Goal: Transaction & Acquisition: Purchase product/service

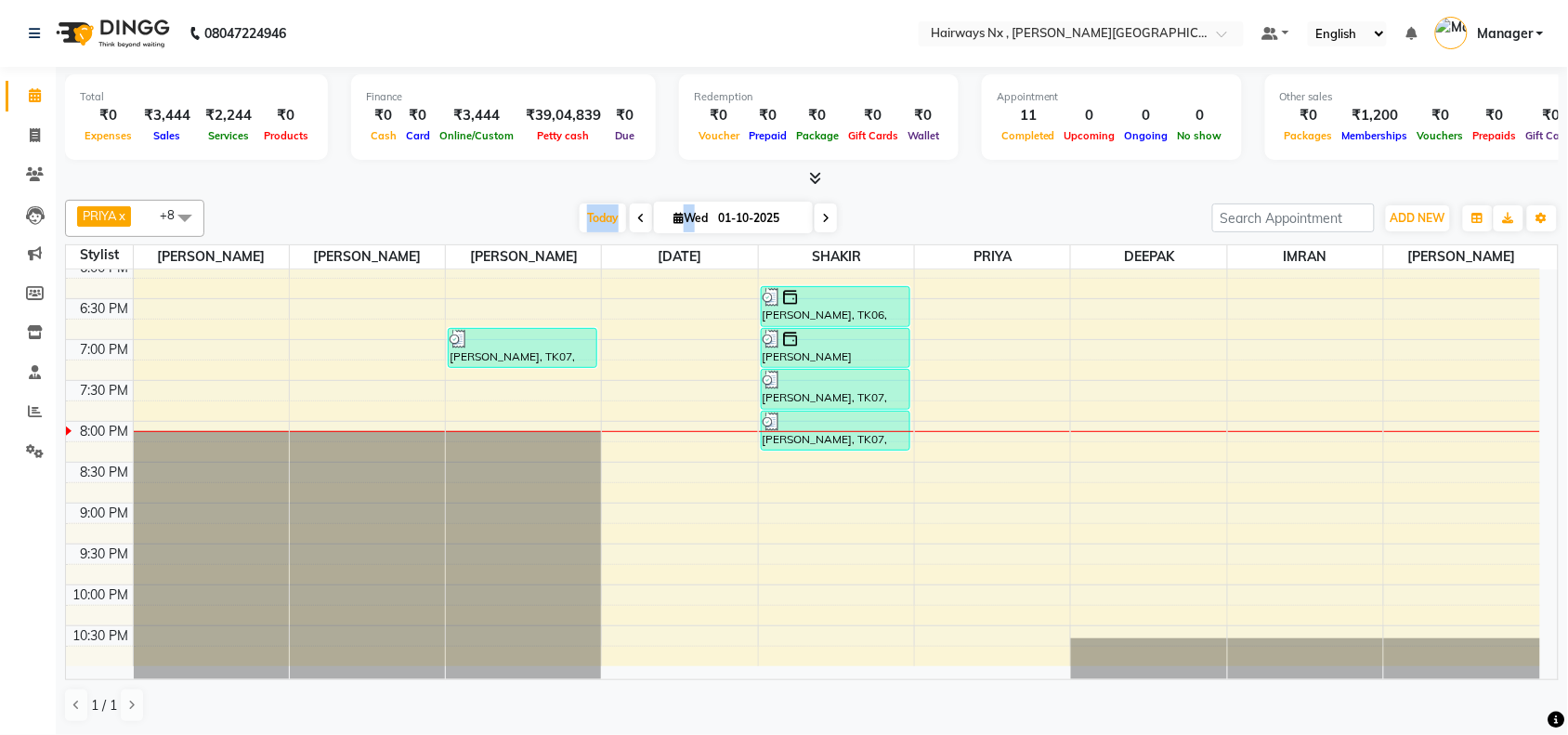
click at [338, 193] on div "PRIYA x RAJA x SHAKIR x SUJATA x MUZZAMIL x DEEPAK x IMRAN x UMAR x SALMAN x +8…" at bounding box center [812, 461] width 1494 height 538
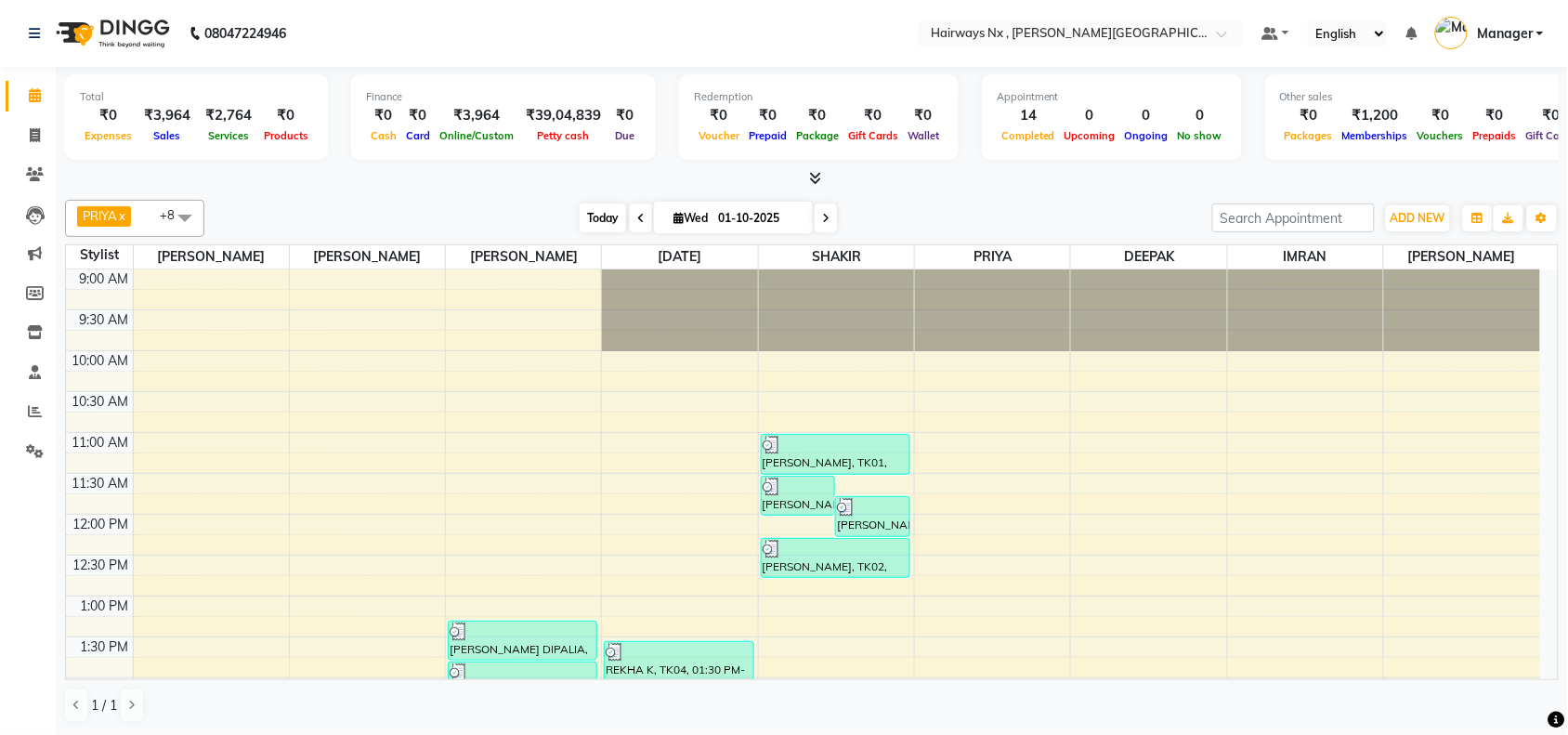
scroll to position [746, 0]
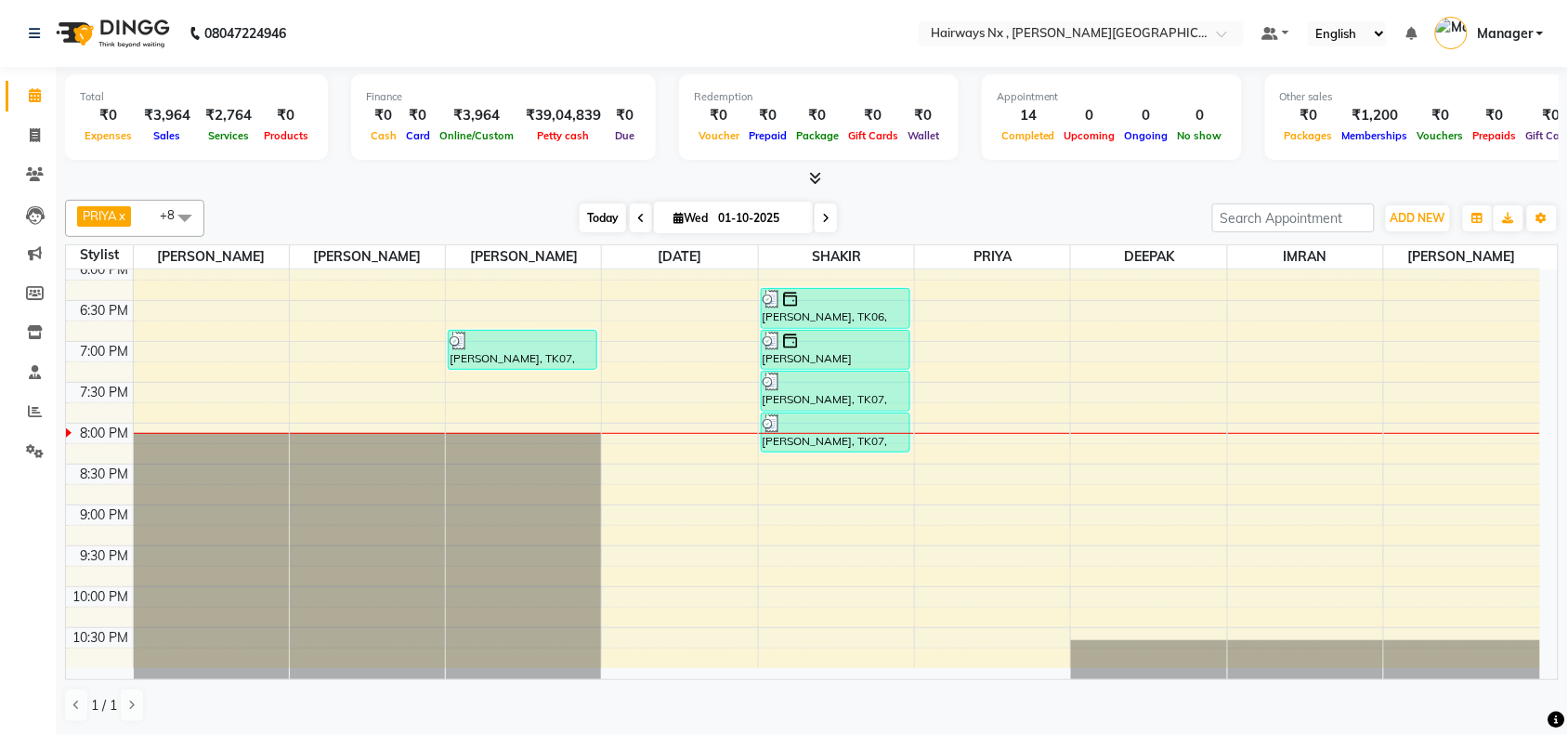
click at [597, 214] on span "Today" at bounding box center [603, 219] width 47 height 29
click at [599, 220] on span "Today" at bounding box center [603, 219] width 47 height 29
click at [462, 185] on div at bounding box center [812, 179] width 1494 height 20
click at [590, 215] on span "Today" at bounding box center [603, 219] width 47 height 29
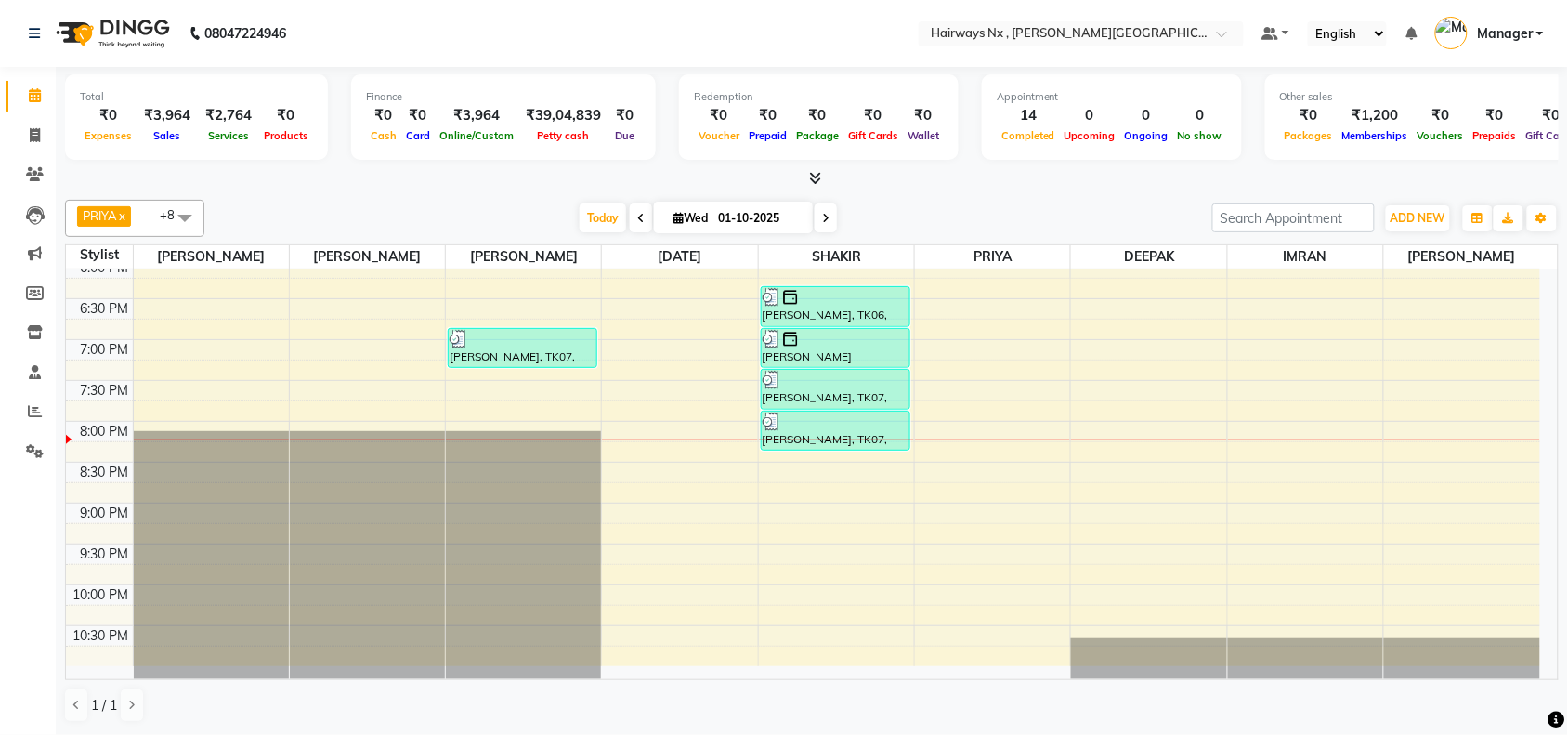
click at [516, 426] on div "9:00 AM 9:30 AM 10:00 AM 10:30 AM 11:00 AM 11:30 AM 12:00 PM 12:30 PM 1:00 PM 1…" at bounding box center [803, 95] width 1474 height 1144
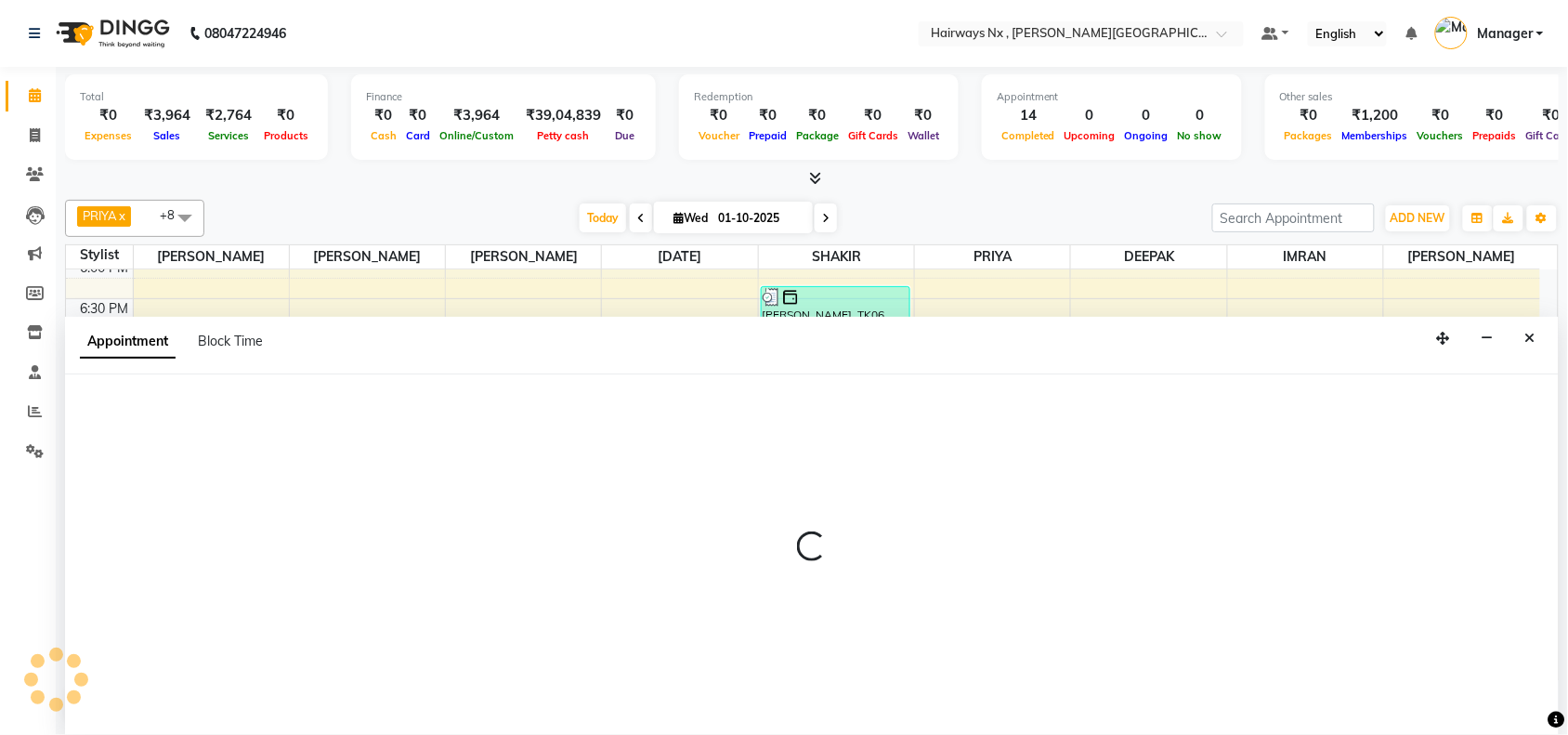
scroll to position [1, 0]
select select "12973"
select select "tentative"
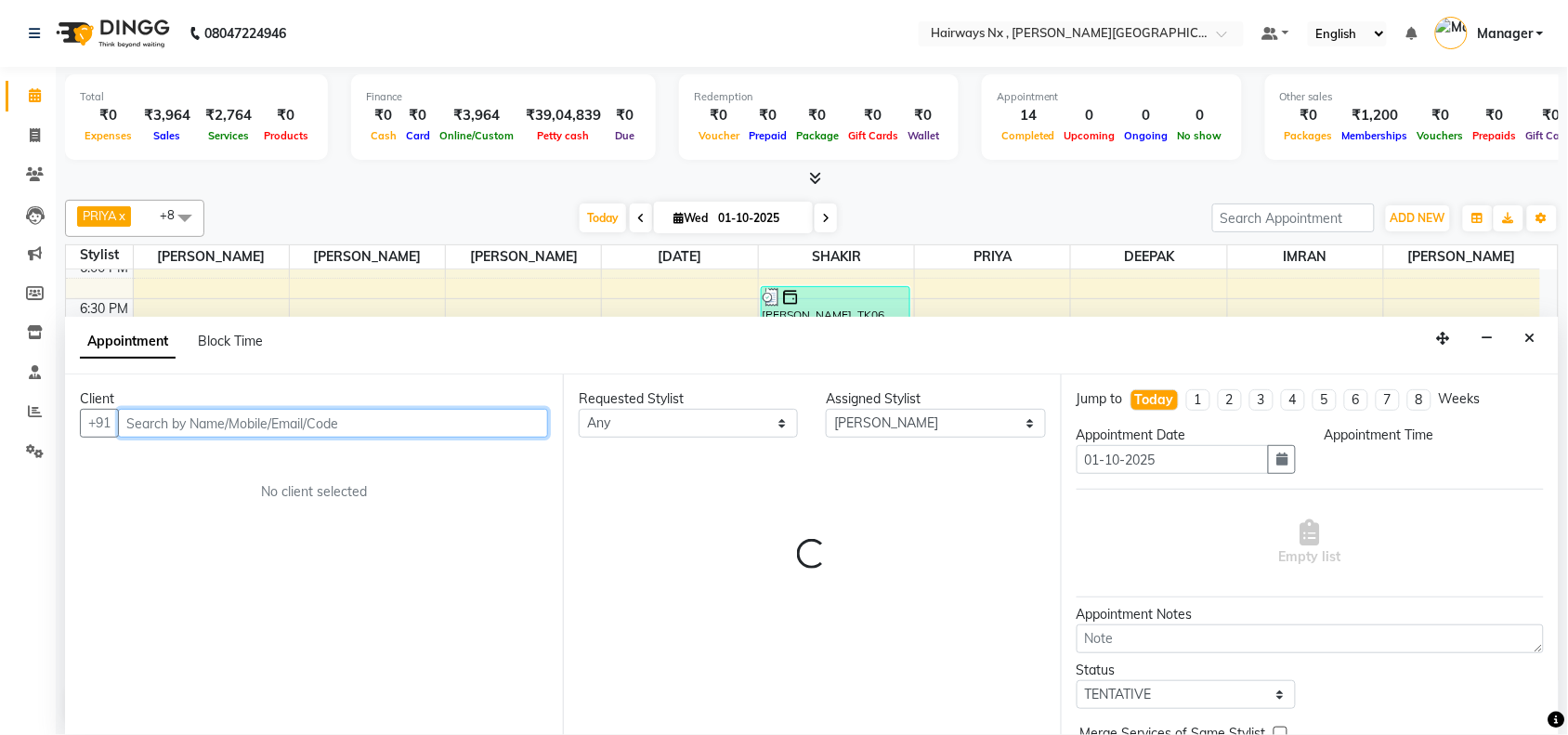
select select "1185"
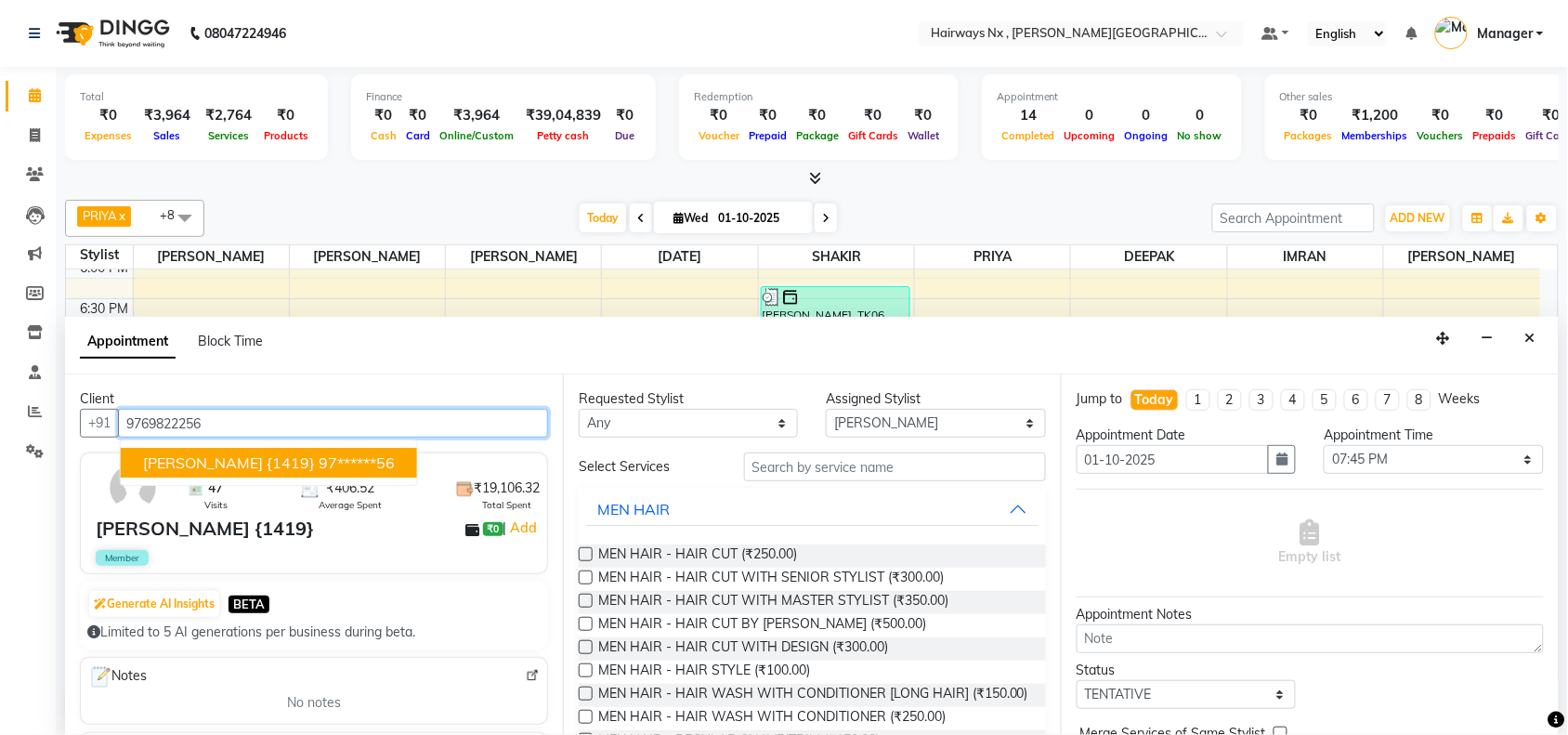
click at [233, 470] on span "[PERSON_NAME] {1419}" at bounding box center [229, 463] width 172 height 19
type input "97******56"
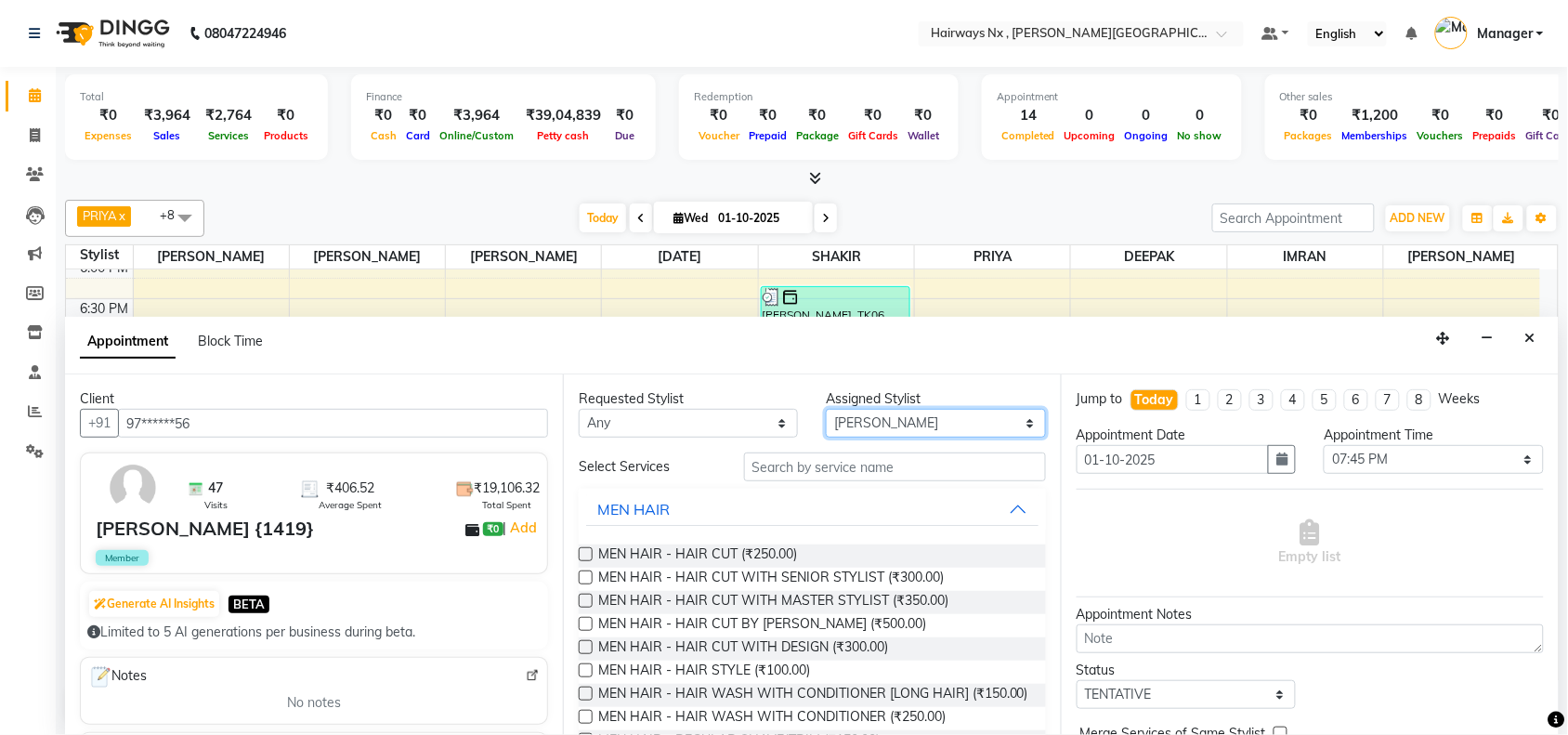
click at [861, 428] on select "Select [PERSON_NAME] DEEPAK [PERSON_NAME] [PERSON_NAME] Manager [PERSON_NAME] P…" at bounding box center [936, 424] width 220 height 29
select select "86028"
click at [827, 409] on select "Select [PERSON_NAME] DEEPAK [PERSON_NAME] [PERSON_NAME] Manager [PERSON_NAME] P…" at bounding box center [936, 424] width 220 height 29
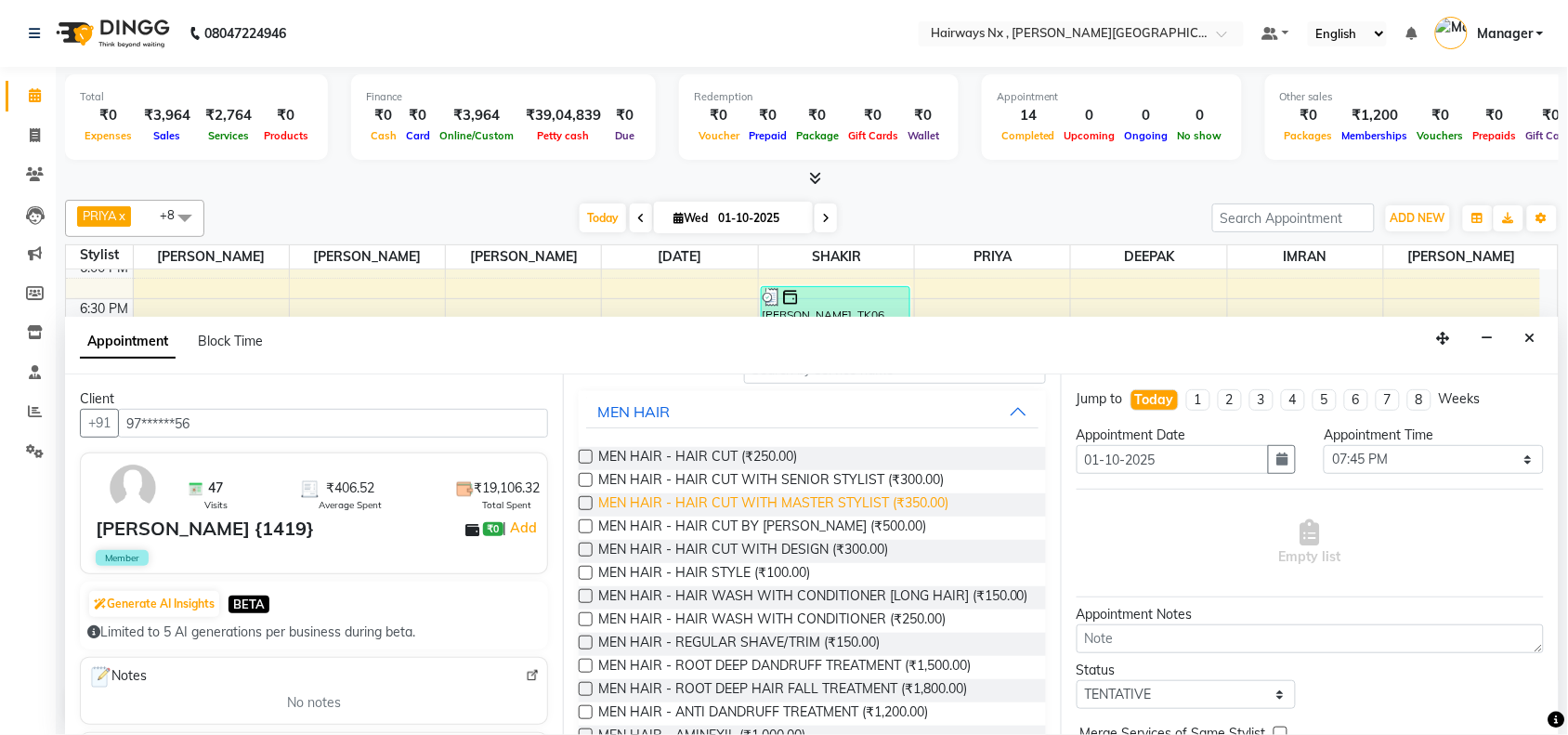
scroll to position [232, 0]
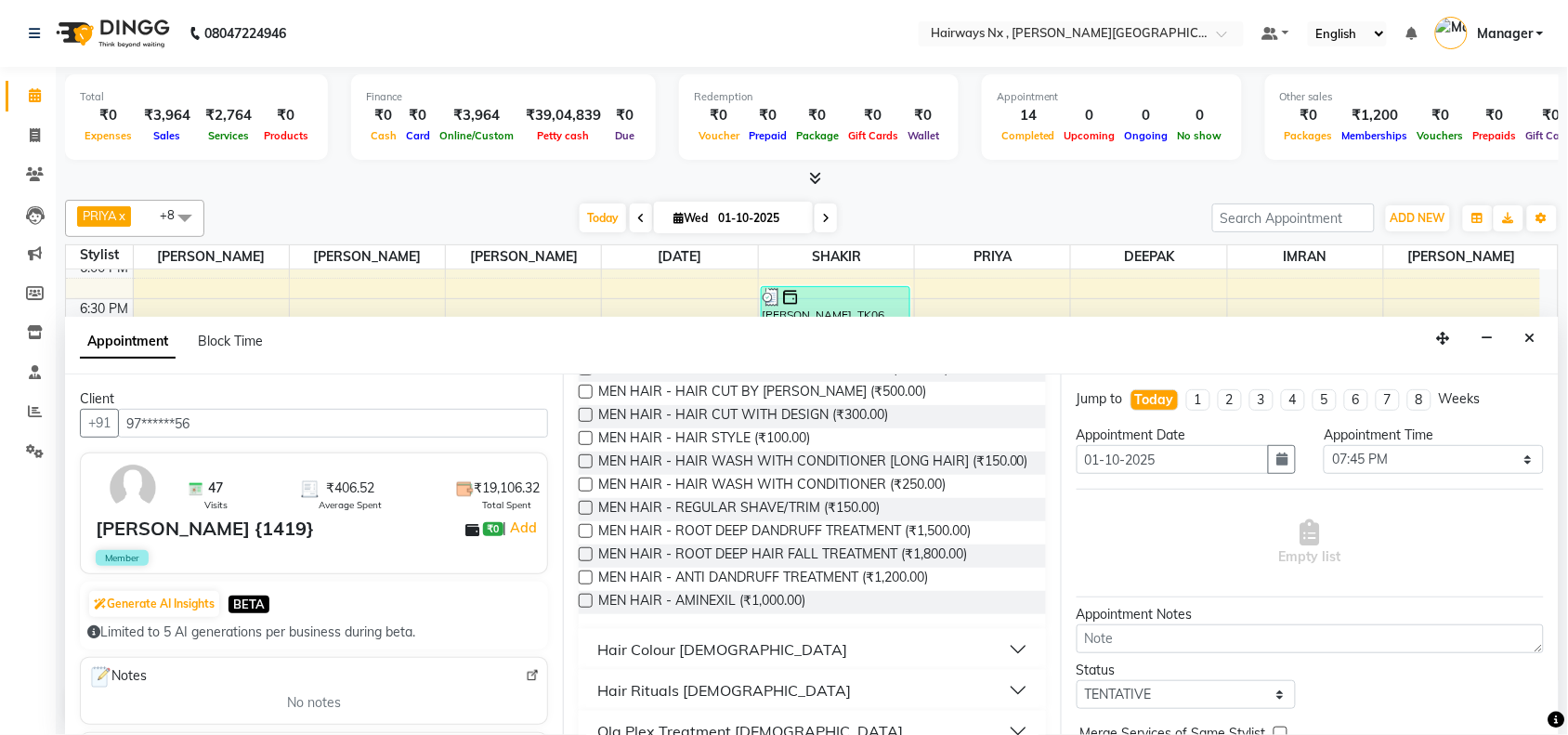
click at [583, 515] on label at bounding box center [585, 508] width 14 height 14
click at [583, 516] on input "checkbox" at bounding box center [584, 510] width 12 height 12
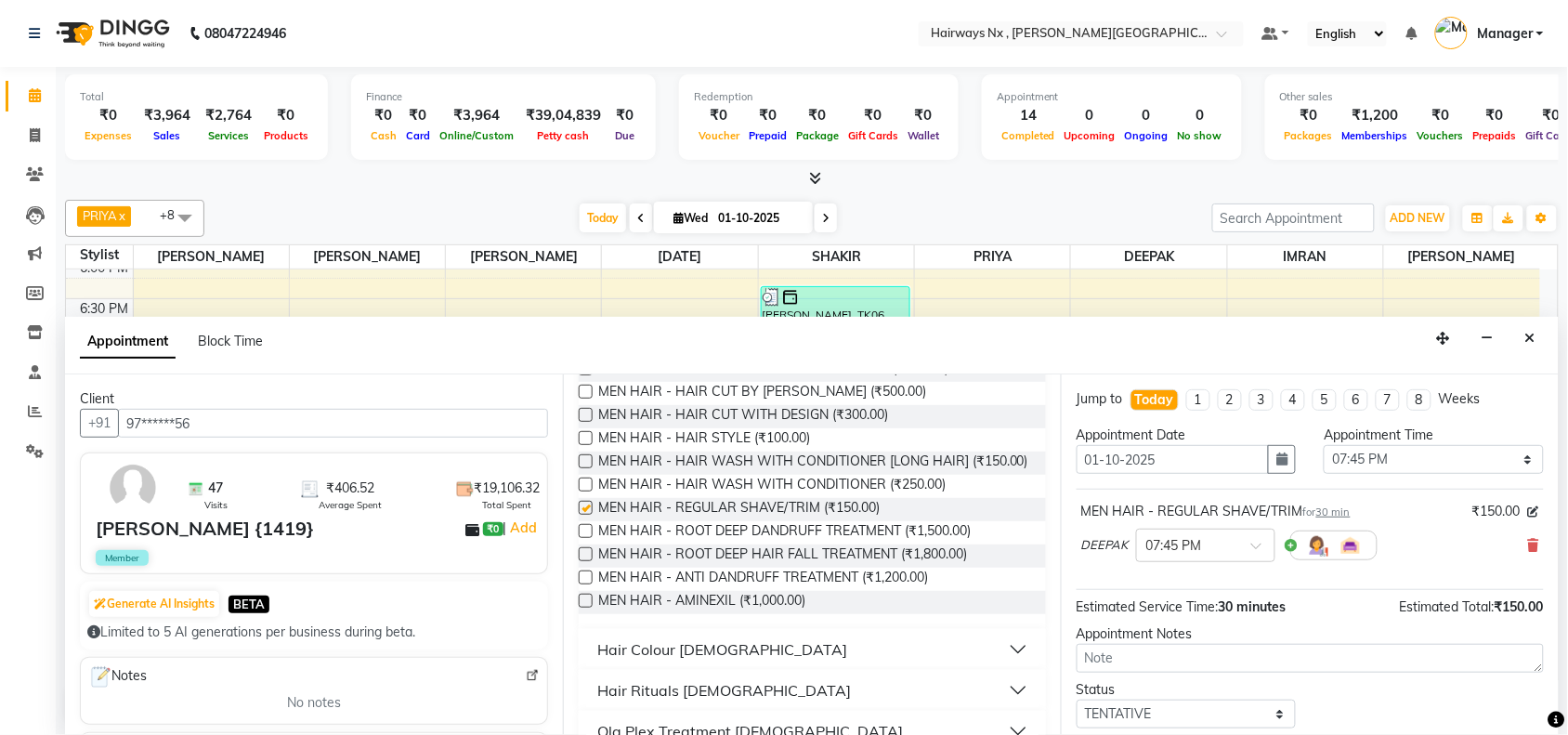
checkbox input "false"
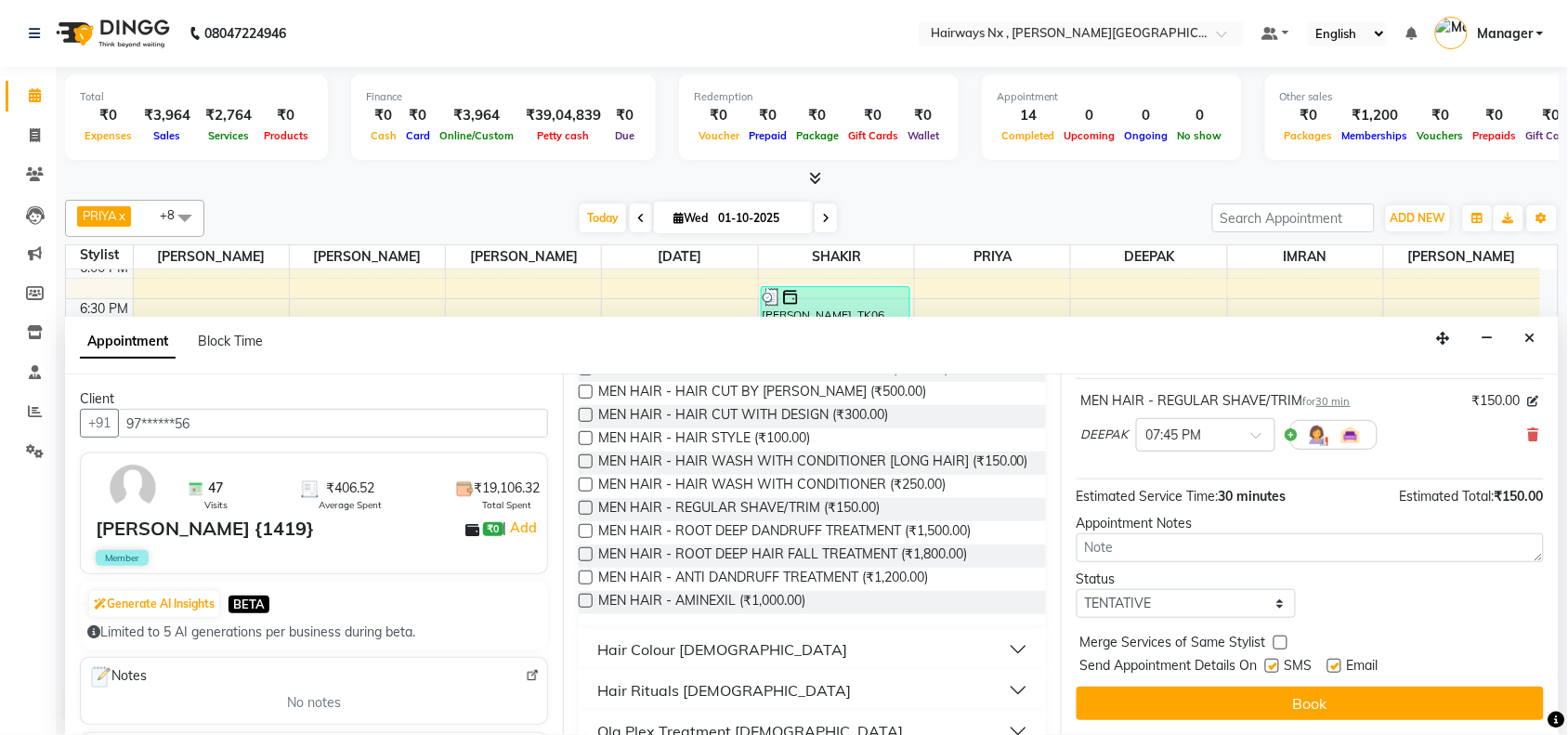
click at [1266, 666] on label at bounding box center [1272, 666] width 14 height 14
click at [1266, 666] on input "checkbox" at bounding box center [1271, 668] width 12 height 12
checkbox input "false"
click at [1327, 663] on div "SMS" at bounding box center [1297, 668] width 62 height 23
click at [1333, 665] on label at bounding box center [1335, 666] width 14 height 14
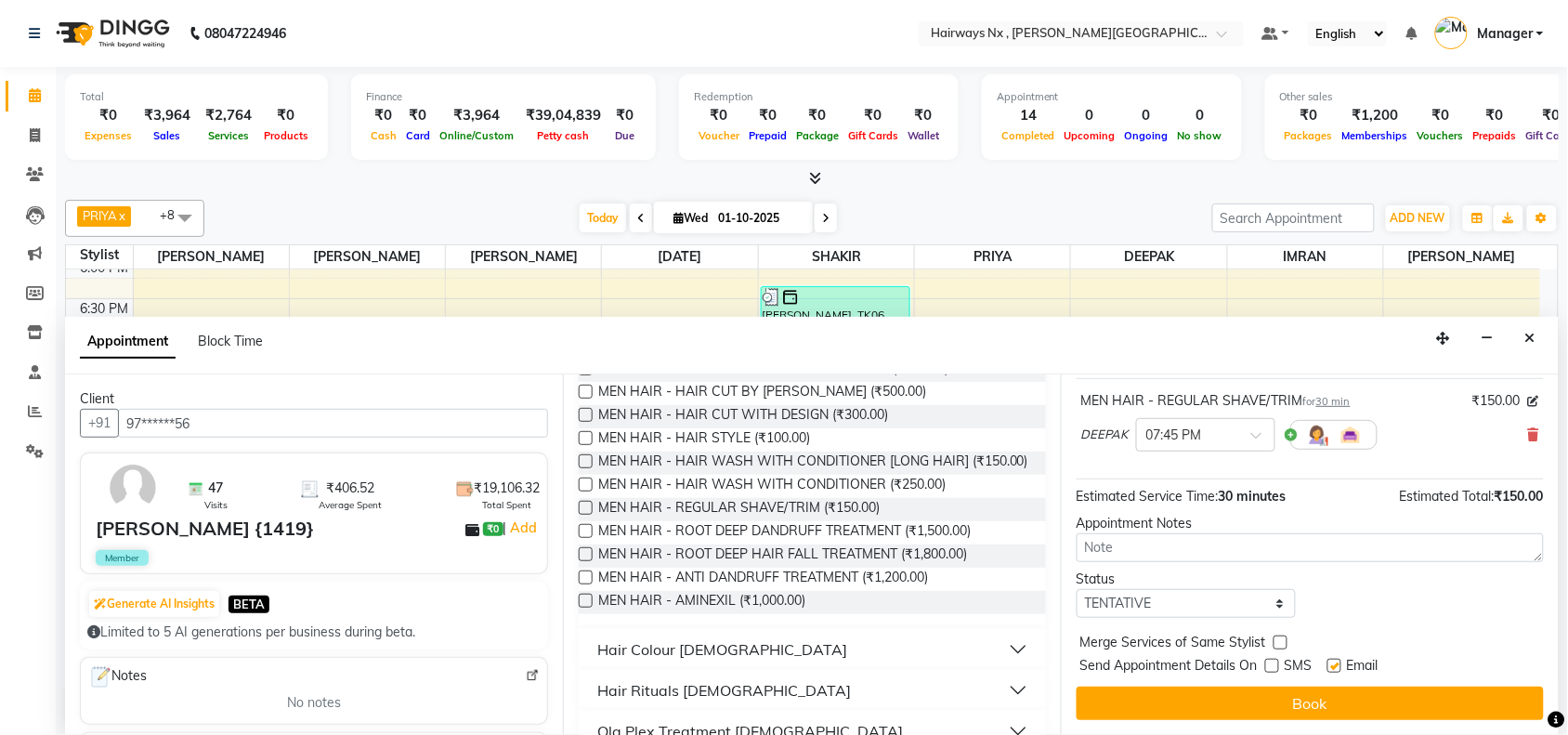
click at [1333, 665] on input "checkbox" at bounding box center [1334, 668] width 12 height 12
checkbox input "false"
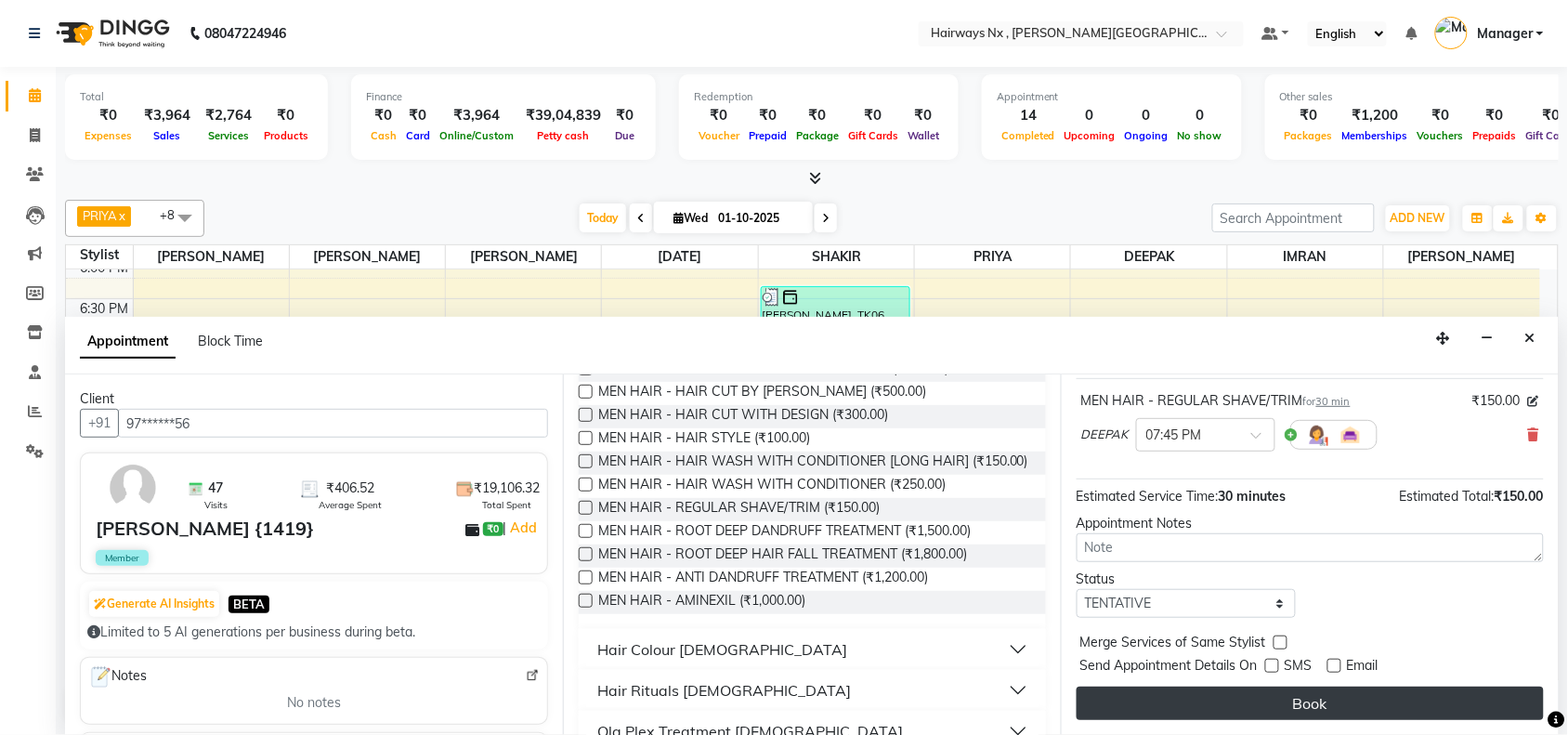
click at [1321, 708] on button "Book" at bounding box center [1310, 704] width 467 height 33
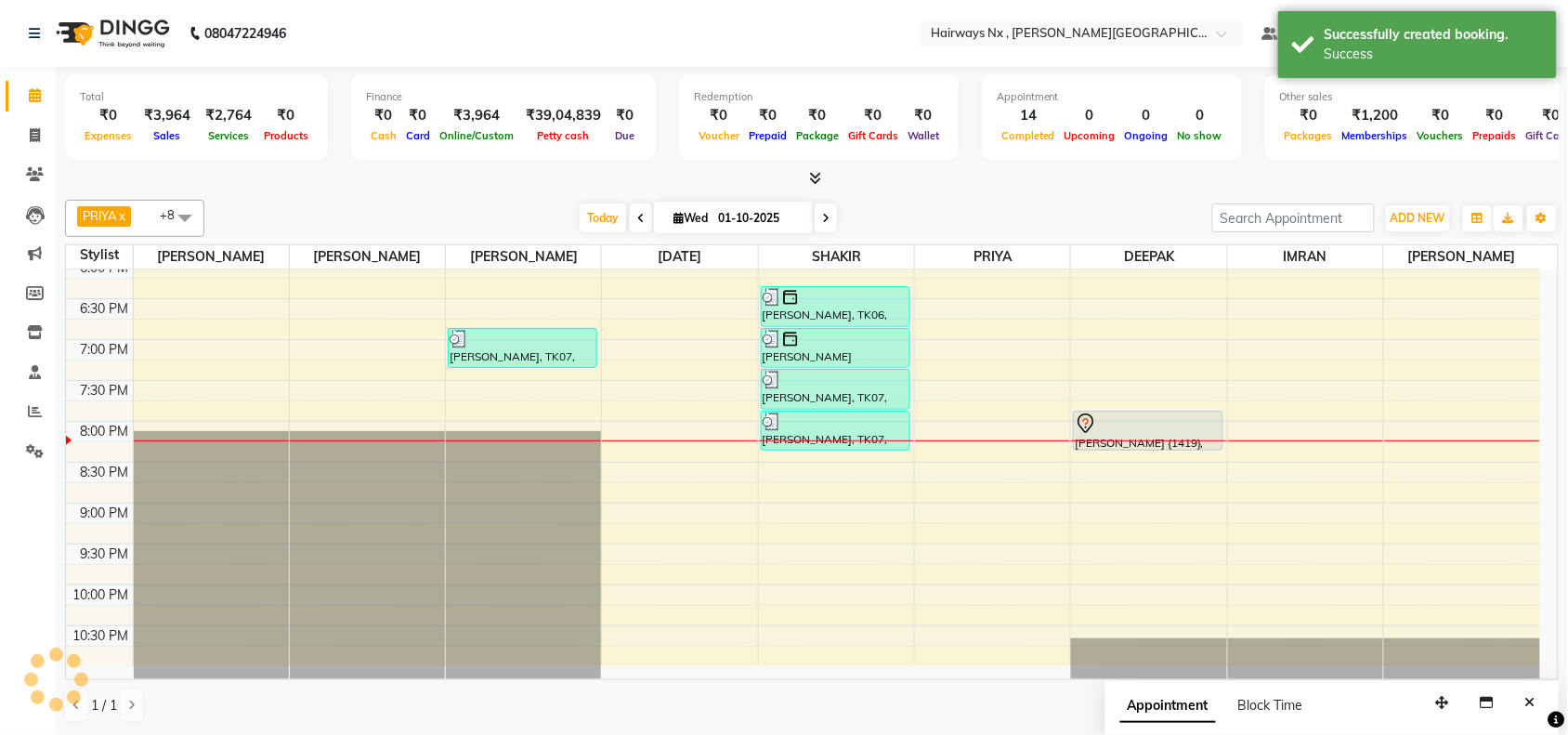
scroll to position [0, 0]
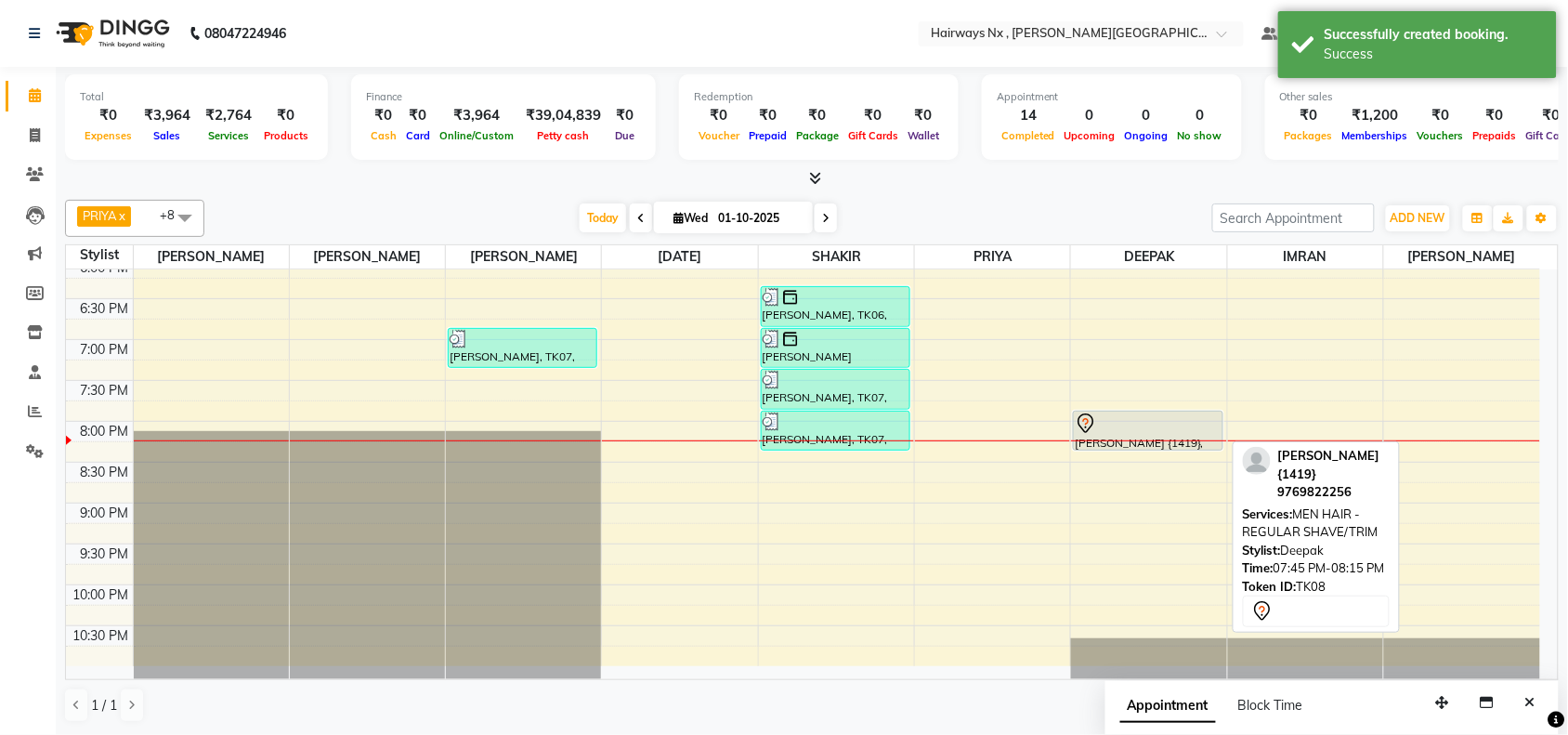
click at [1167, 430] on div at bounding box center [1148, 424] width 146 height 22
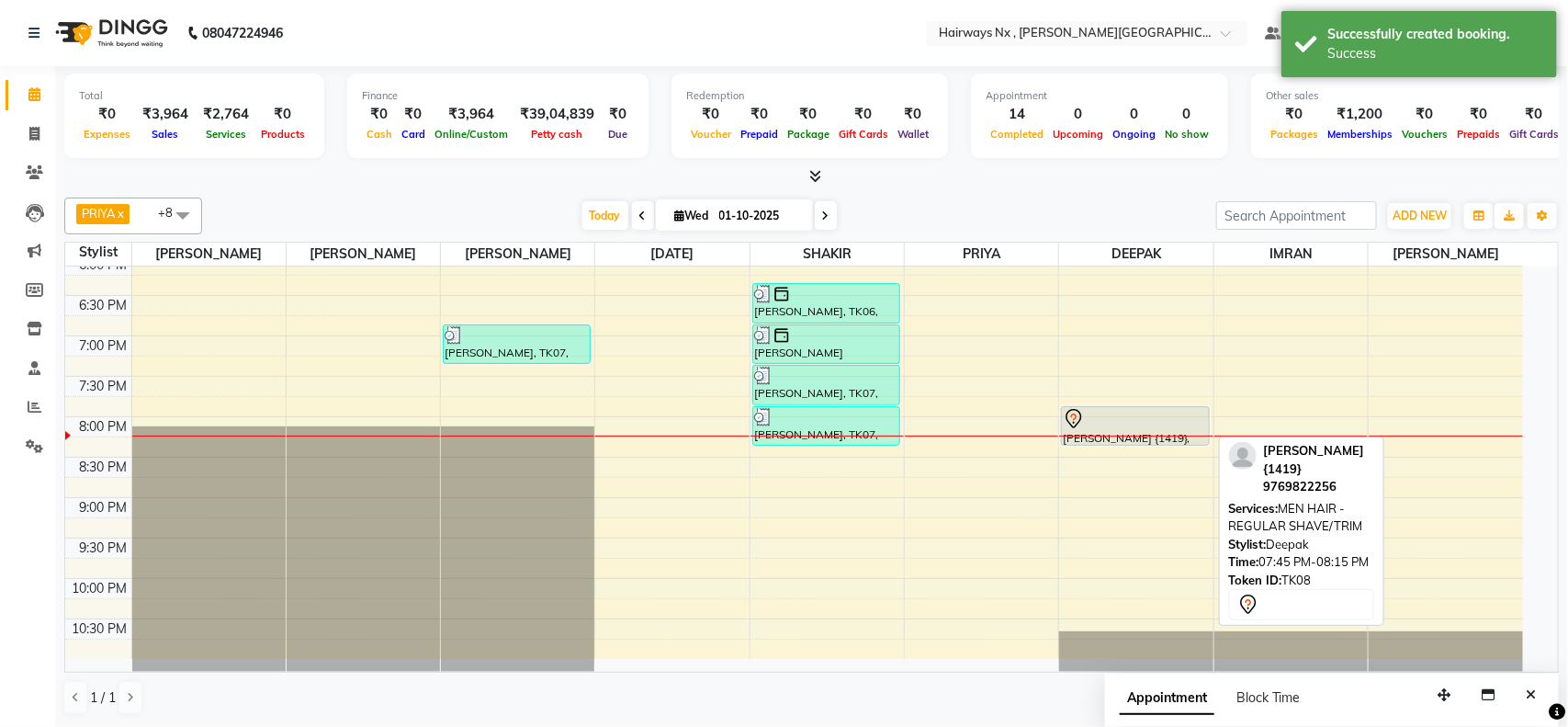
select select "7"
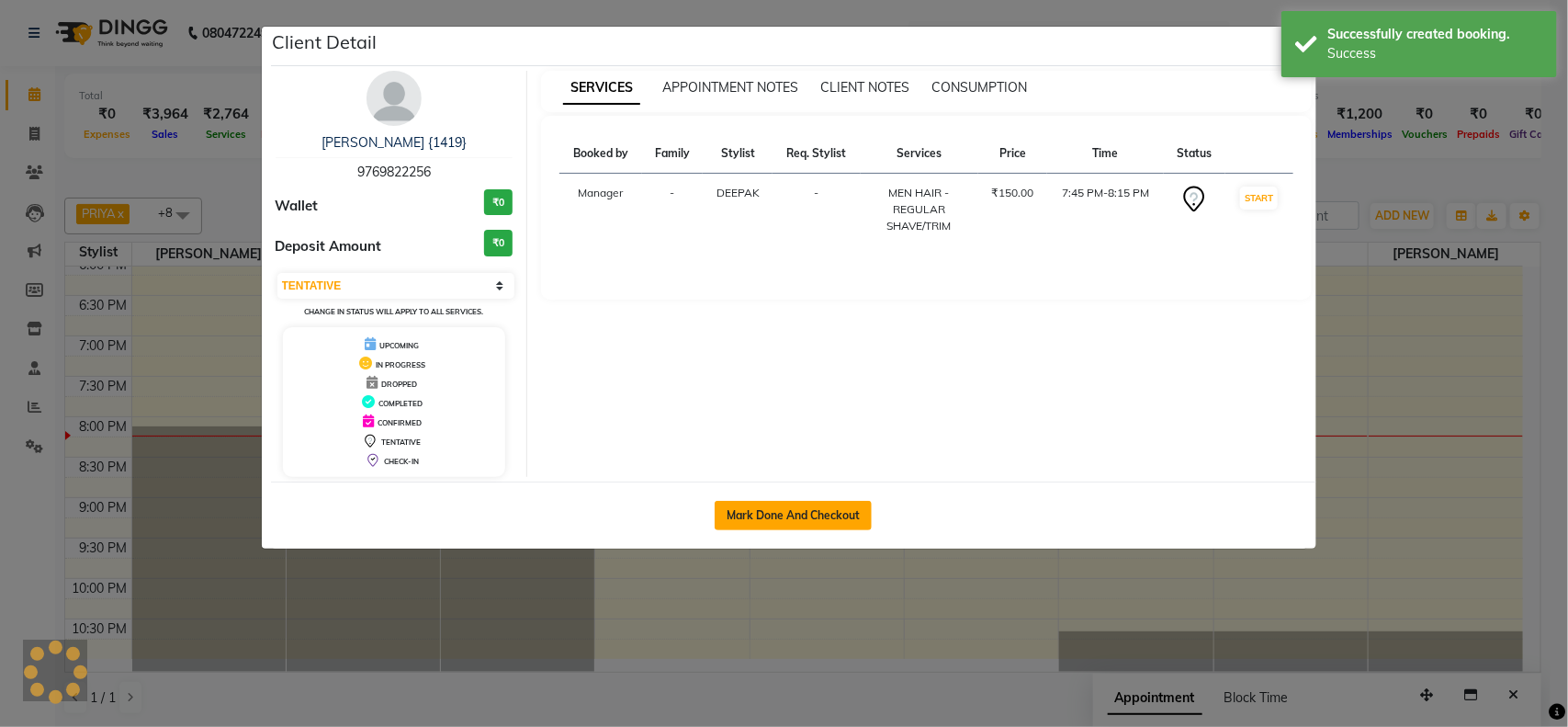
click at [793, 521] on button "Mark Done And Checkout" at bounding box center [793, 516] width 157 height 29
select select "service"
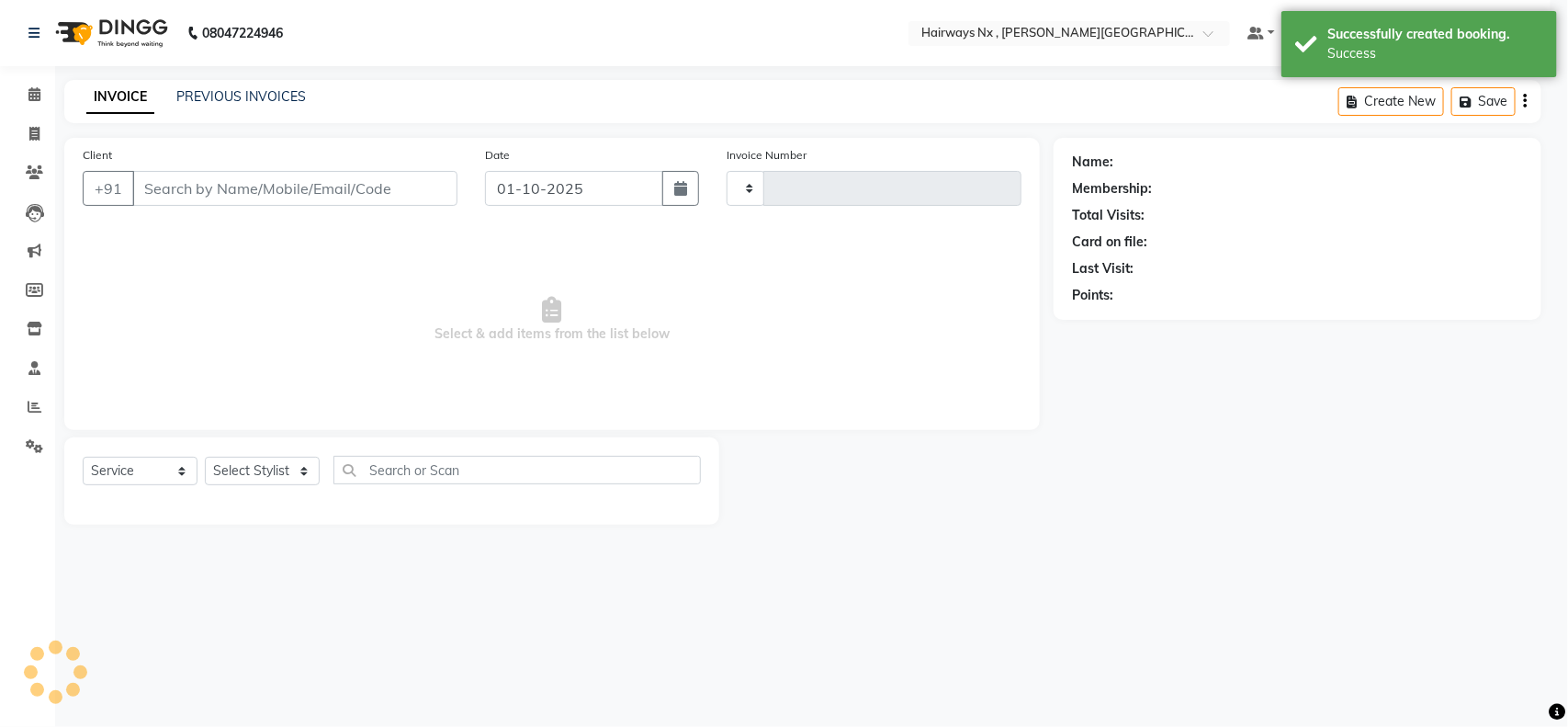
type input "1254"
select select "778"
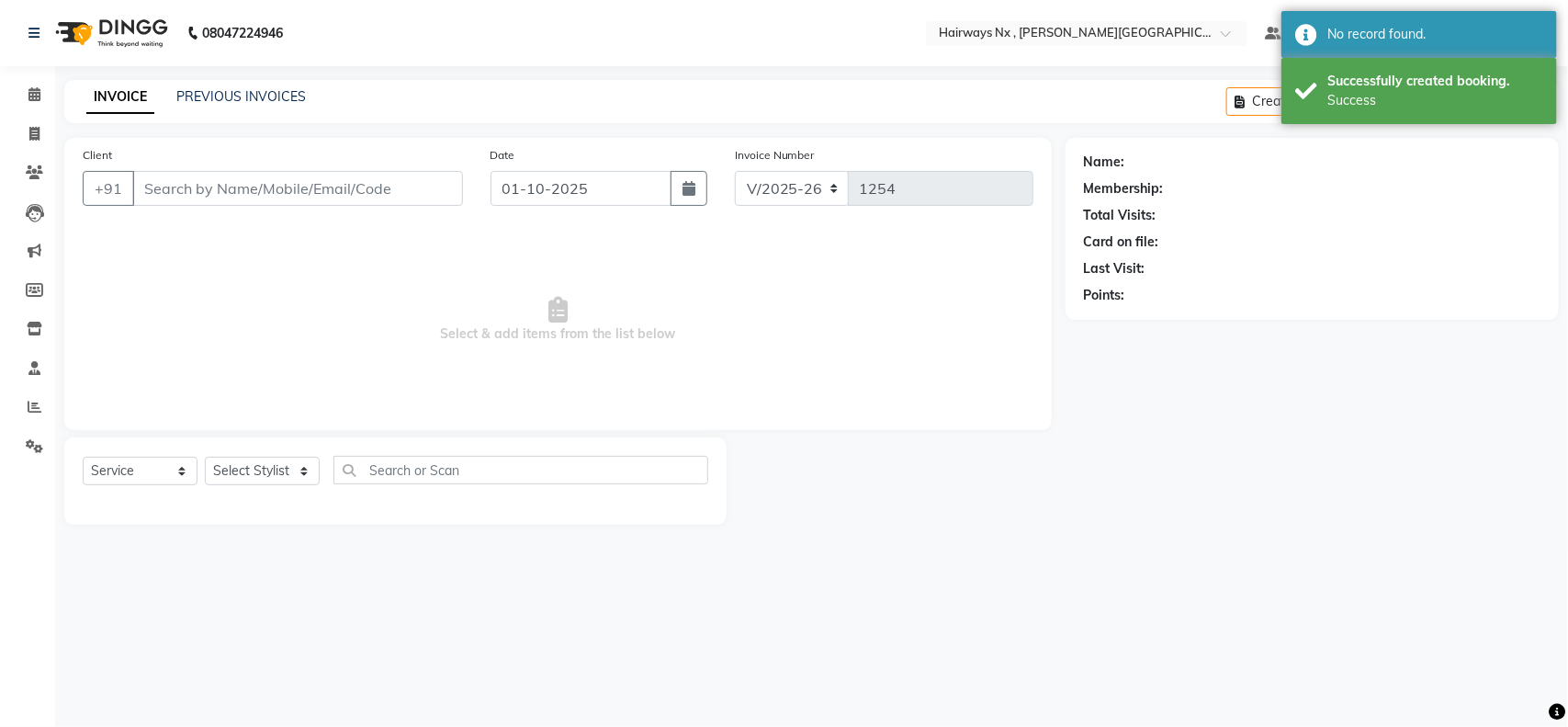
type input "97******56"
select select "86028"
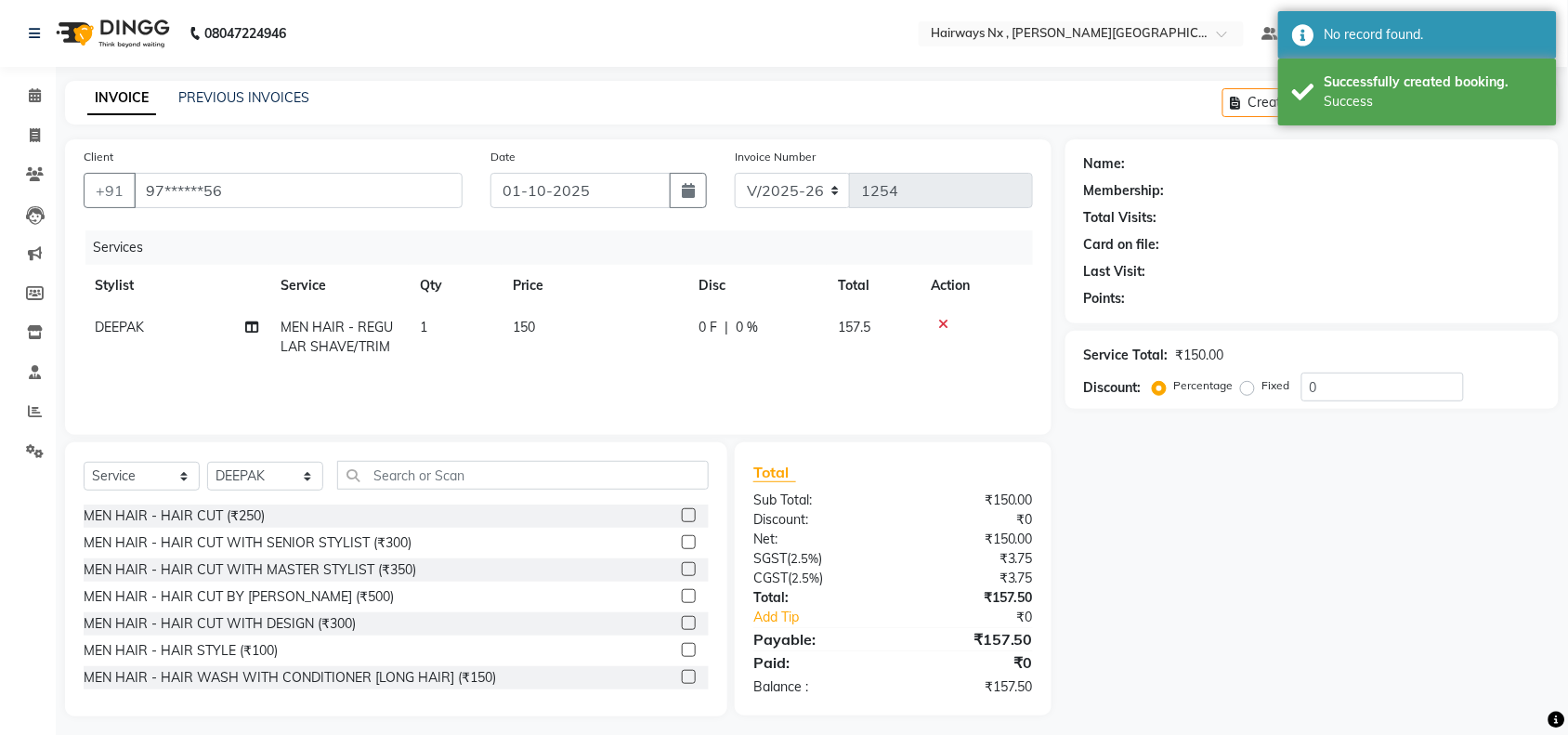
select select "1: Object"
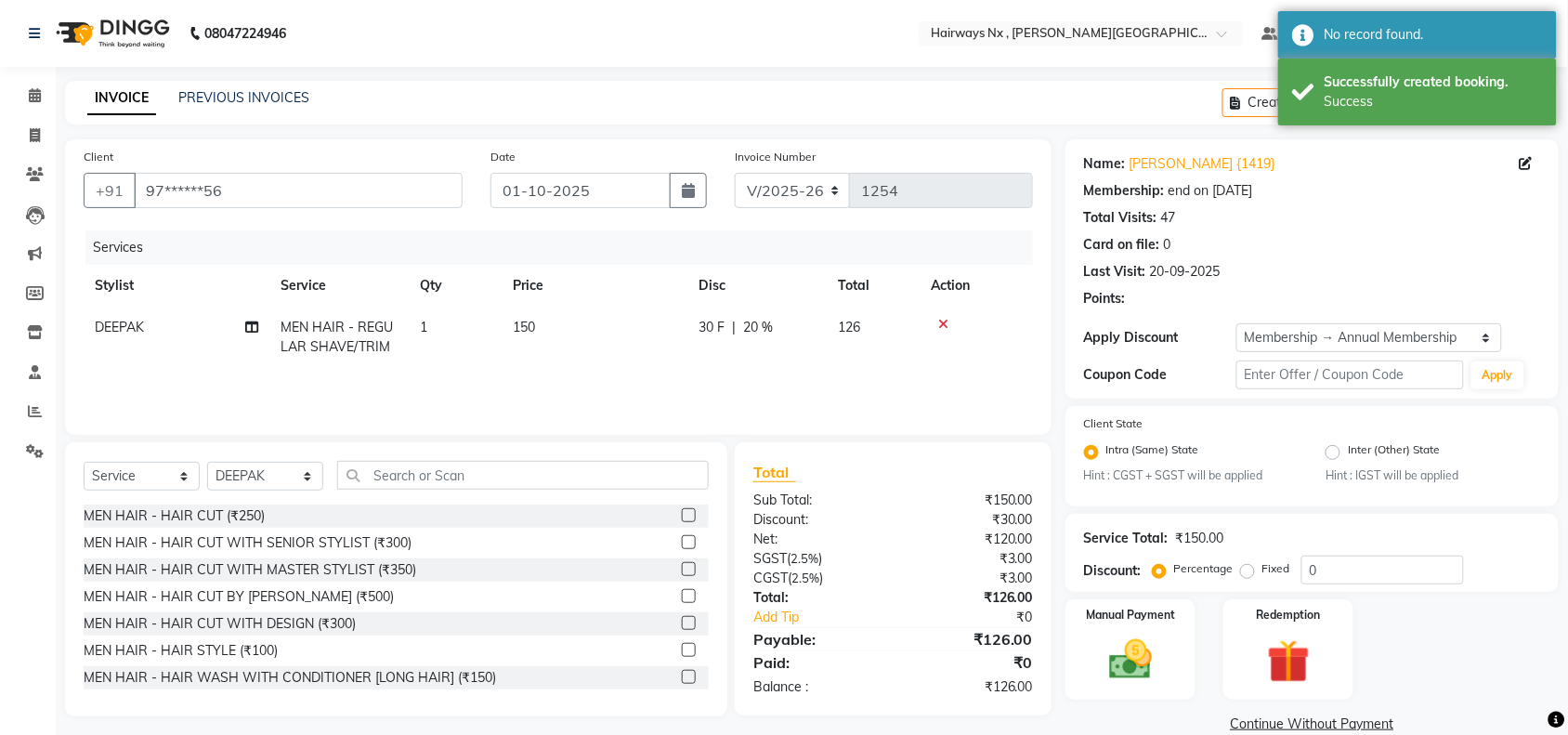
type input "20"
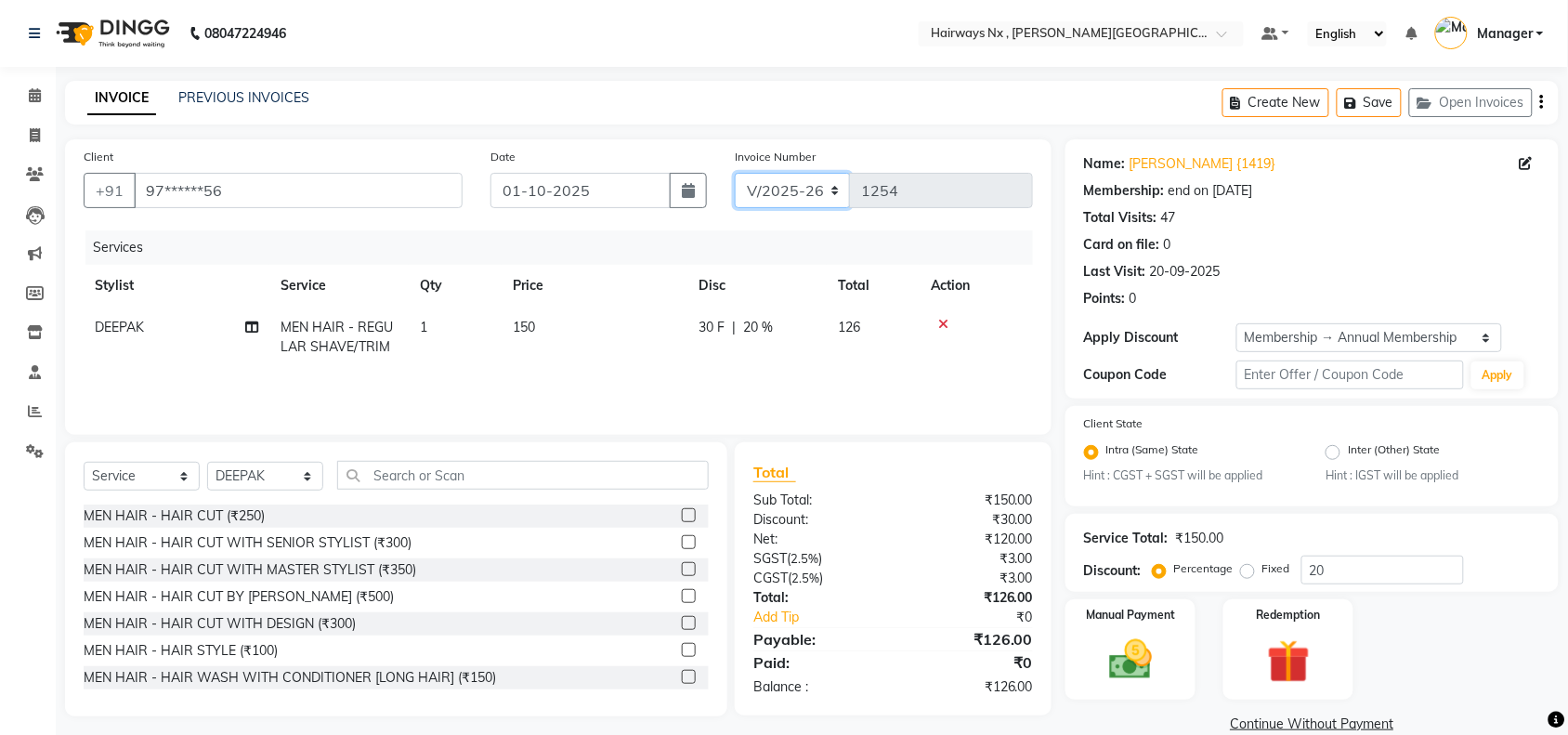
click at [813, 180] on select "INV/25-26 V/2025-26" at bounding box center [792, 190] width 116 height 35
select select "6959"
click at [735, 173] on select "INV/25-26 V/2025-26" at bounding box center [792, 190] width 116 height 35
type input "1076"
click at [1543, 102] on icon "button" at bounding box center [1543, 102] width 4 height 1
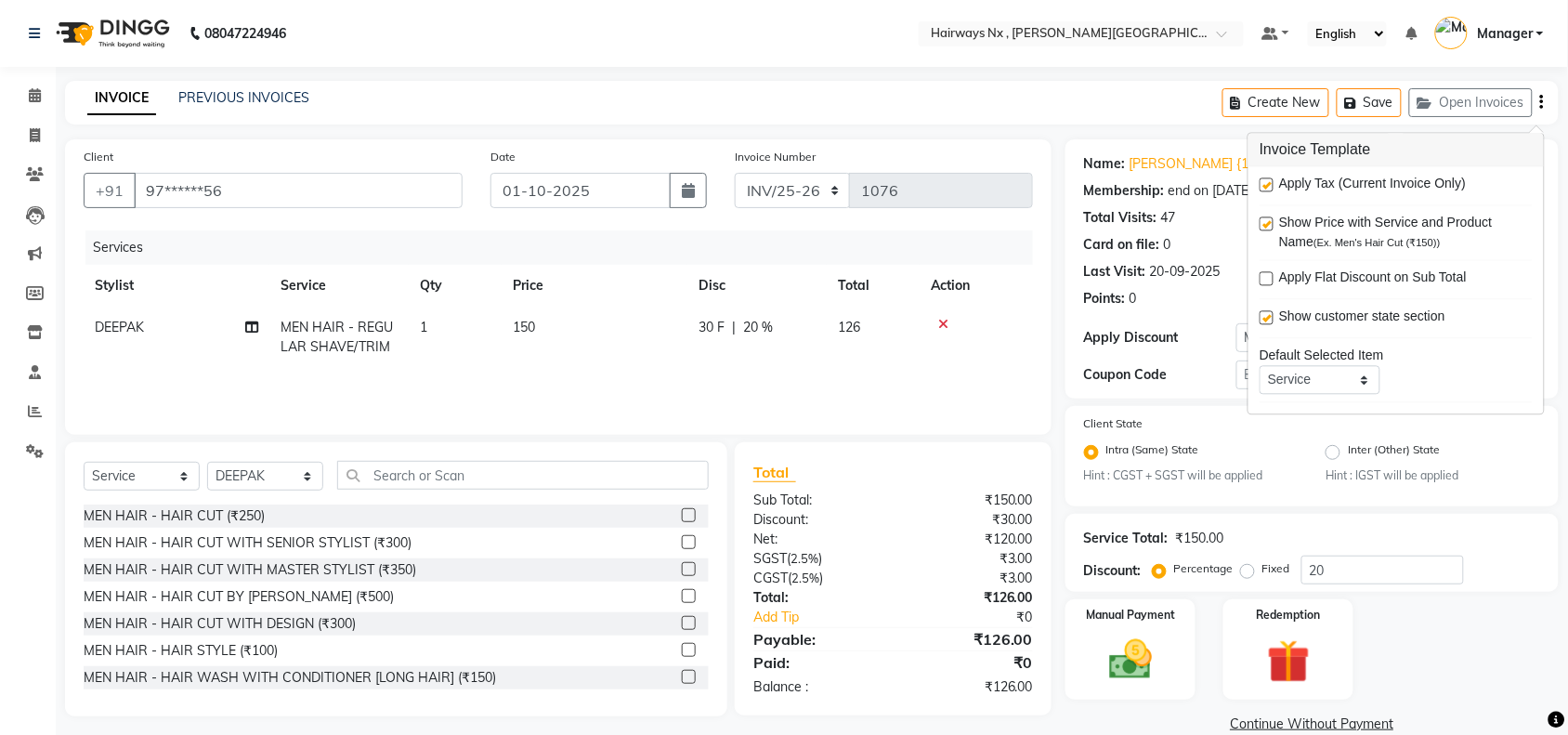
click at [1271, 187] on label at bounding box center [1266, 185] width 14 height 14
click at [1271, 187] on input "checkbox" at bounding box center [1266, 186] width 12 height 12
checkbox input "false"
click at [1148, 634] on img at bounding box center [1131, 660] width 72 height 51
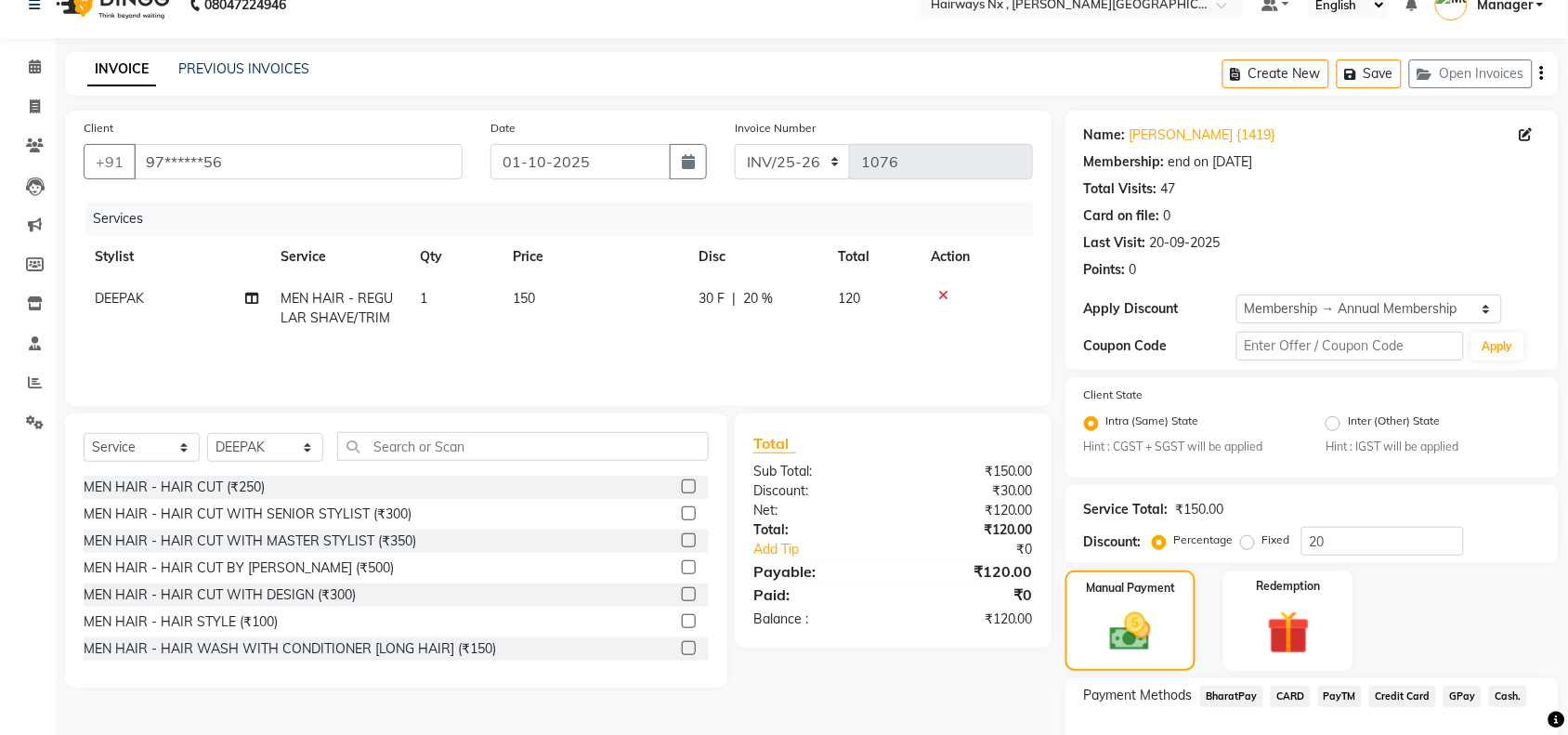
scroll to position [146, 0]
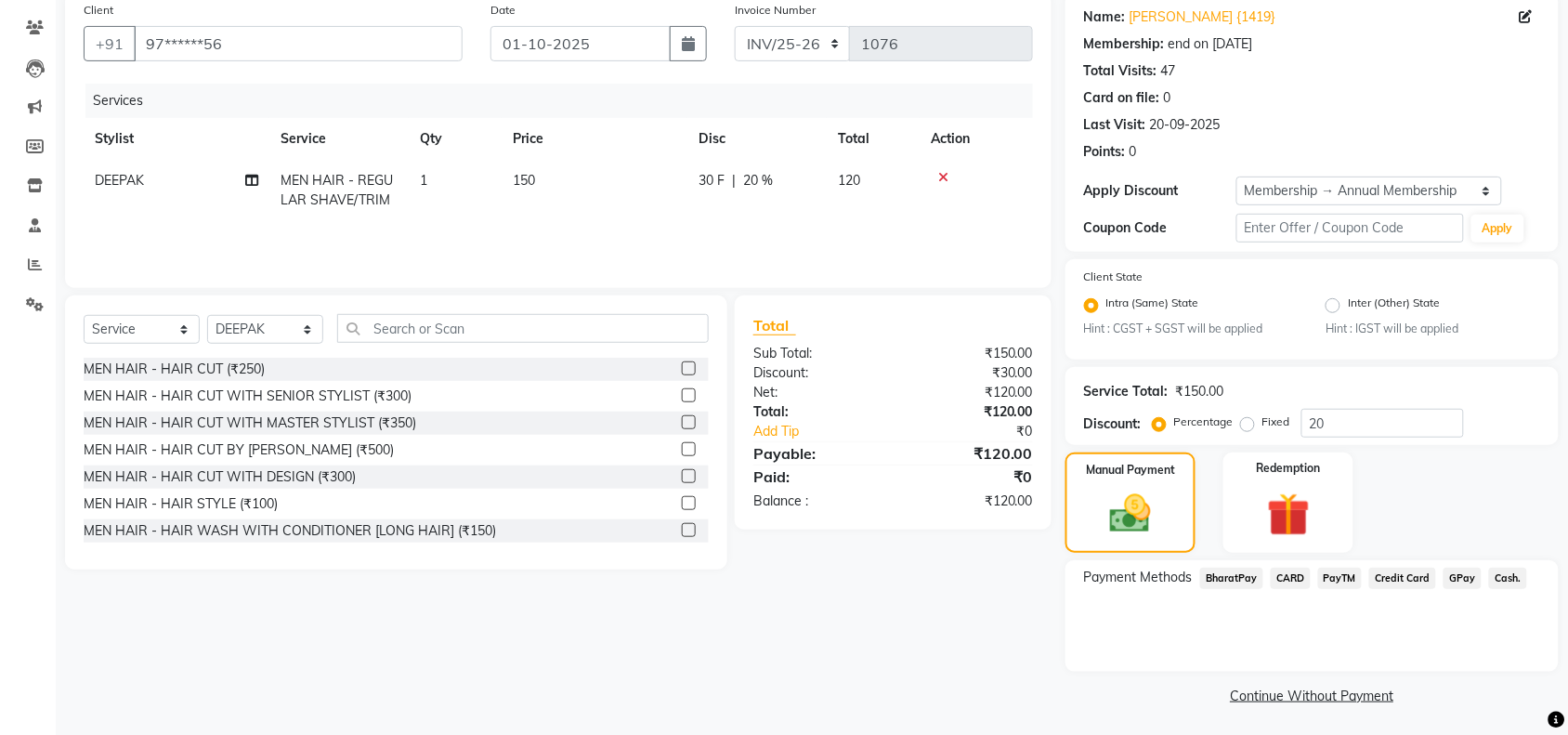
click at [1514, 574] on span "Cash." at bounding box center [1508, 579] width 38 height 21
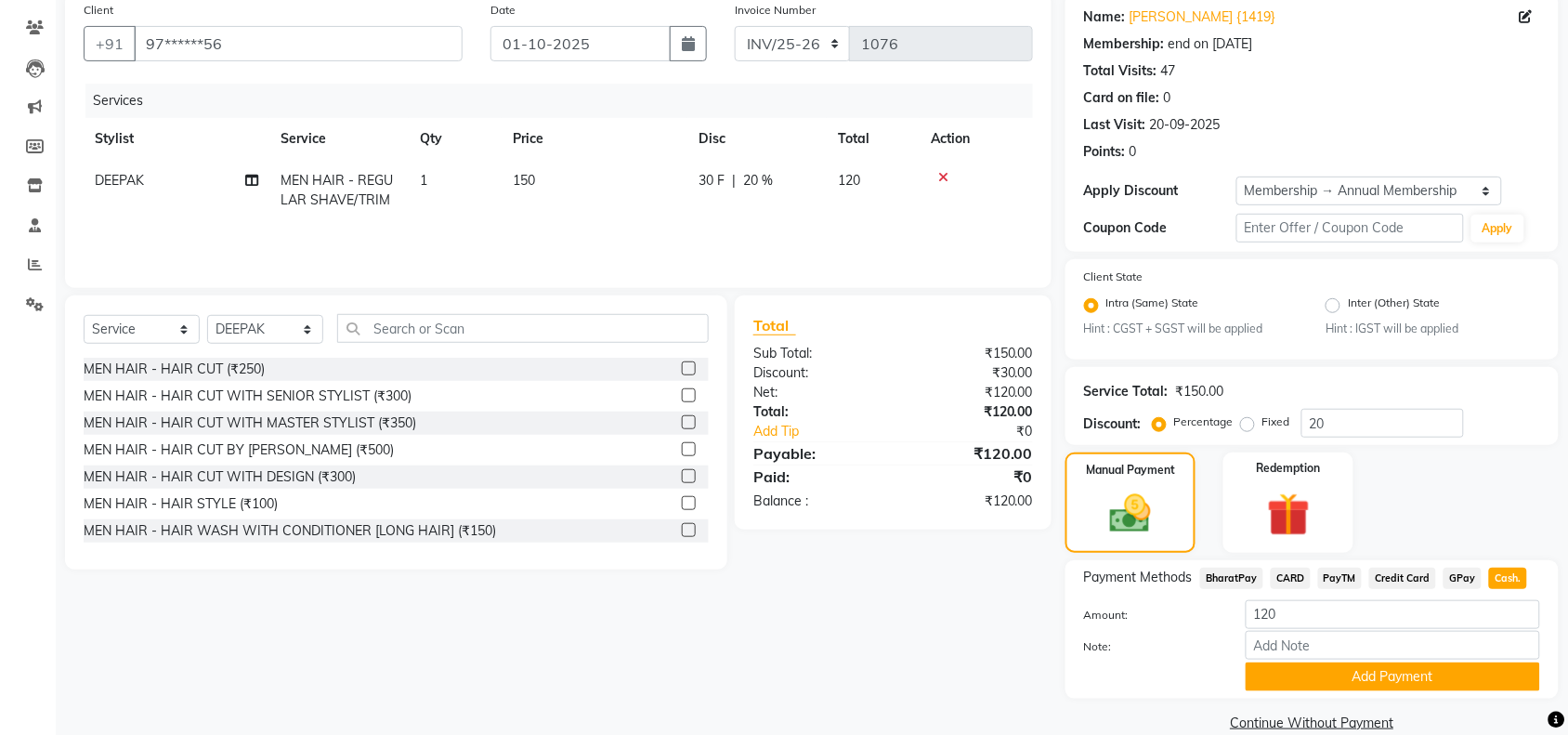
scroll to position [174, 0]
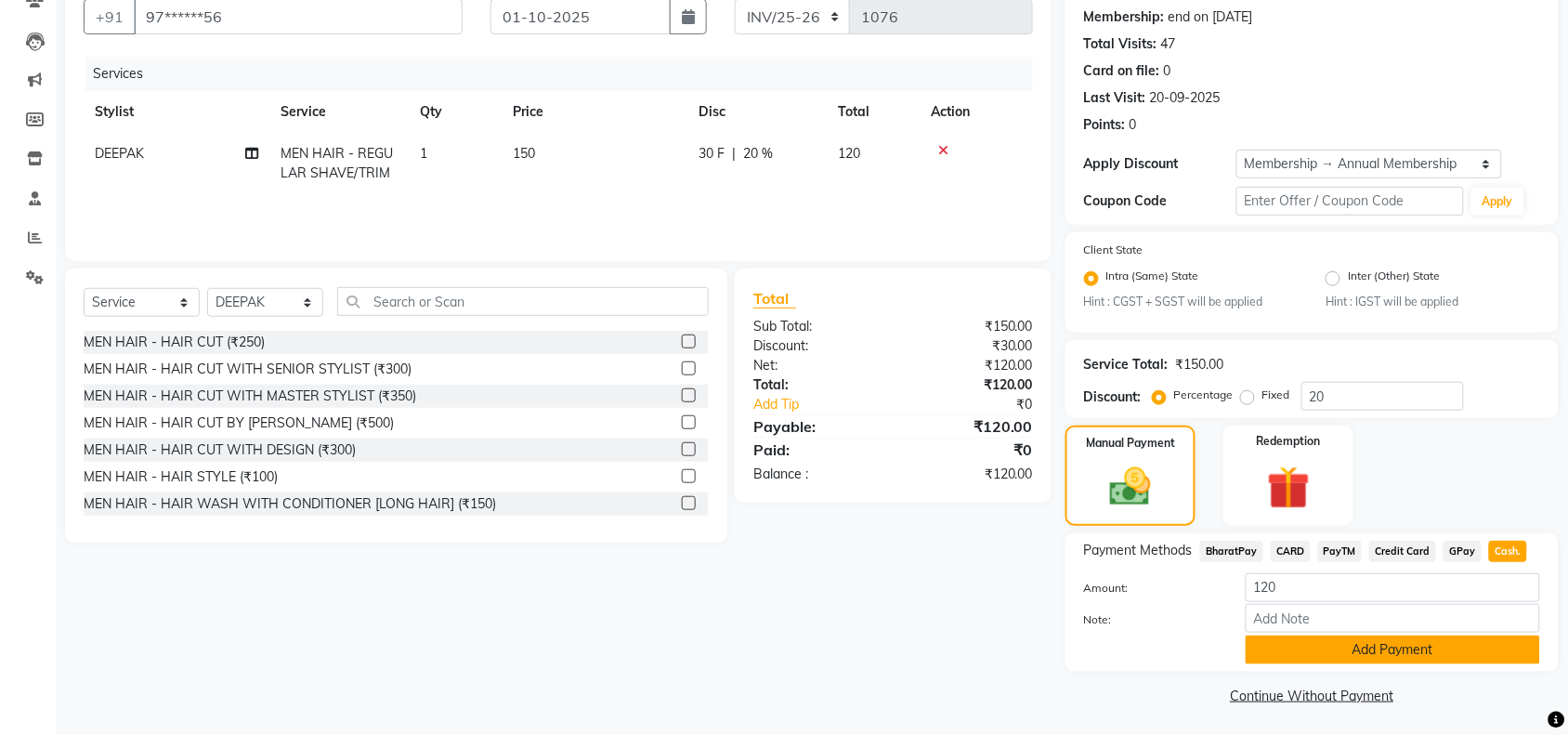
click at [1361, 651] on button "Add Payment" at bounding box center [1393, 650] width 295 height 29
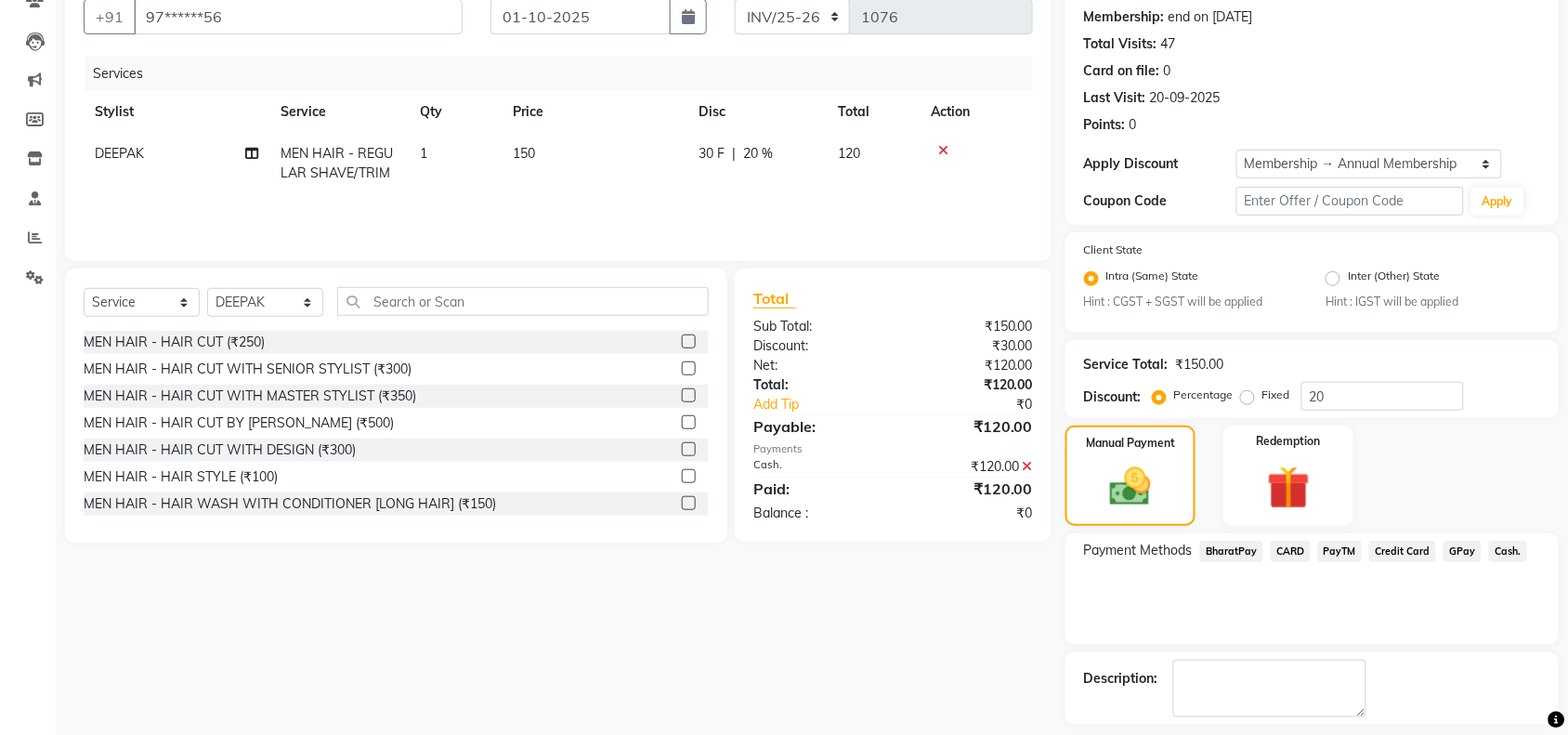
scroll to position [253, 0]
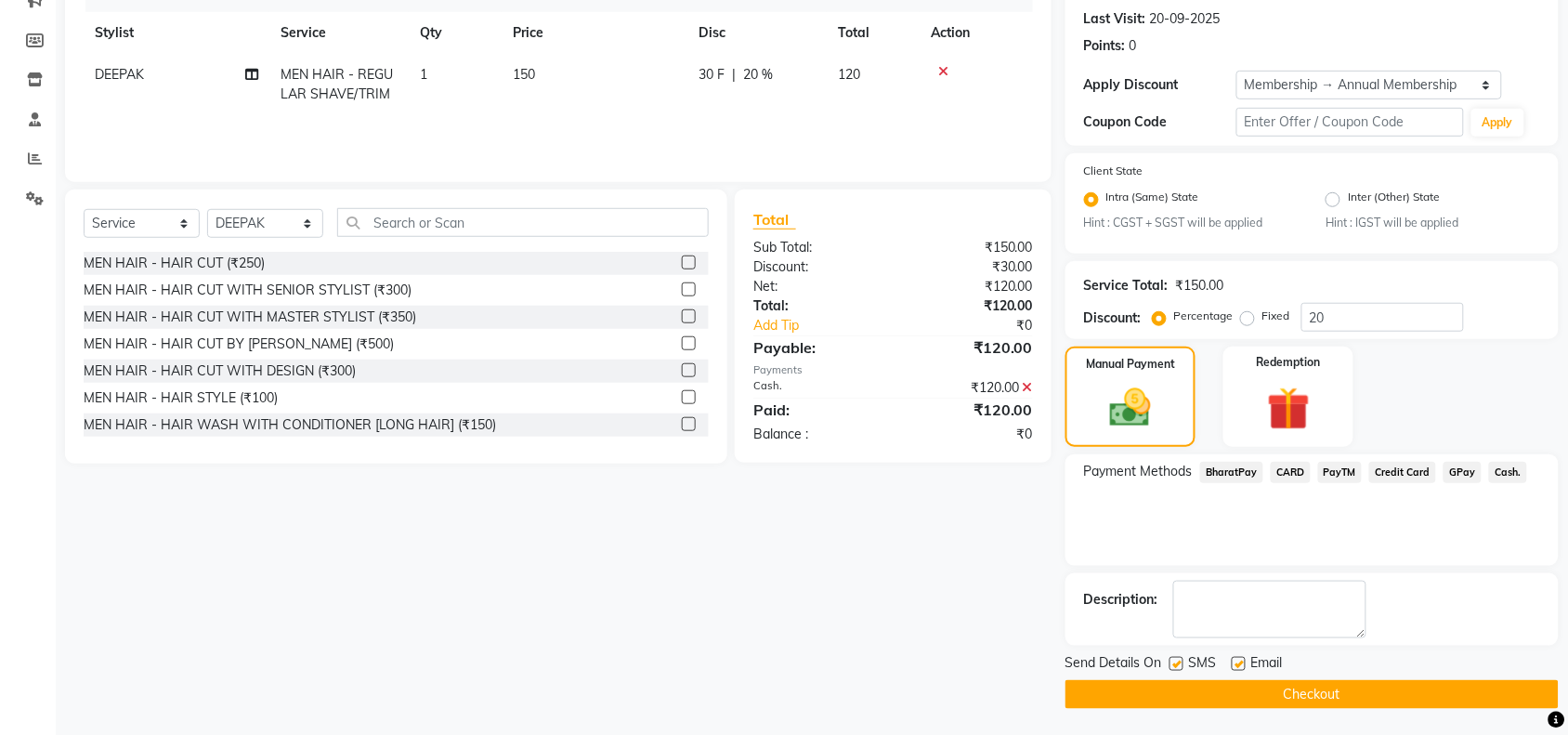
click at [1176, 658] on label at bounding box center [1177, 664] width 14 height 14
click at [1176, 659] on input "checkbox" at bounding box center [1176, 665] width 12 height 12
checkbox input "false"
click at [1243, 657] on label at bounding box center [1239, 664] width 14 height 14
click at [1243, 659] on input "checkbox" at bounding box center [1238, 665] width 12 height 12
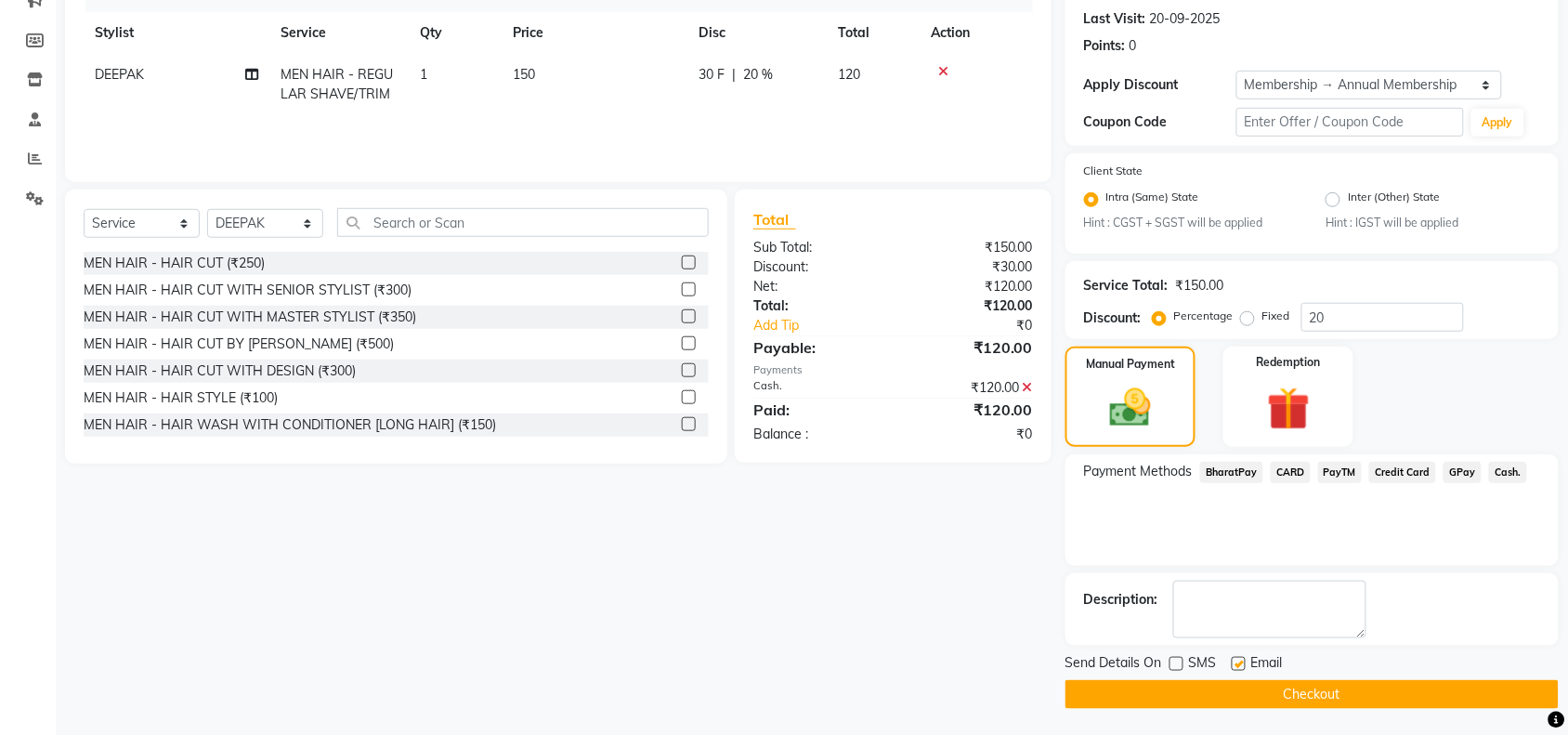
checkbox input "false"
click at [1224, 698] on button "Checkout" at bounding box center [1312, 695] width 494 height 29
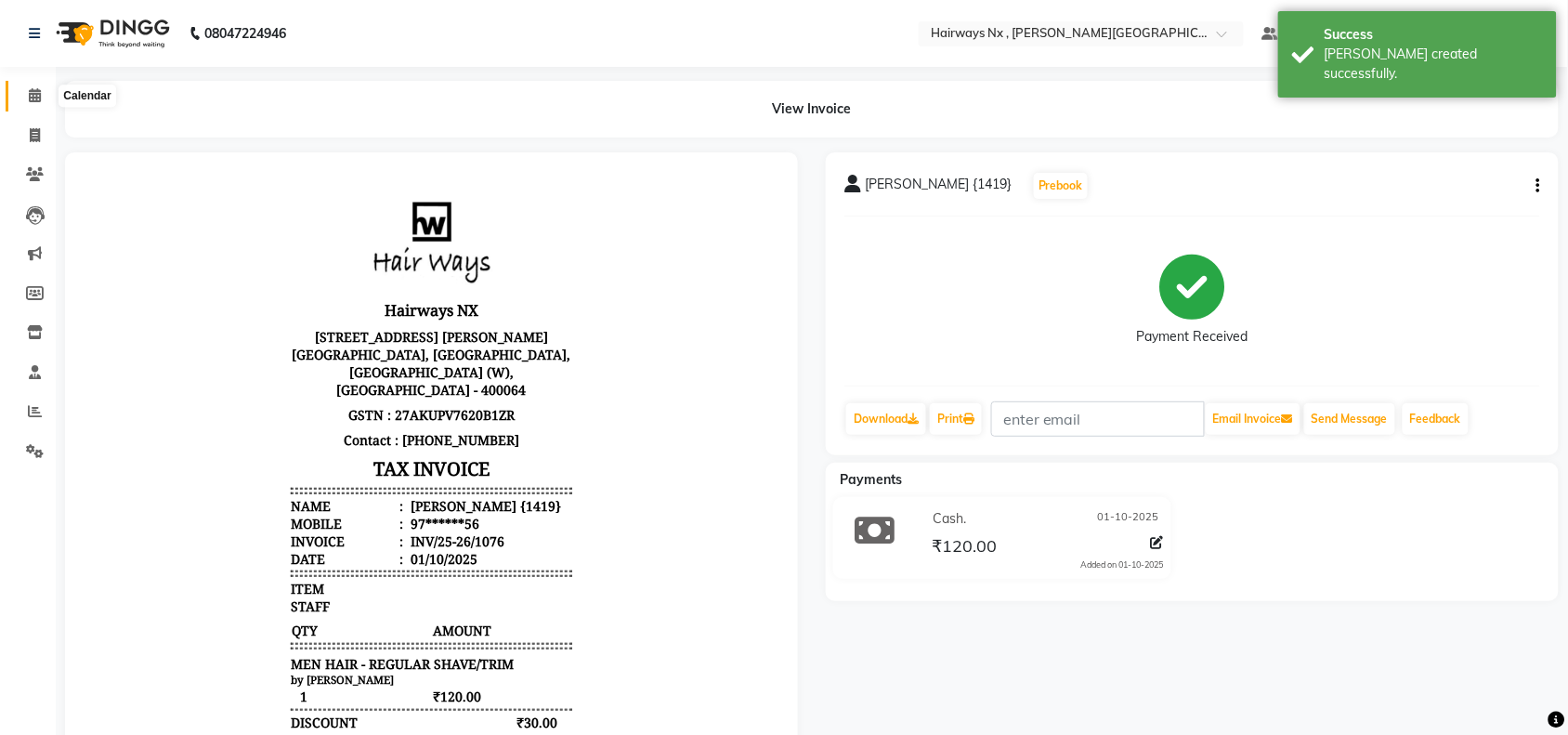
click at [29, 95] on icon at bounding box center [35, 95] width 12 height 14
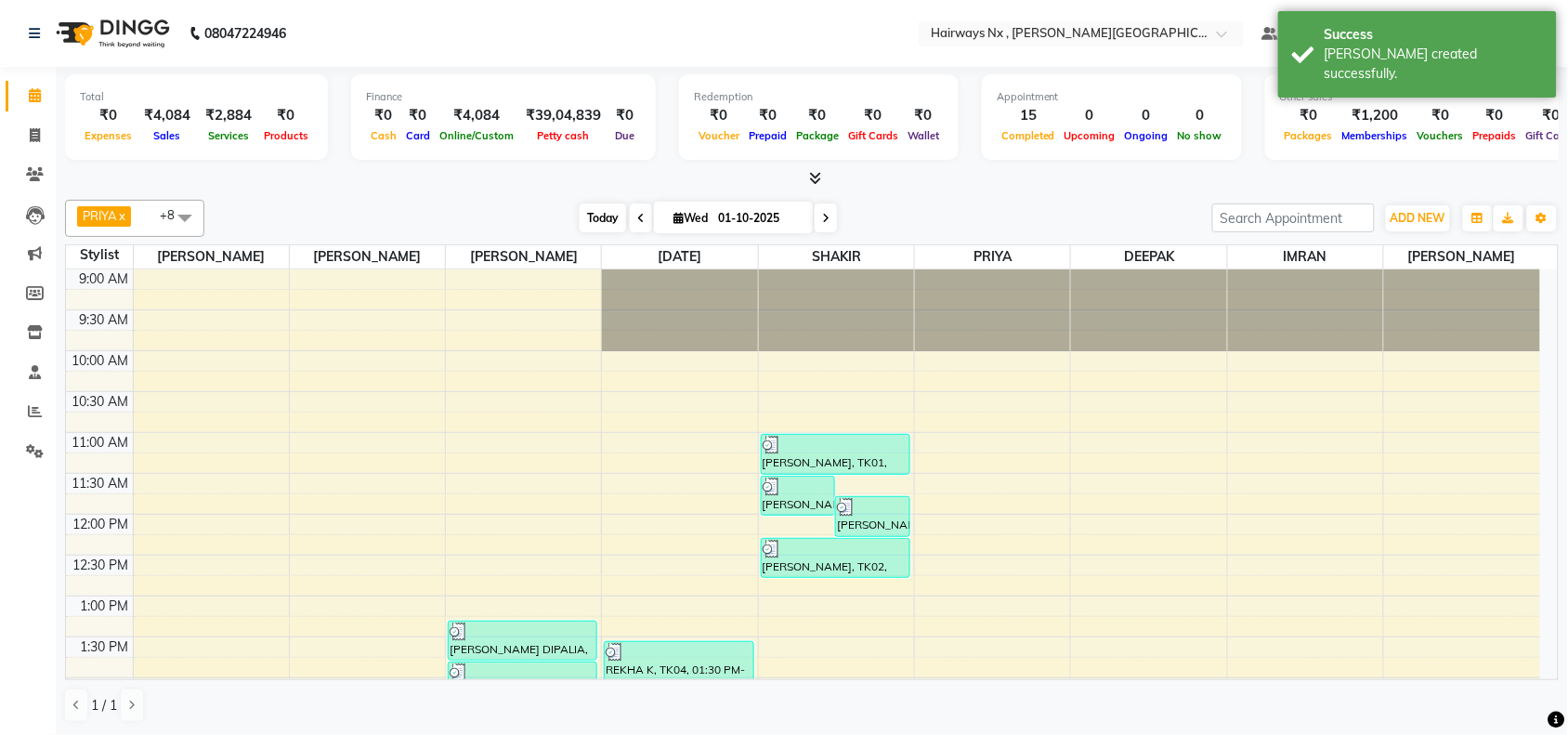
click at [587, 212] on span "Today" at bounding box center [603, 219] width 47 height 29
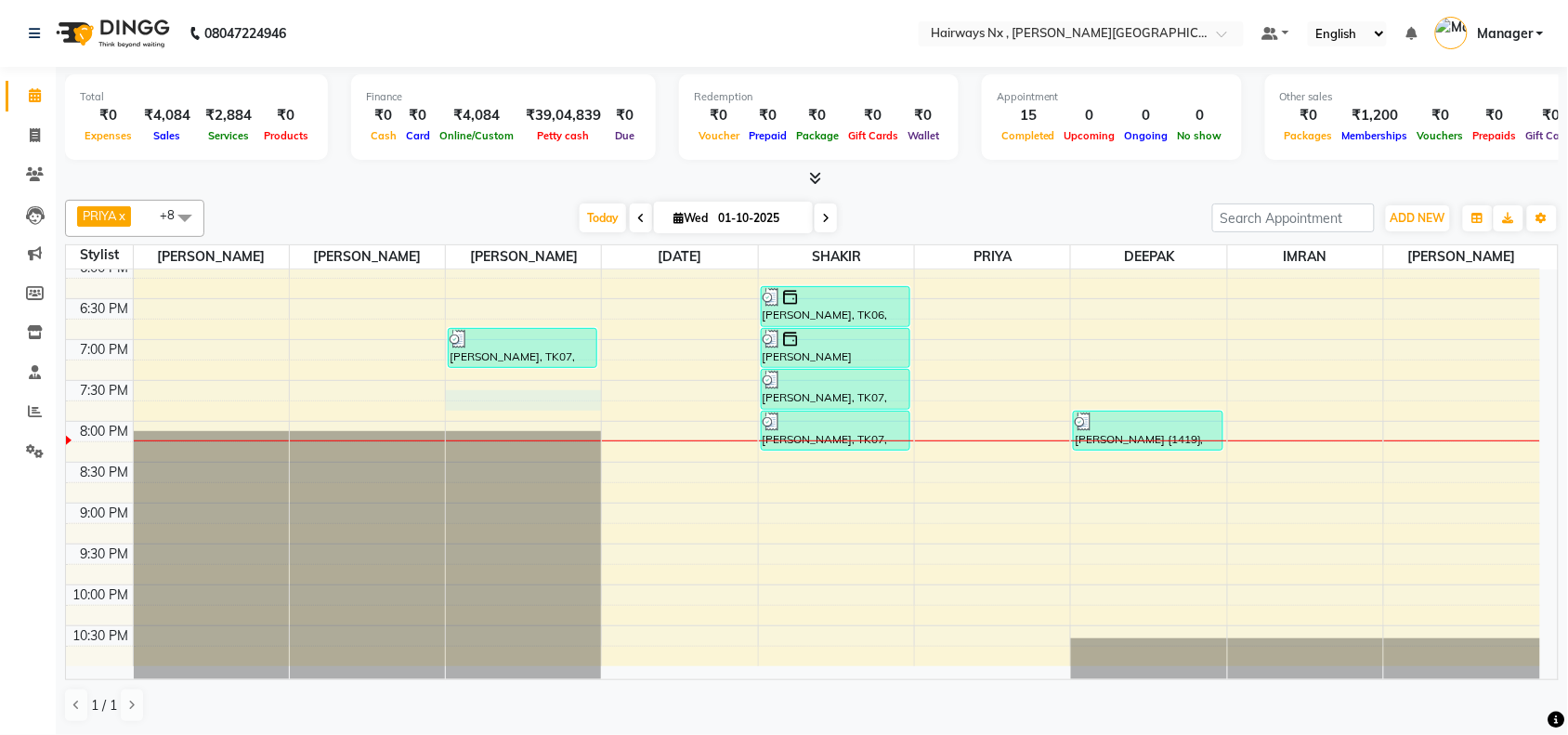
click at [545, 404] on div "9:00 AM 9:30 AM 10:00 AM 10:30 AM 11:00 AM 11:30 AM 12:00 PM 12:30 PM 1:00 PM 1…" at bounding box center [803, 95] width 1474 height 1144
select select "12973"
select select "tentative"
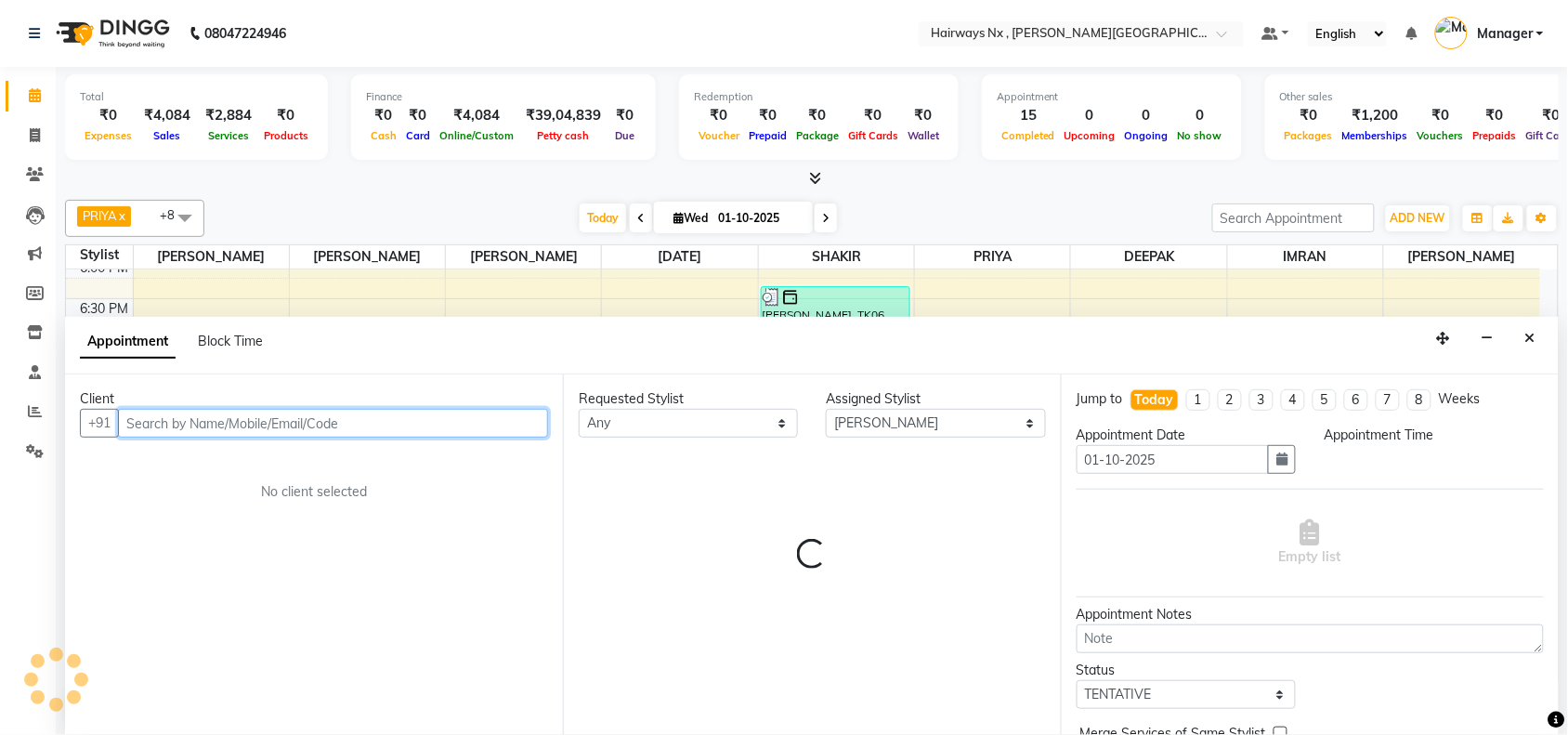
scroll to position [1, 0]
select select "1170"
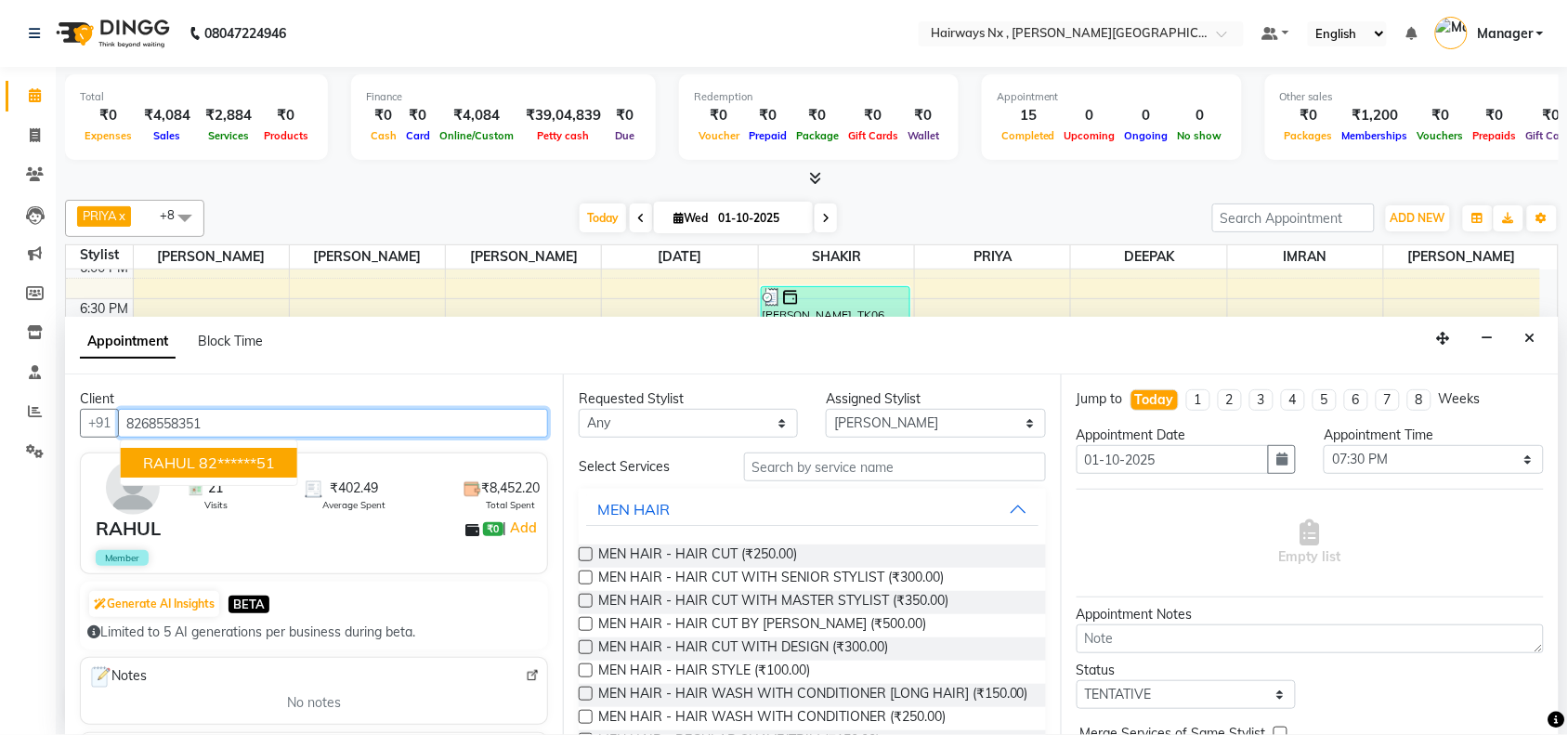
click at [161, 466] on span "RAHUL" at bounding box center [169, 463] width 52 height 19
type input "82******51"
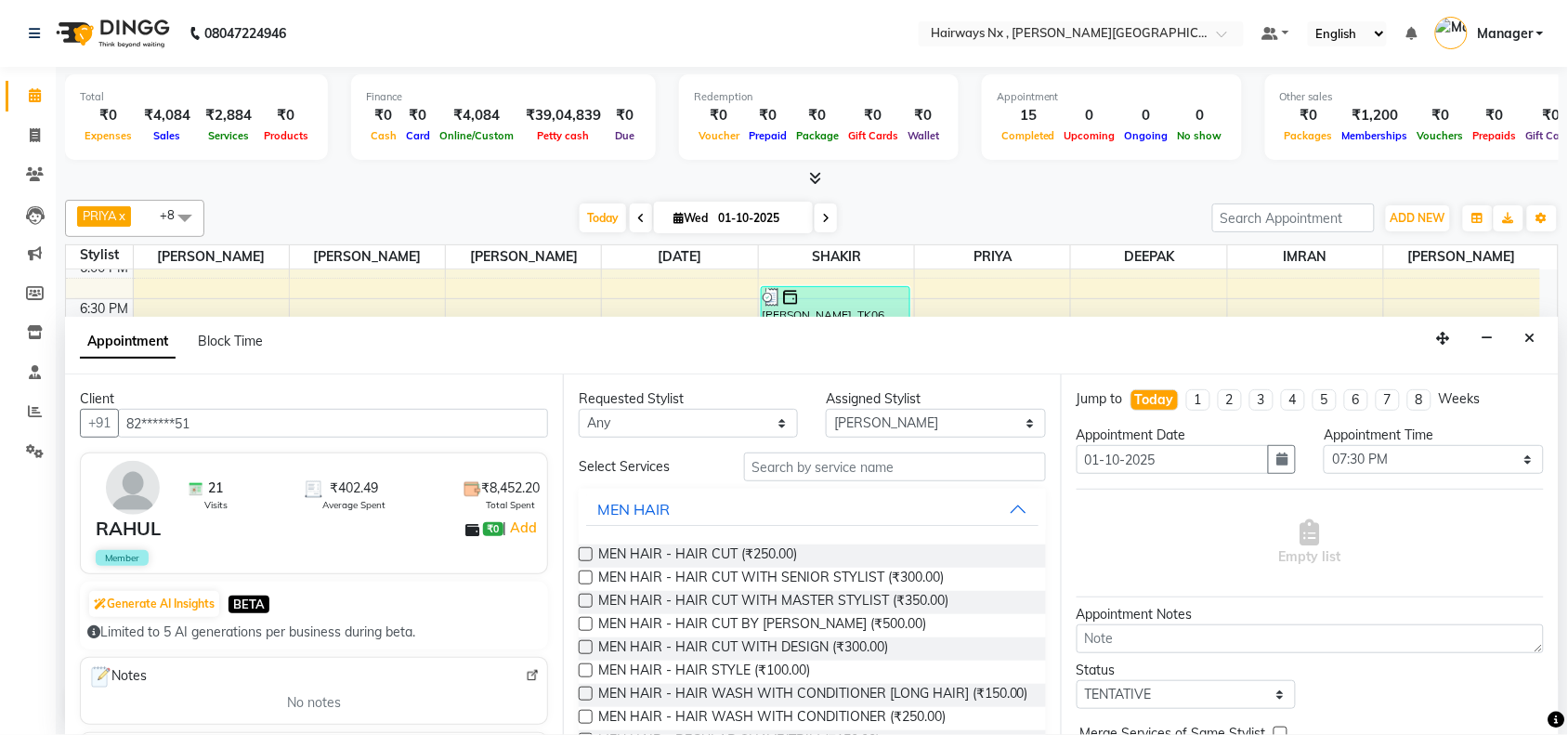
click at [579, 574] on label at bounding box center [585, 578] width 14 height 14
click at [579, 574] on input "checkbox" at bounding box center [584, 580] width 12 height 12
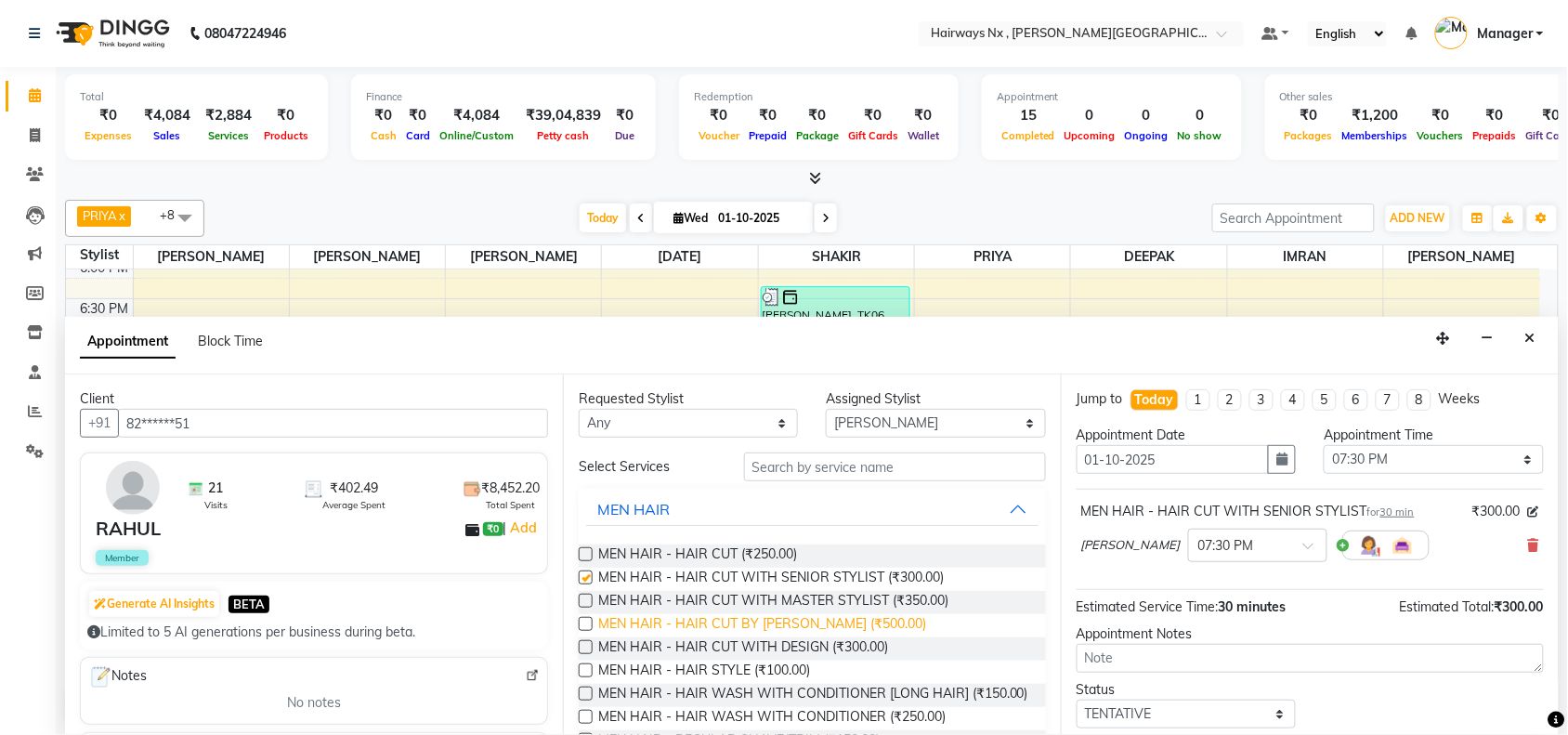
checkbox input "false"
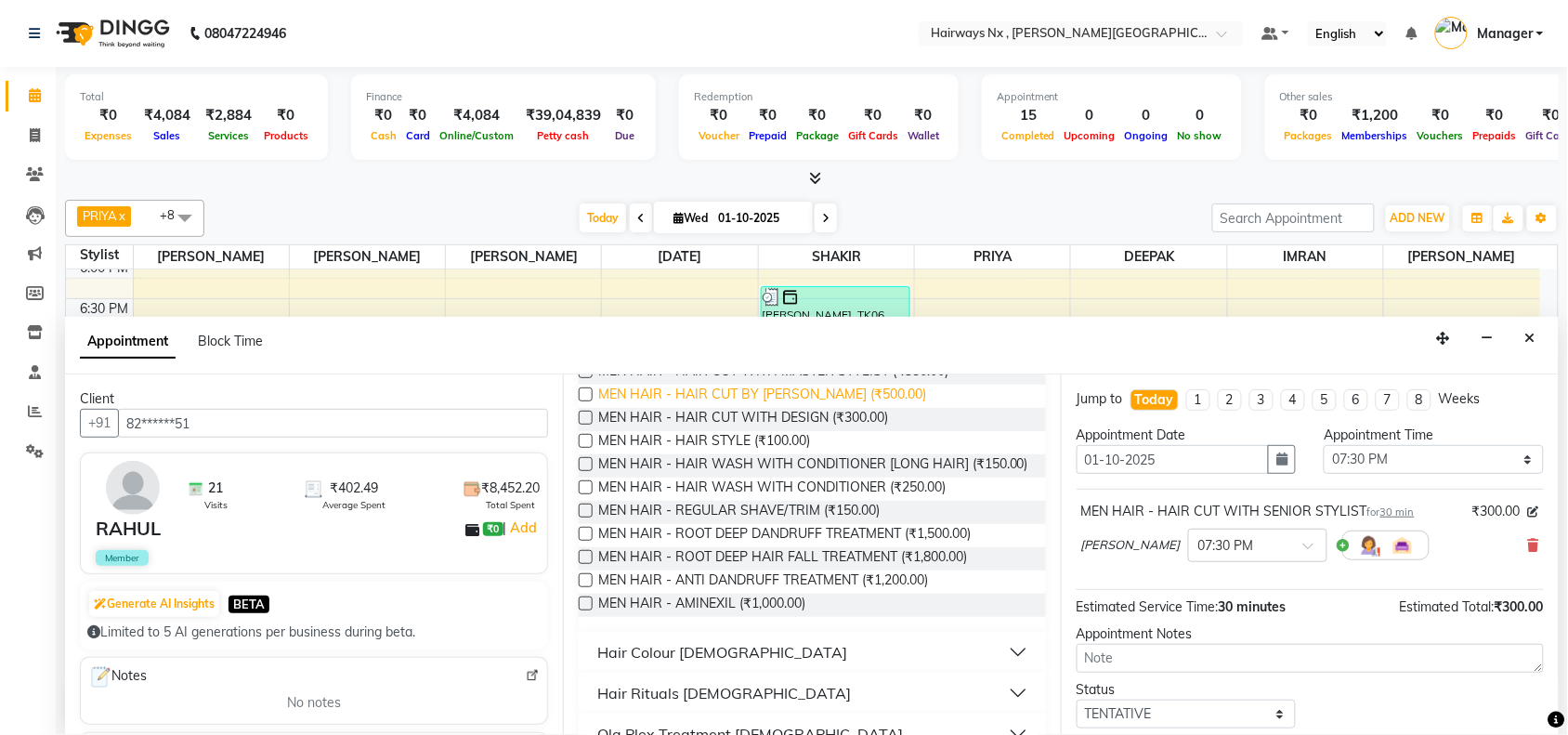
scroll to position [232, 0]
click at [586, 515] on label at bounding box center [585, 508] width 14 height 14
click at [586, 516] on input "checkbox" at bounding box center [584, 510] width 12 height 12
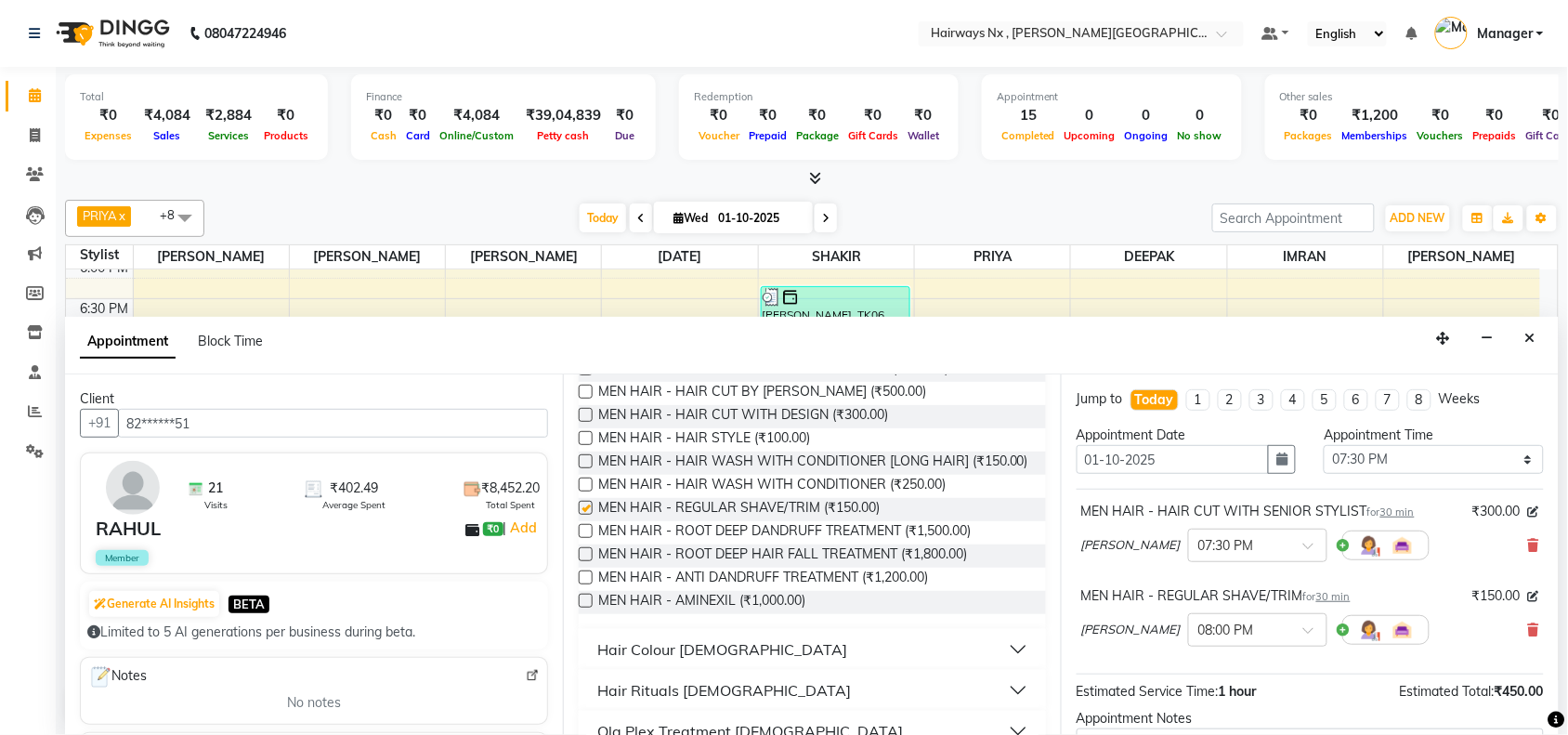
checkbox input "false"
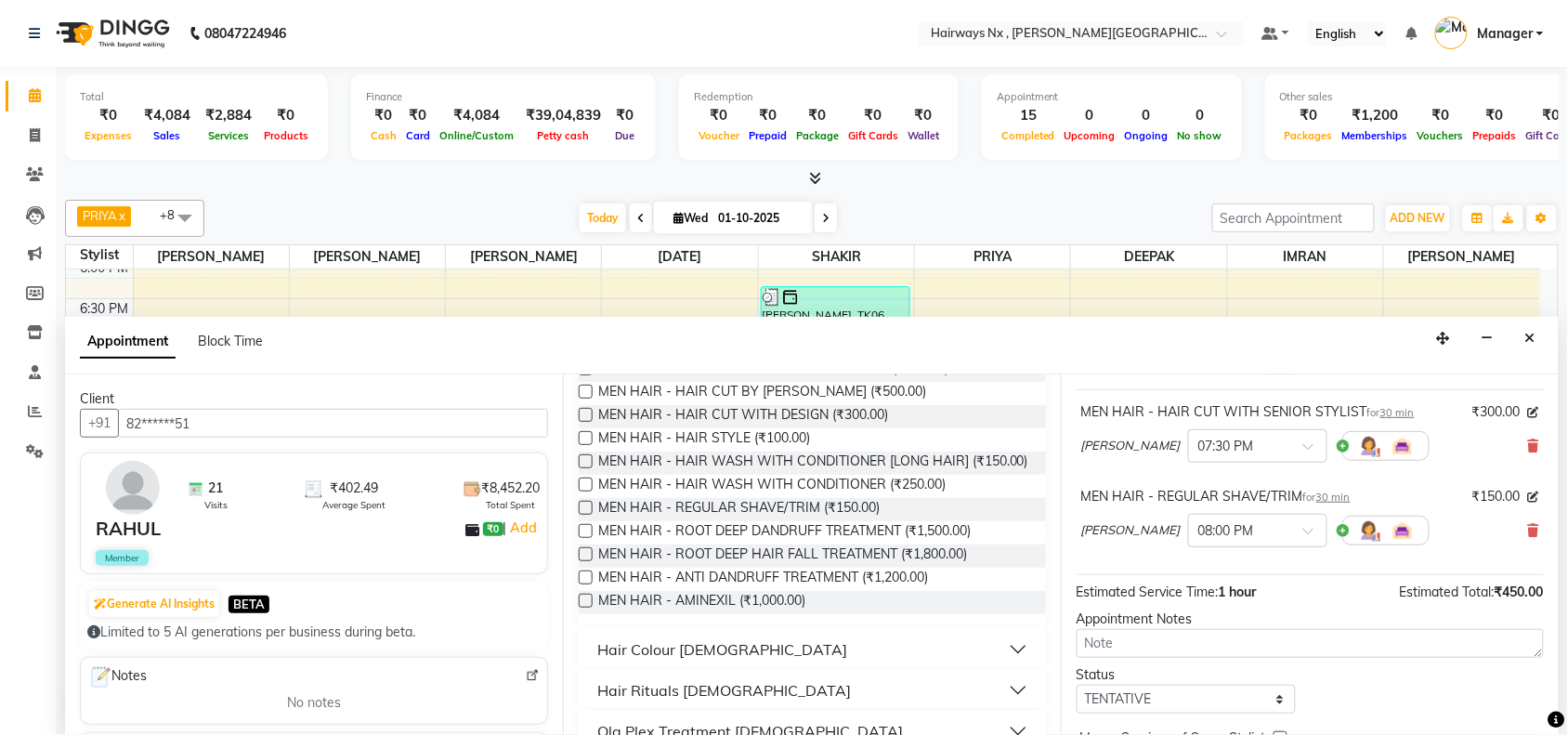
scroll to position [196, 0]
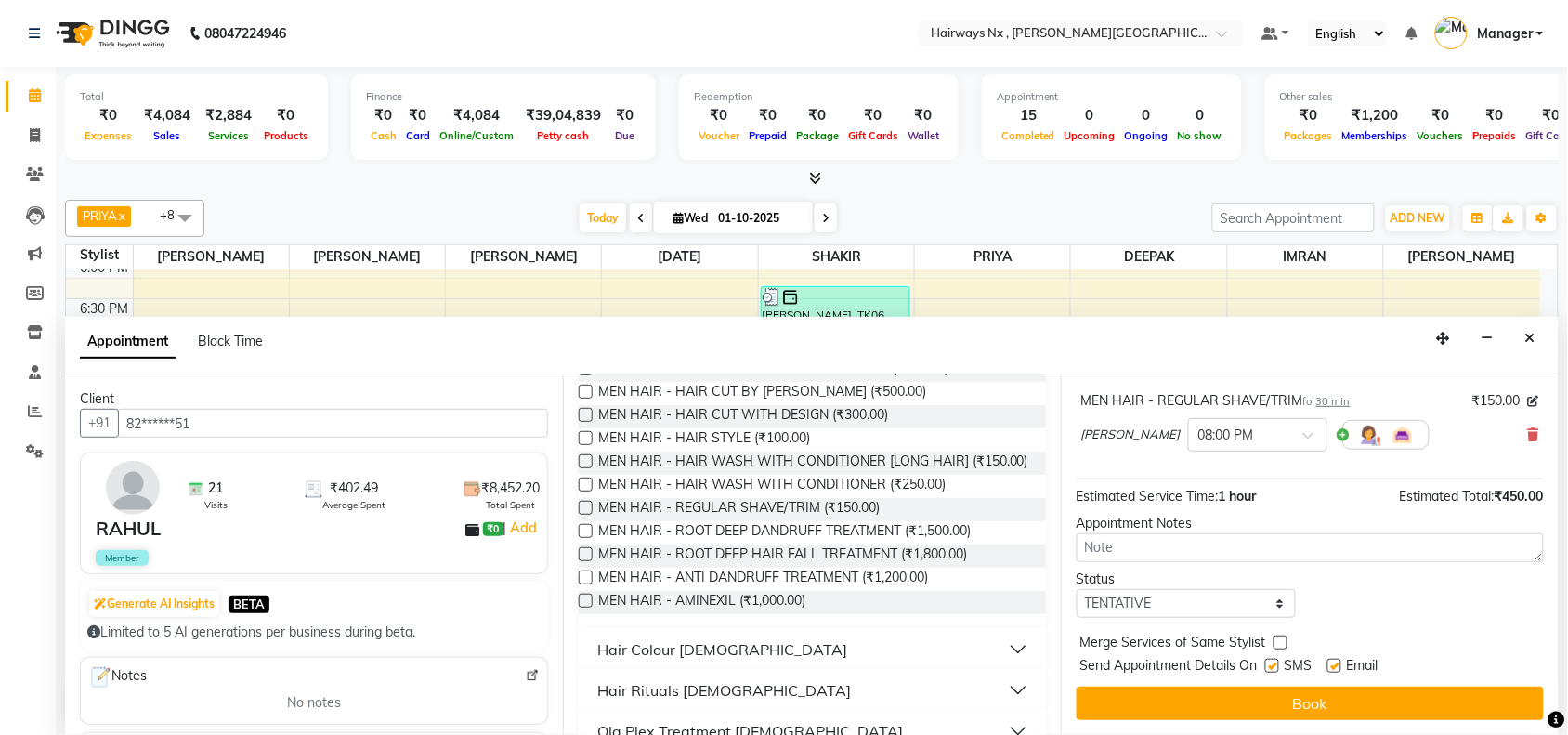
click at [1282, 670] on div "SMS" at bounding box center [1297, 668] width 62 height 23
click at [1270, 670] on label at bounding box center [1272, 666] width 14 height 14
click at [1270, 670] on input "checkbox" at bounding box center [1271, 668] width 12 height 12
checkbox input "false"
click at [1333, 661] on label at bounding box center [1335, 666] width 14 height 14
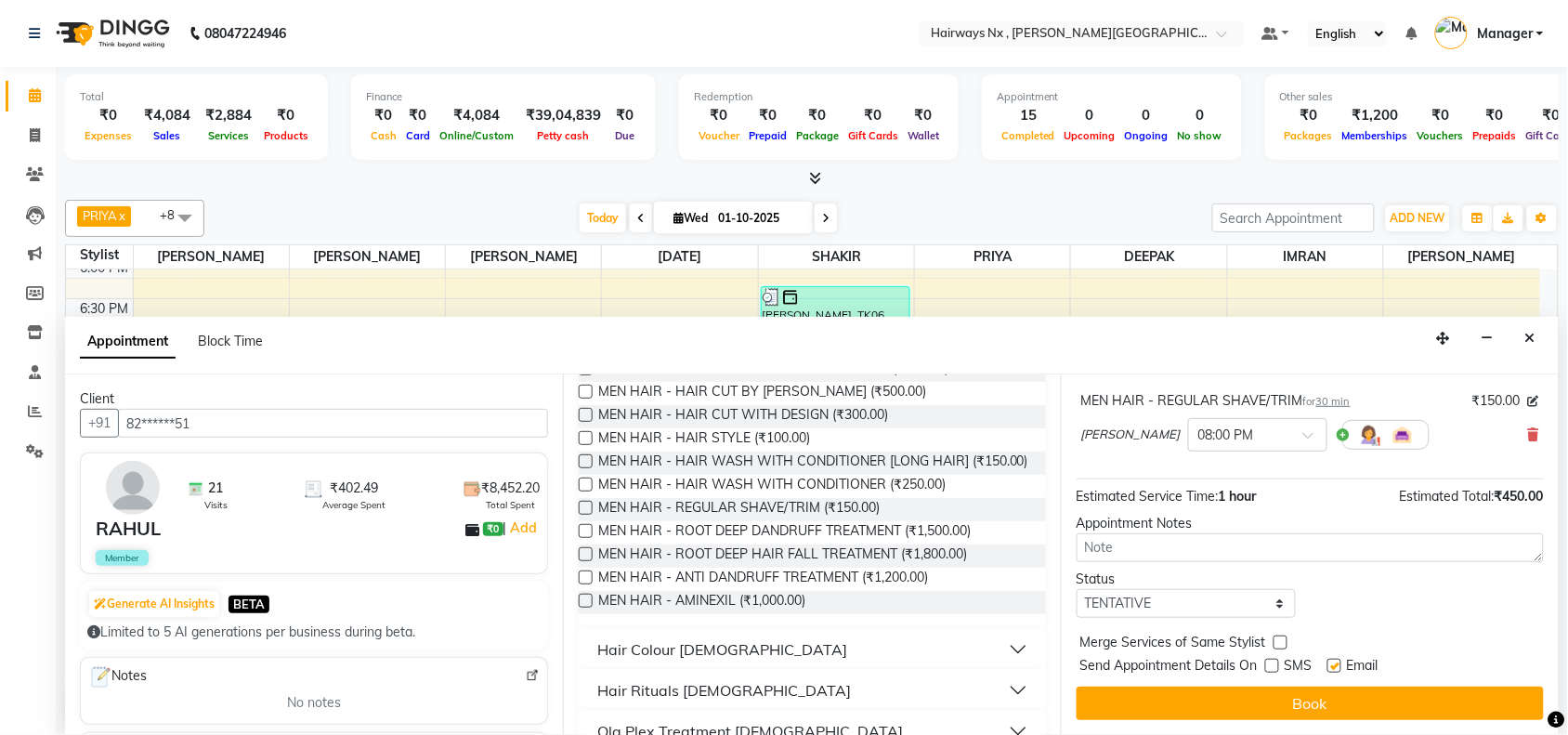
click at [1333, 662] on input "checkbox" at bounding box center [1334, 668] width 12 height 12
checkbox input "false"
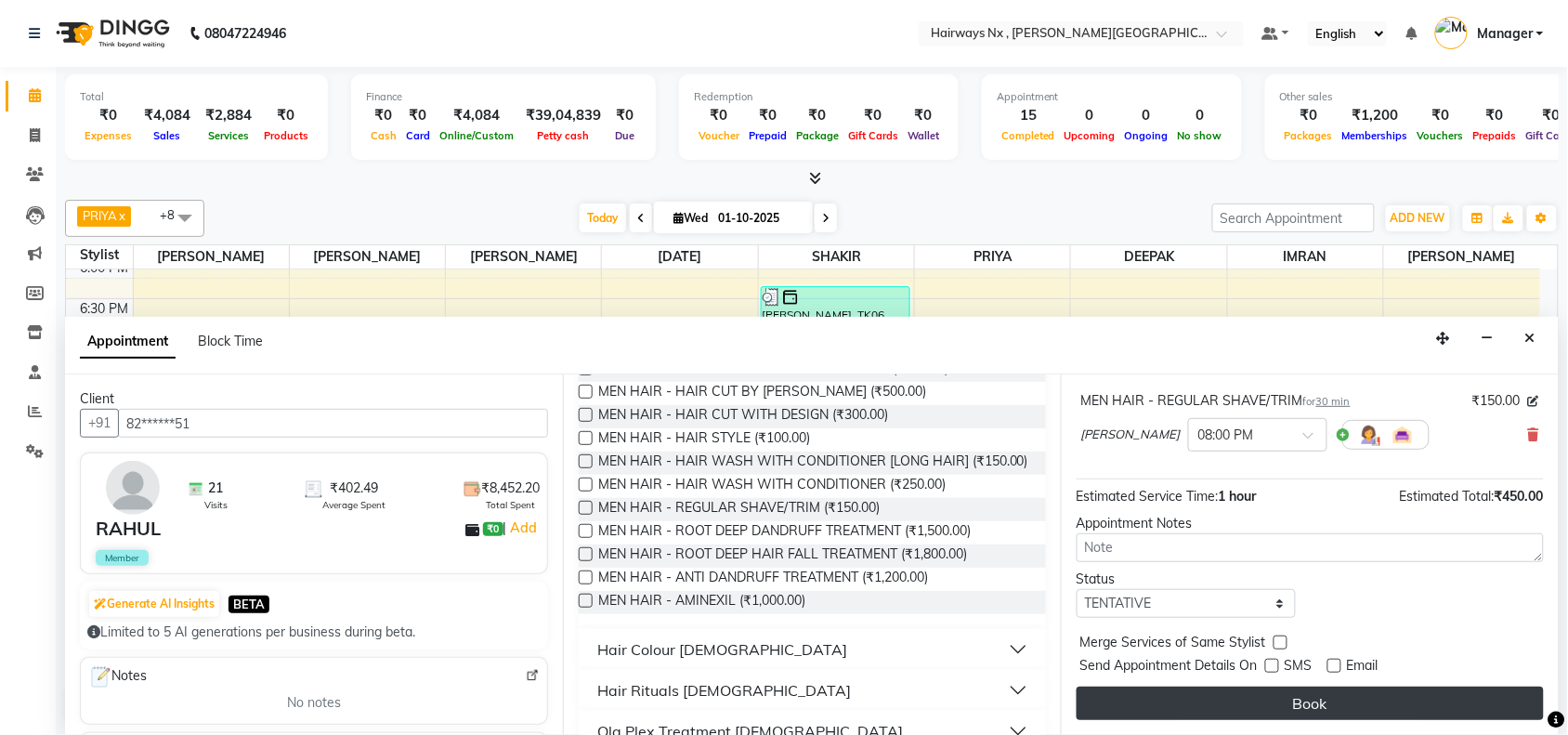
click at [1330, 697] on button "Book" at bounding box center [1310, 704] width 467 height 33
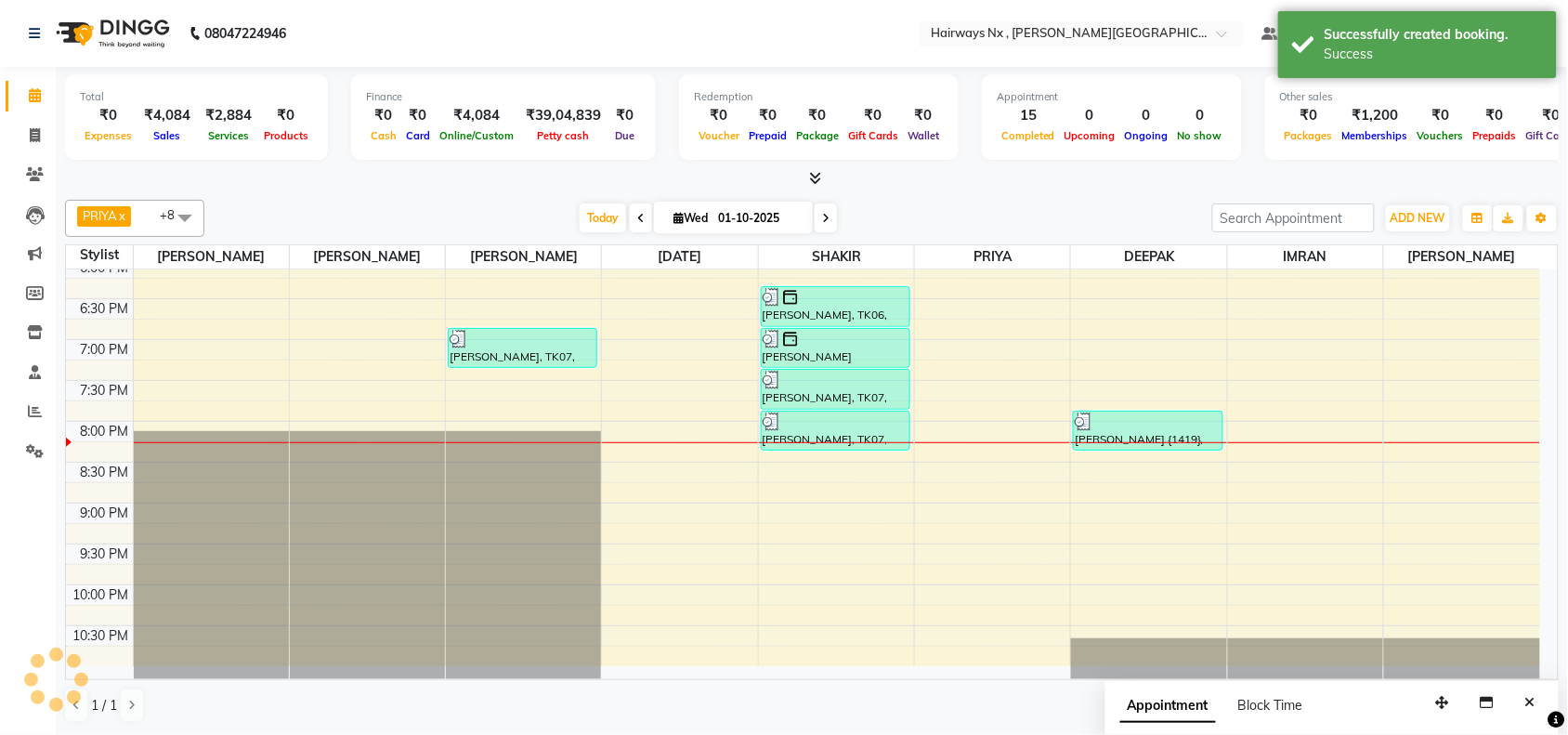
scroll to position [0, 0]
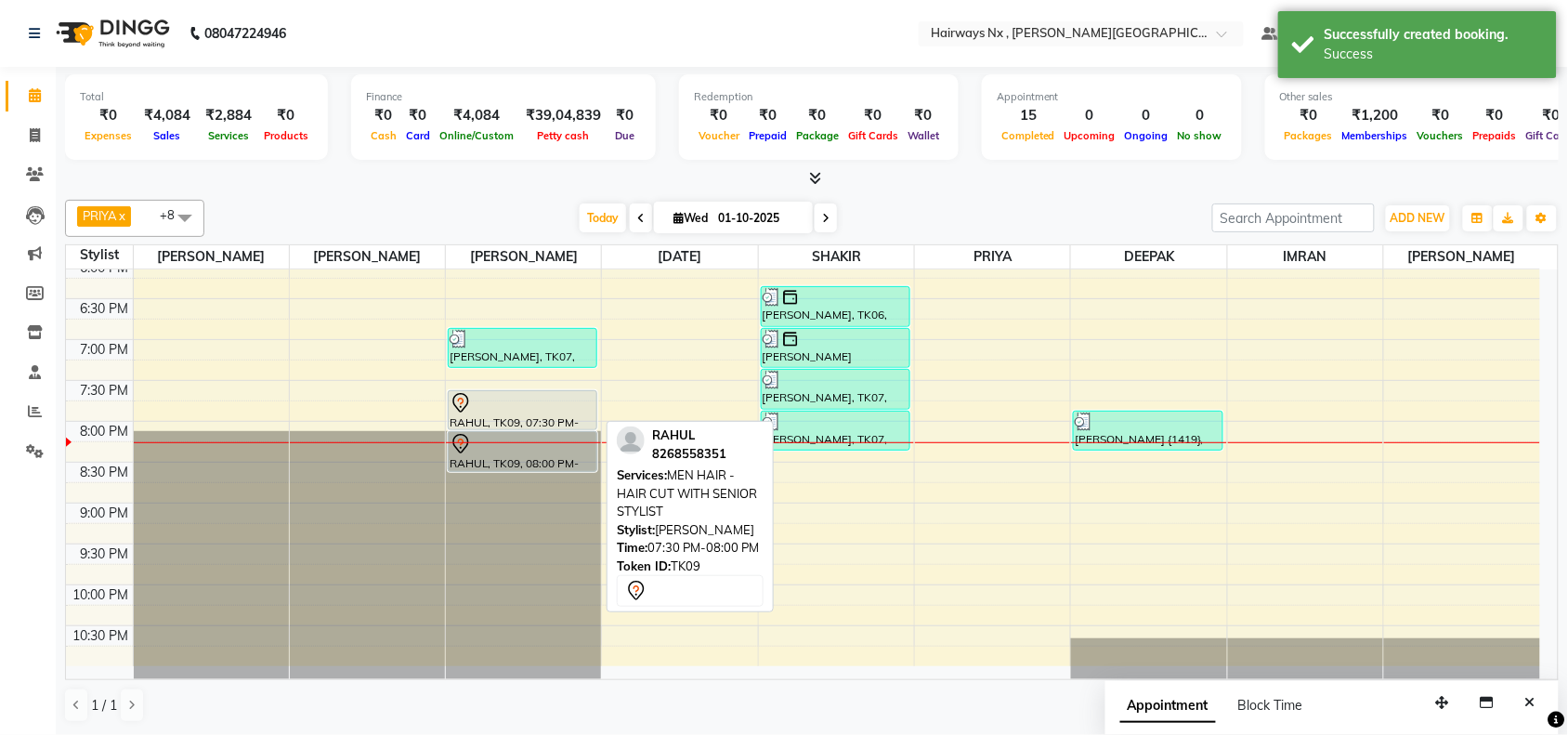
click at [516, 420] on div "RAHUL, TK09, 07:30 PM-08:00 PM, MEN HAIR - HAIR CUT WITH SENIOR STYLIST" at bounding box center [522, 410] width 147 height 38
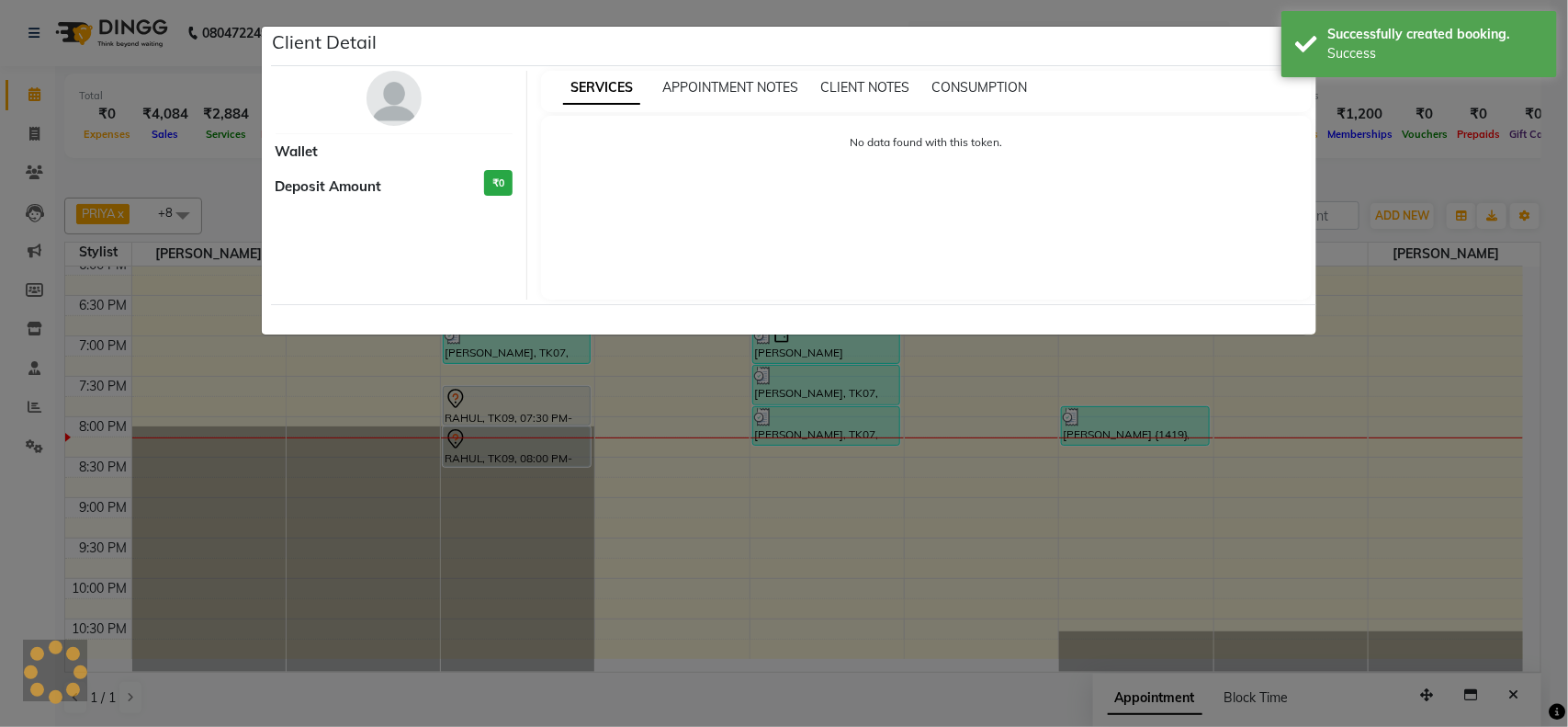
select select "7"
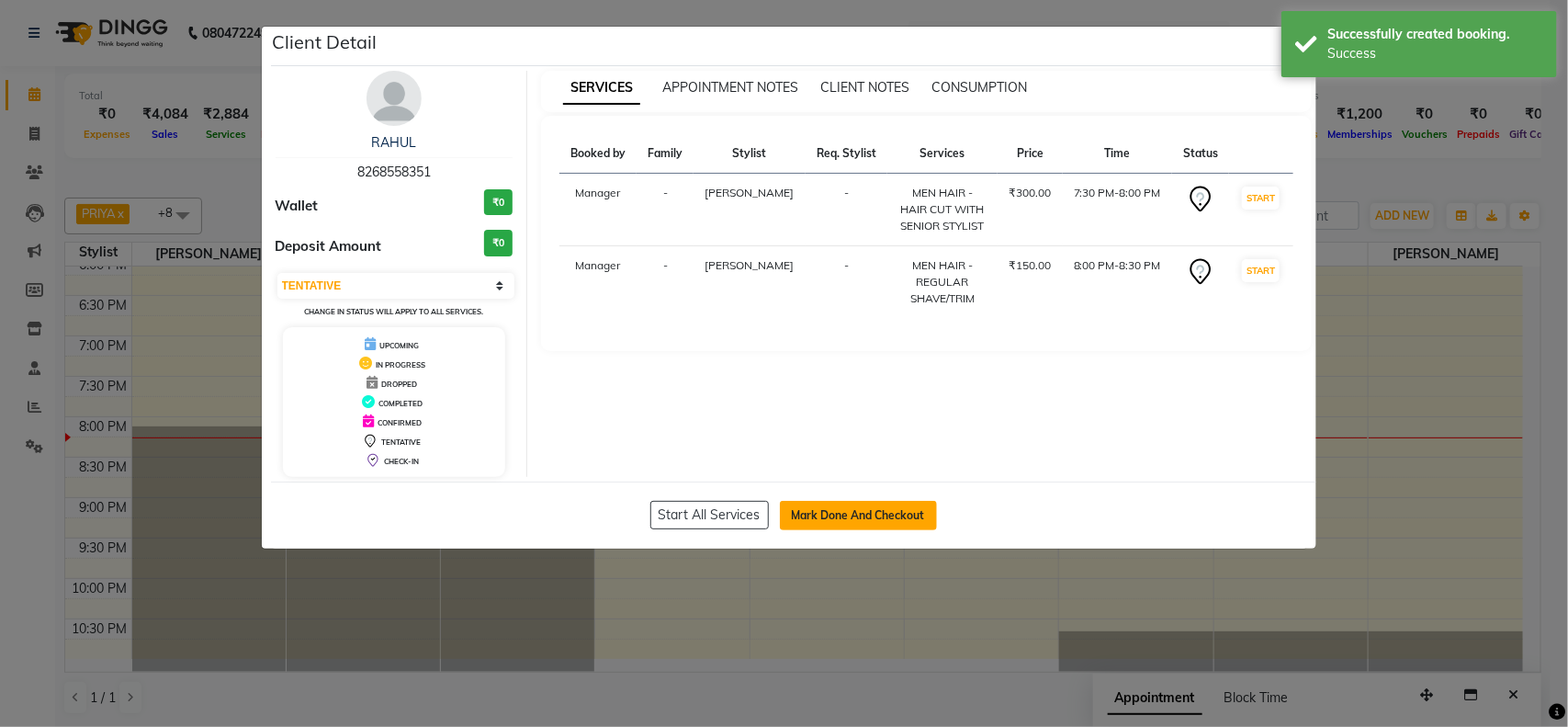
click at [860, 507] on button "Mark Done And Checkout" at bounding box center [858, 516] width 157 height 29
select select "service"
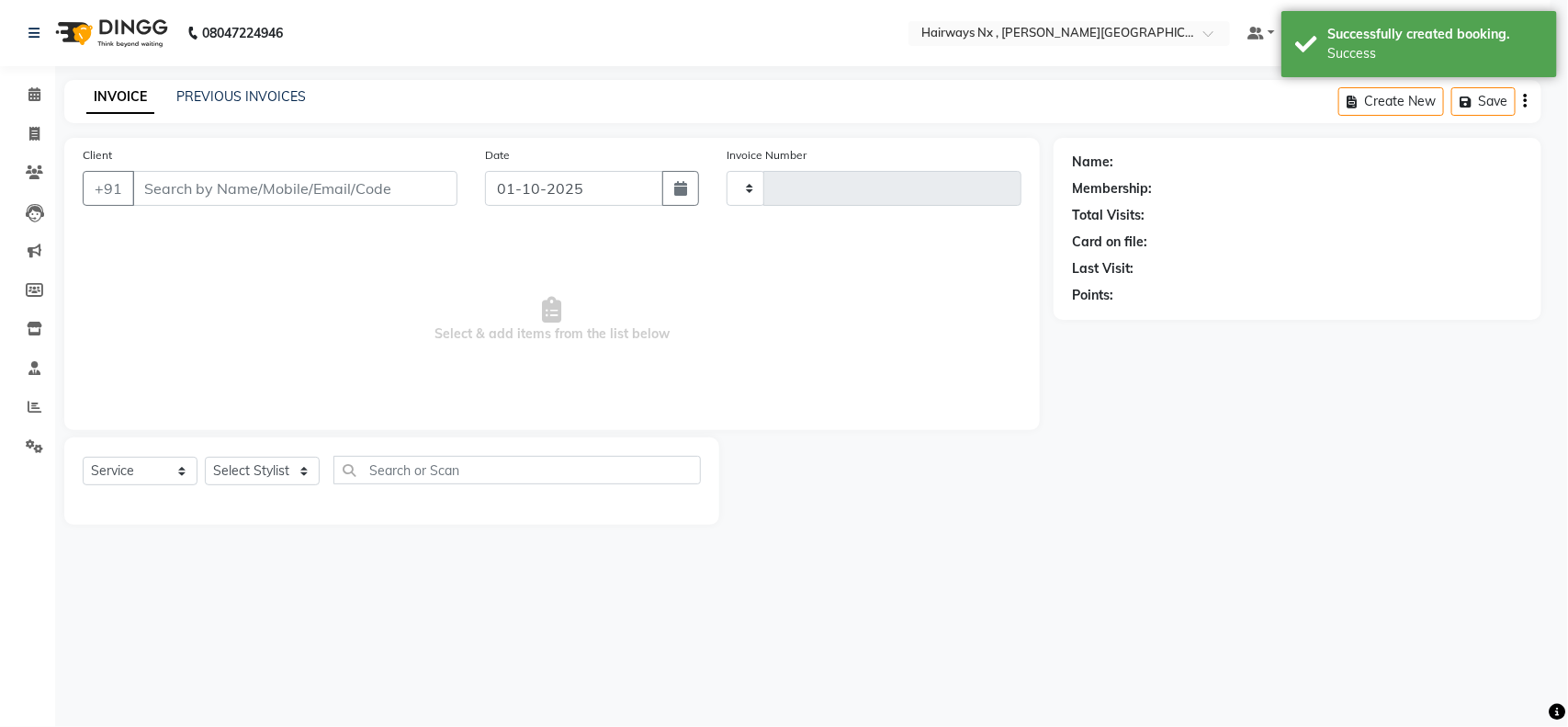
type input "1254"
select select "778"
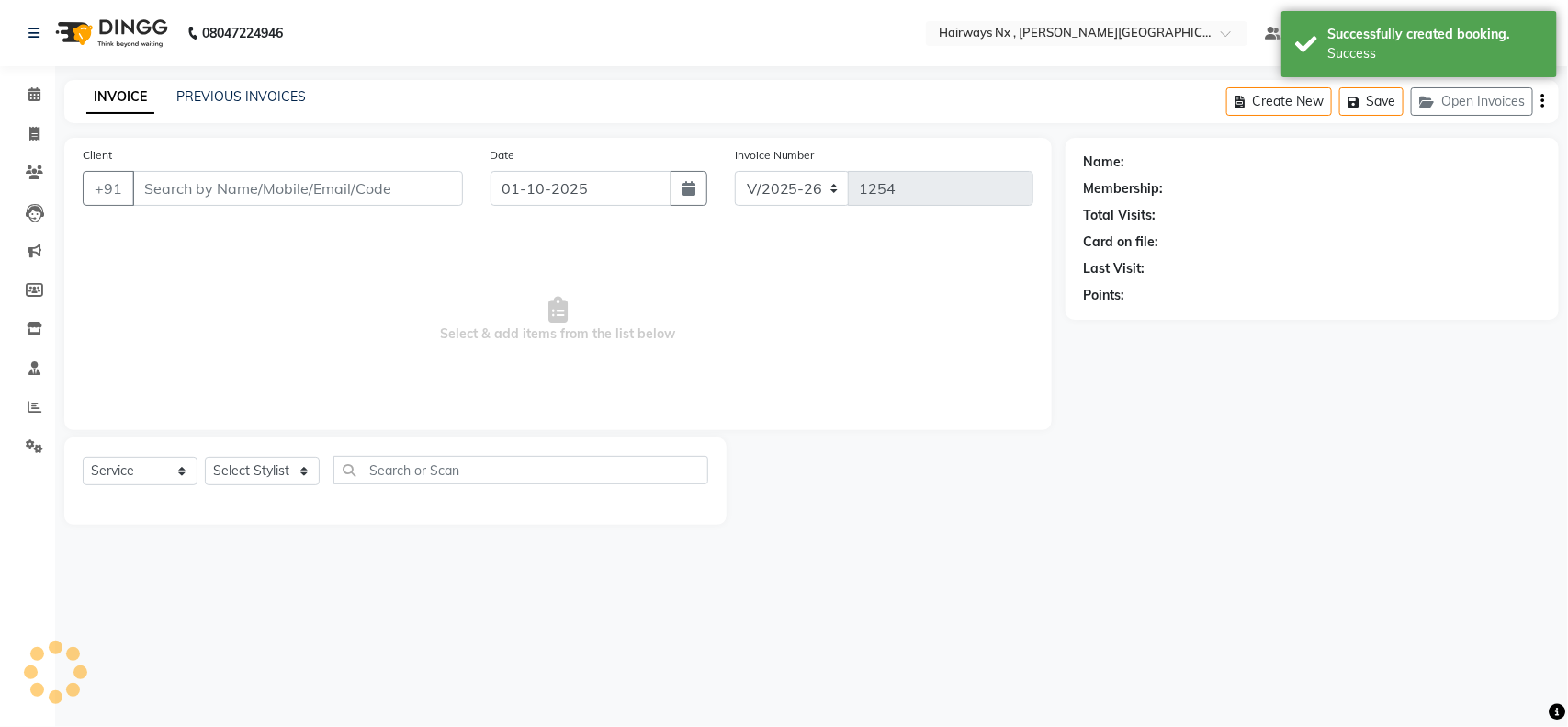
type input "82******51"
select select "12973"
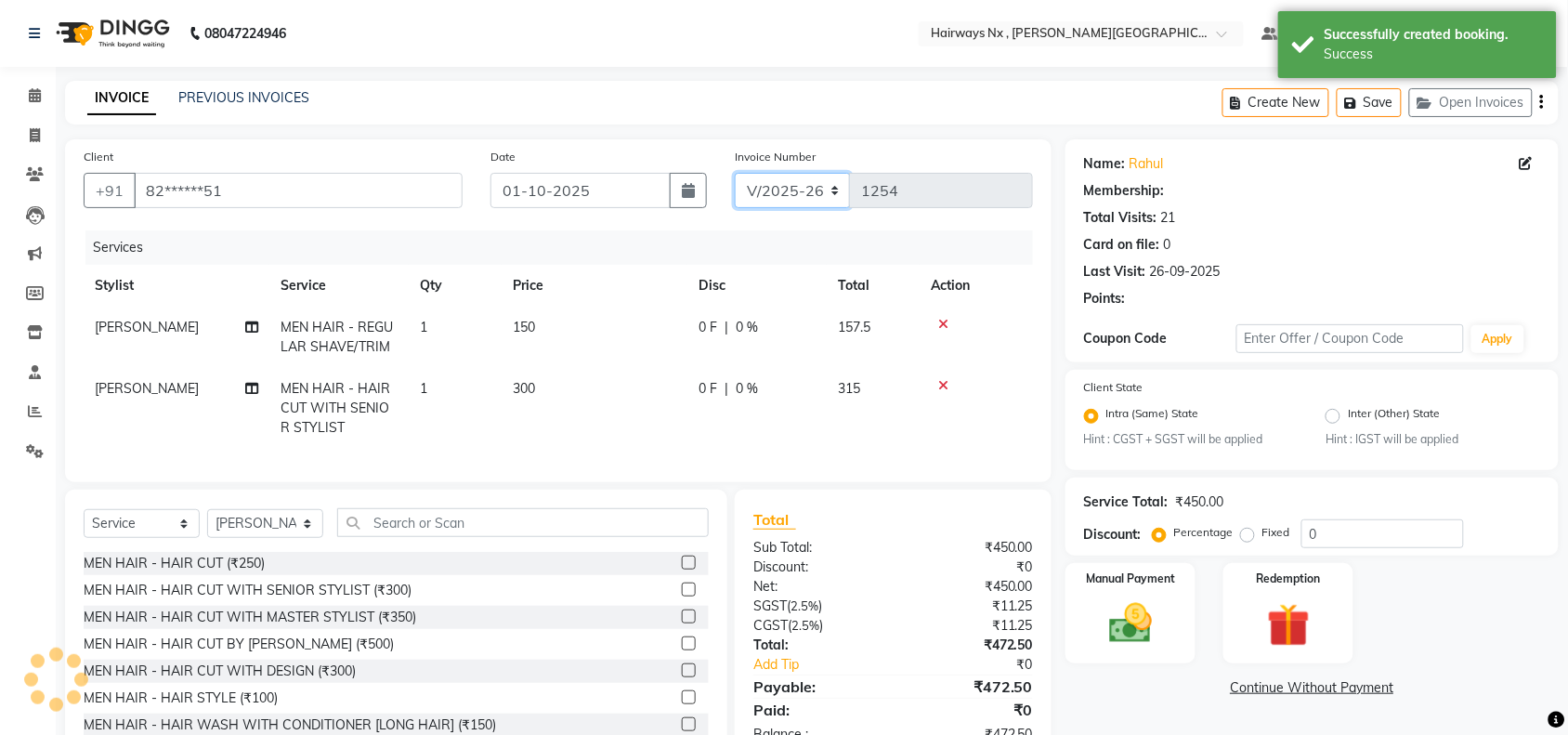
select select "1: Object"
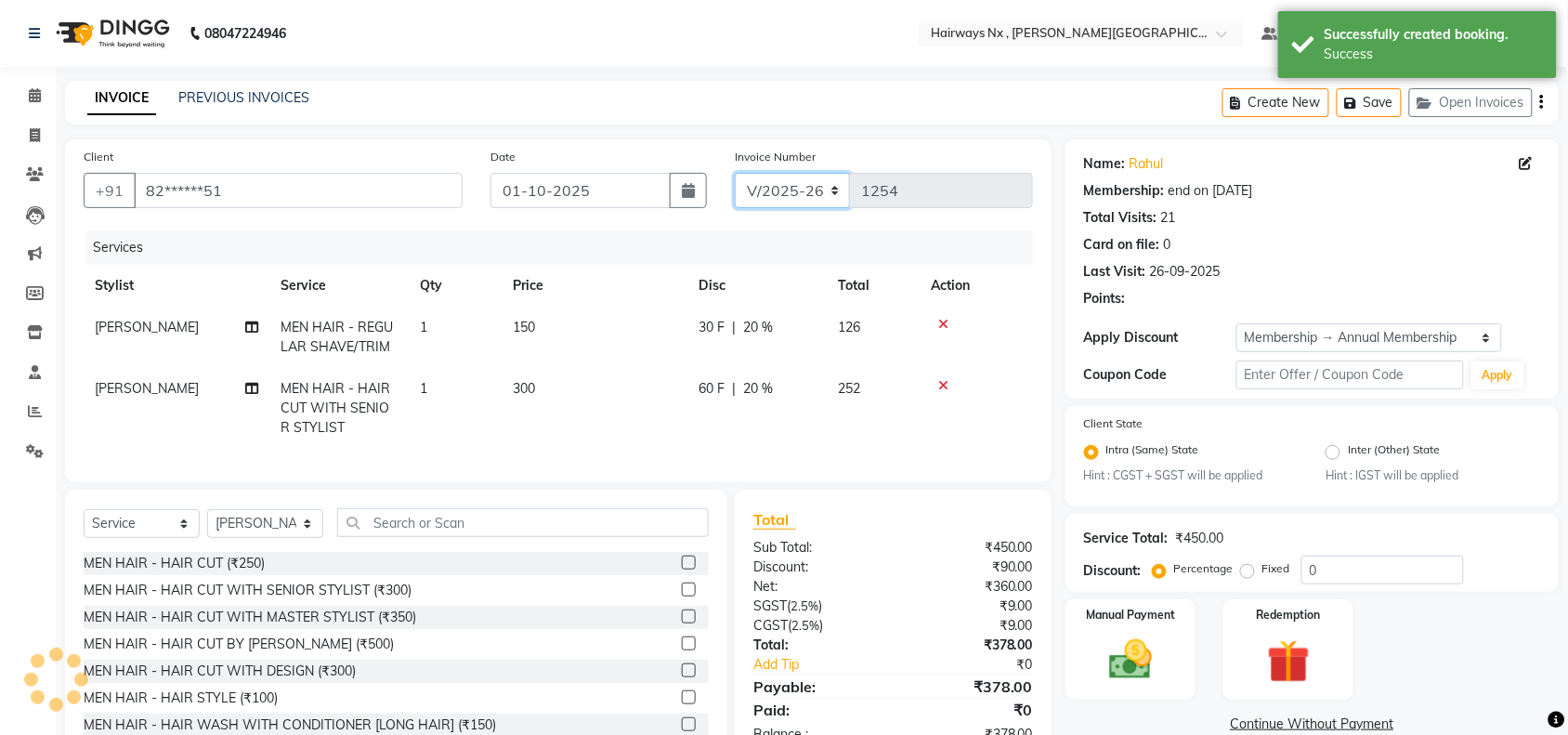
click at [778, 185] on select "INV/25-26 V/2025-26" at bounding box center [792, 190] width 116 height 35
type input "20"
select select "6959"
click at [735, 173] on select "INV/25-26 V/2025-26" at bounding box center [792, 190] width 116 height 35
type input "1077"
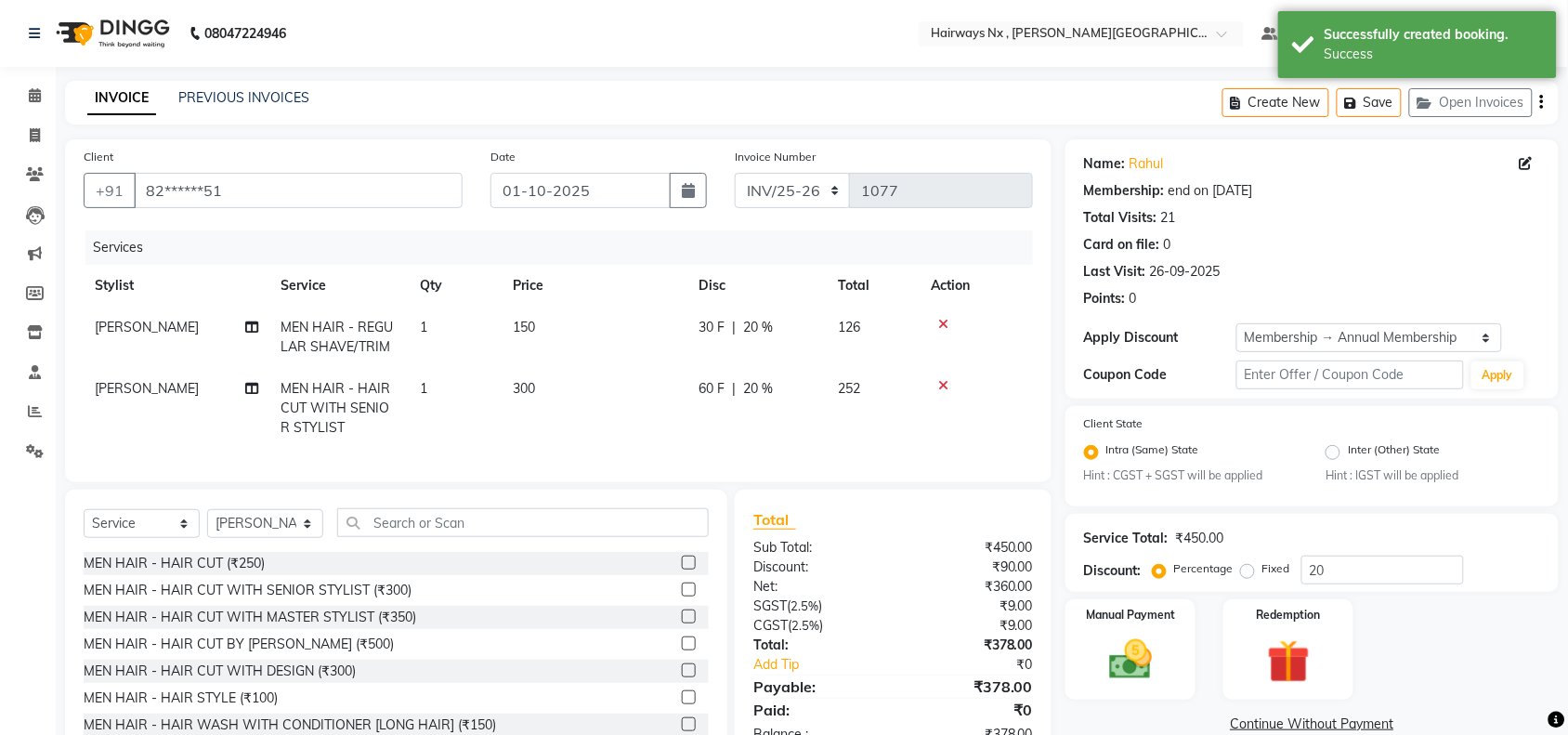
click at [1541, 102] on icon "button" at bounding box center [1543, 102] width 4 height 1
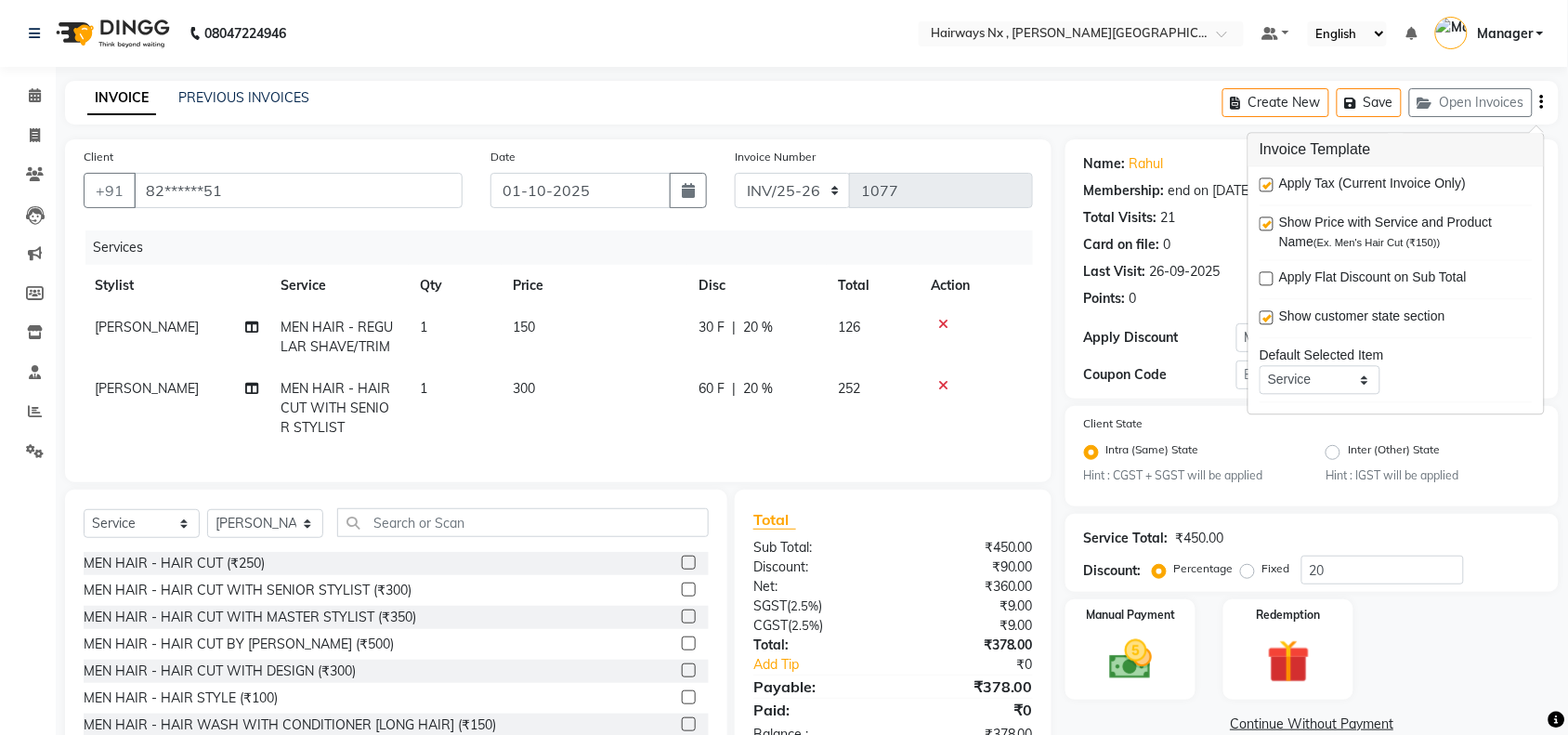
click at [1265, 186] on label at bounding box center [1266, 185] width 14 height 14
click at [1265, 186] on input "checkbox" at bounding box center [1266, 186] width 12 height 12
checkbox input "false"
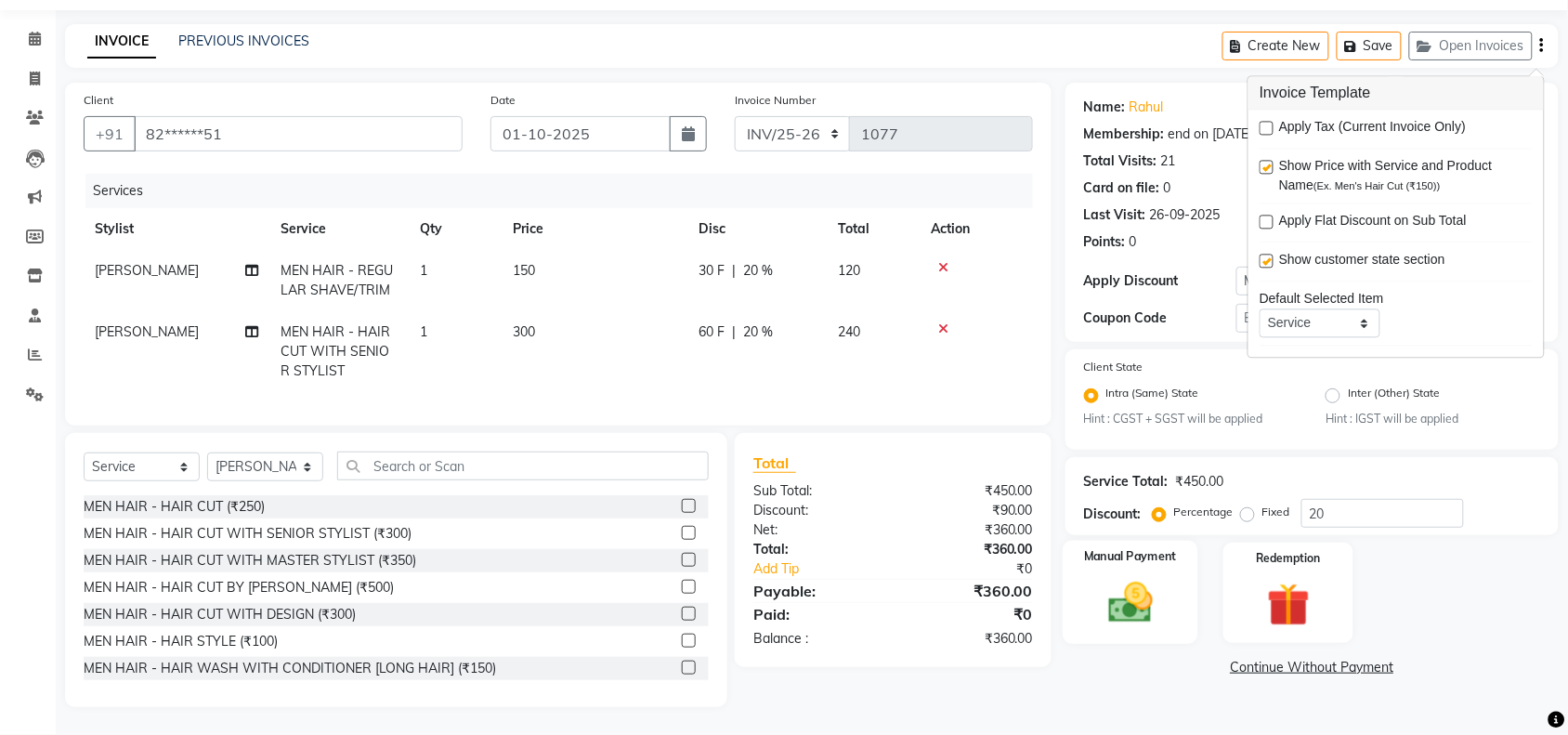
click at [1164, 578] on img at bounding box center [1131, 603] width 72 height 51
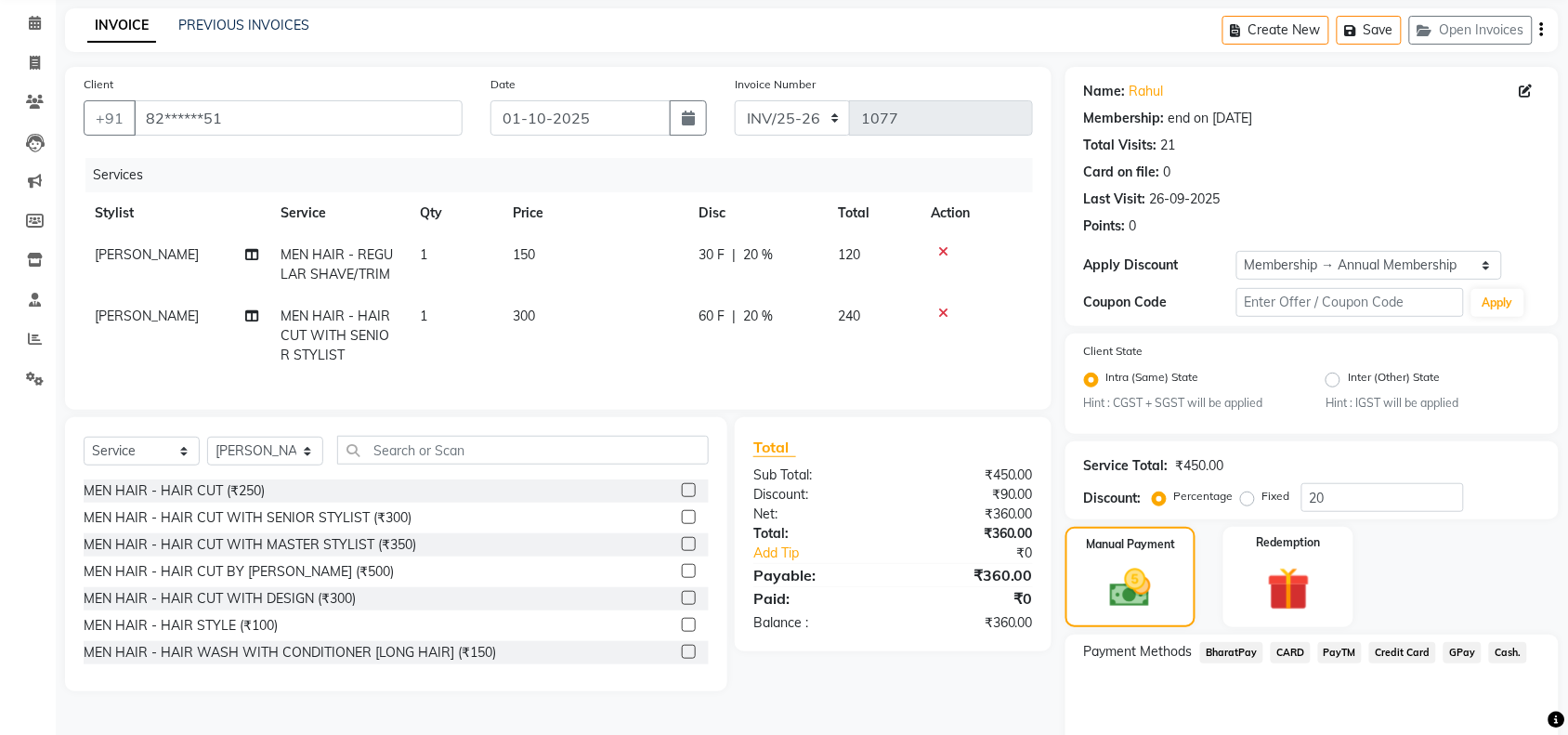
scroll to position [146, 0]
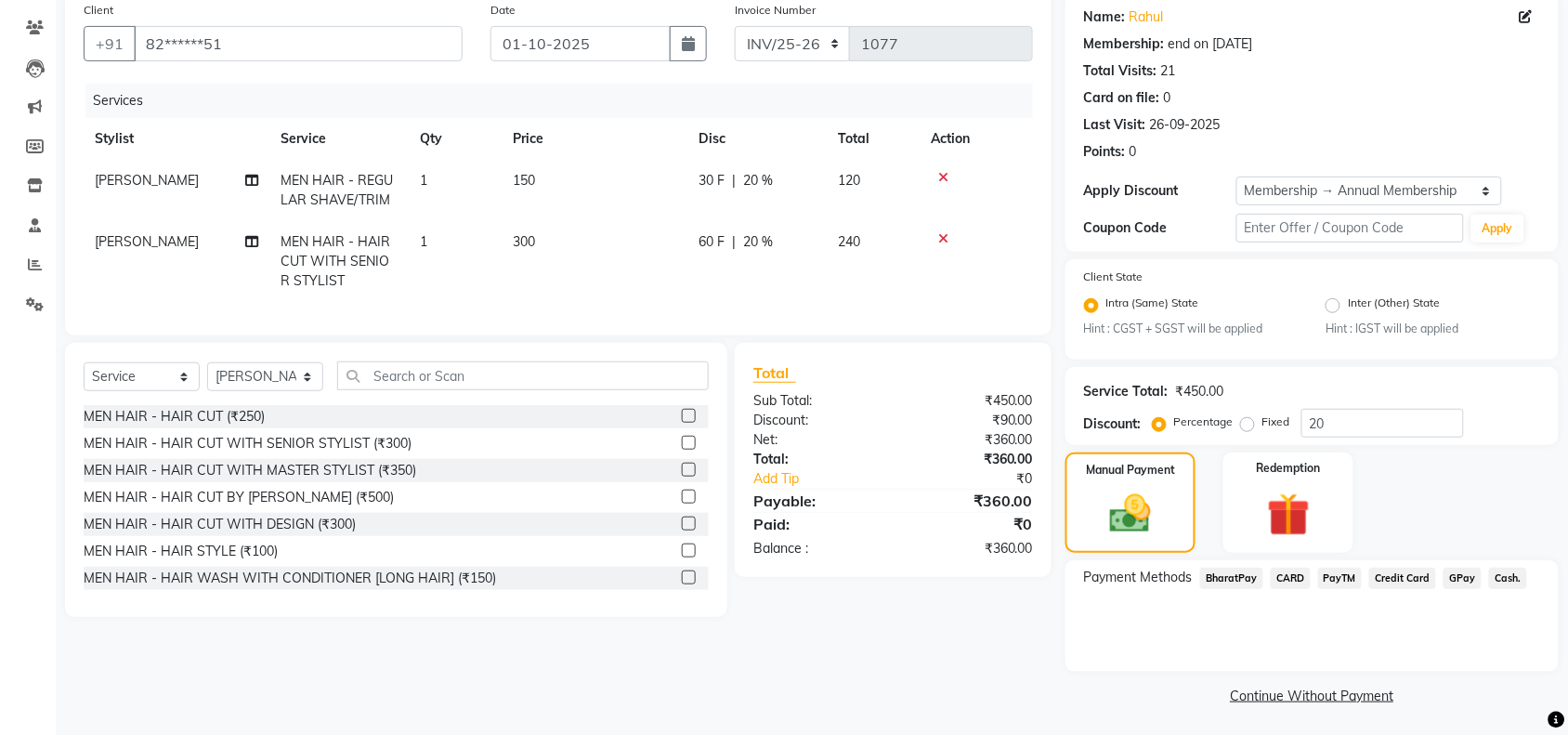
click at [1502, 583] on span "Cash." at bounding box center [1508, 579] width 38 height 21
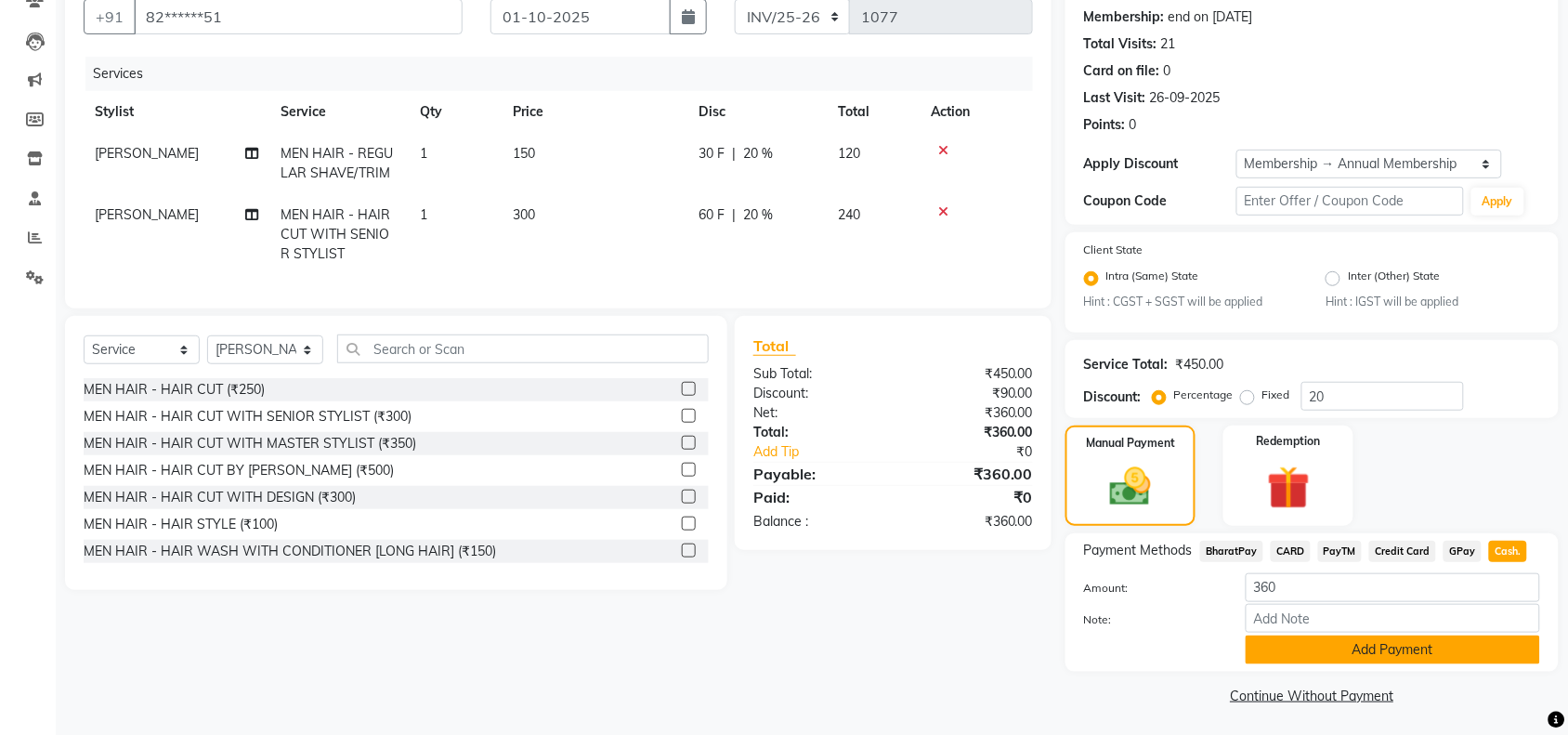
click at [1389, 646] on button "Add Payment" at bounding box center [1393, 650] width 295 height 29
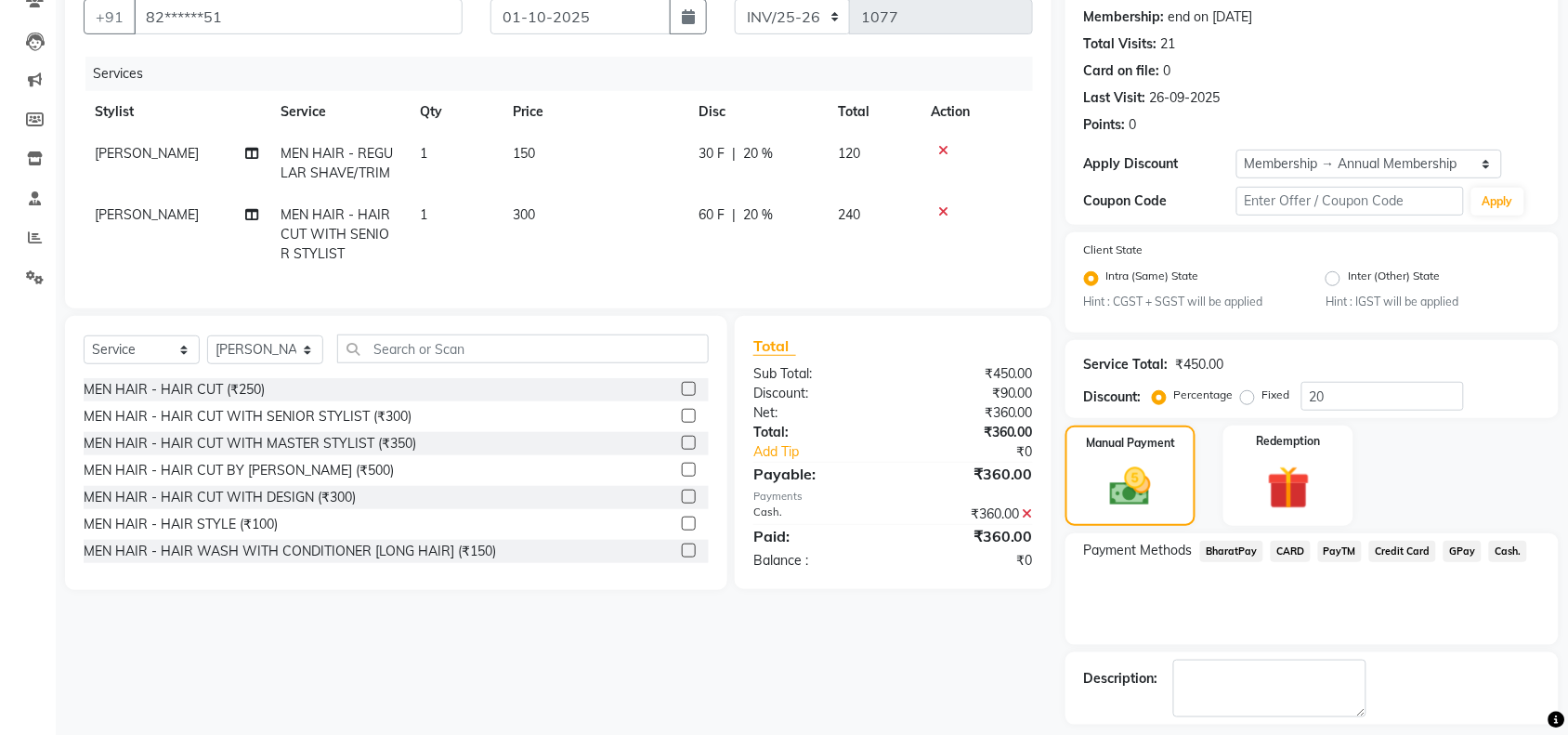
scroll to position [253, 0]
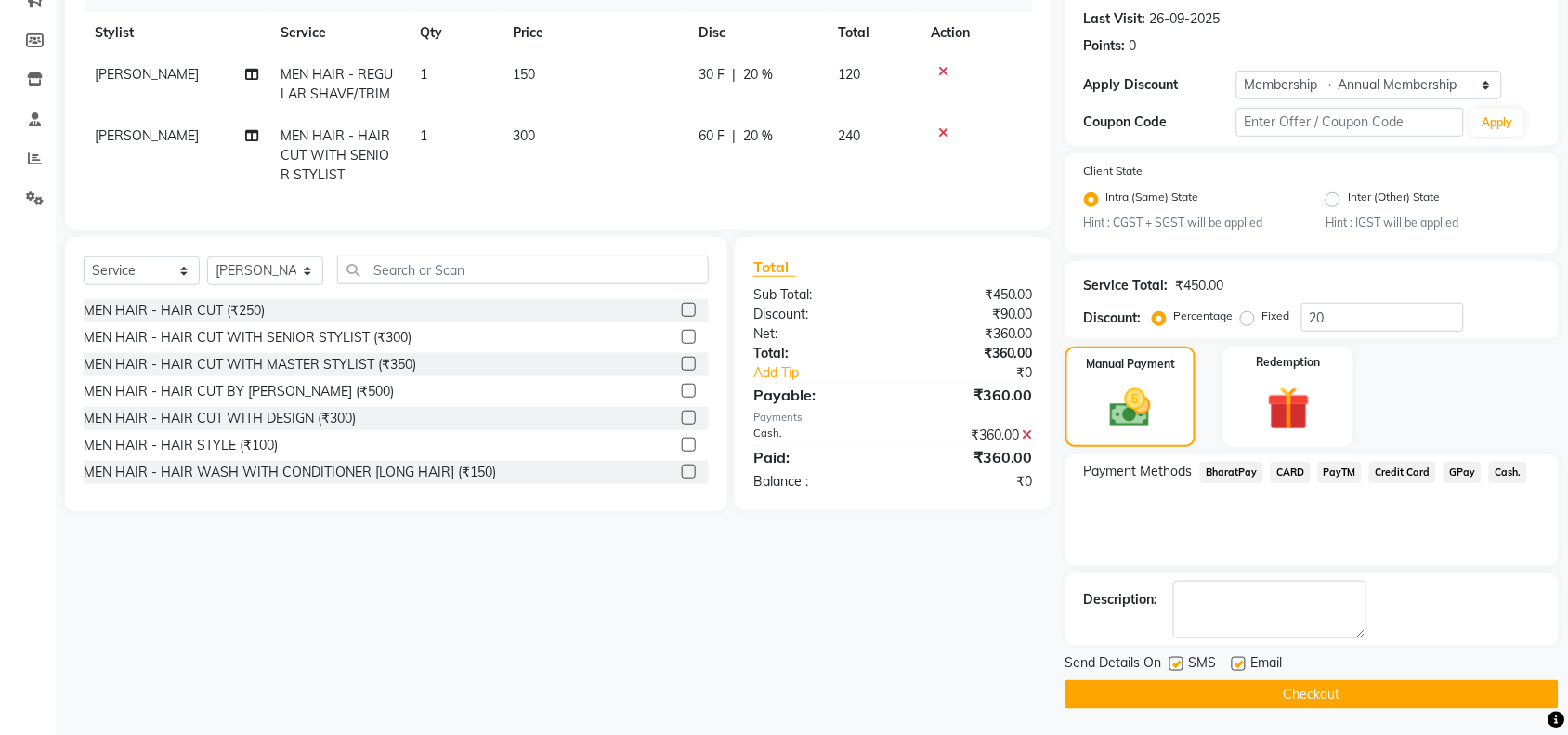
click at [1181, 660] on label at bounding box center [1177, 664] width 14 height 14
click at [1181, 660] on input "checkbox" at bounding box center [1176, 665] width 12 height 12
checkbox input "false"
drag, startPoint x: 1235, startPoint y: 661, endPoint x: 1235, endPoint y: 675, distance: 14.0
click at [1236, 667] on label at bounding box center [1239, 664] width 14 height 14
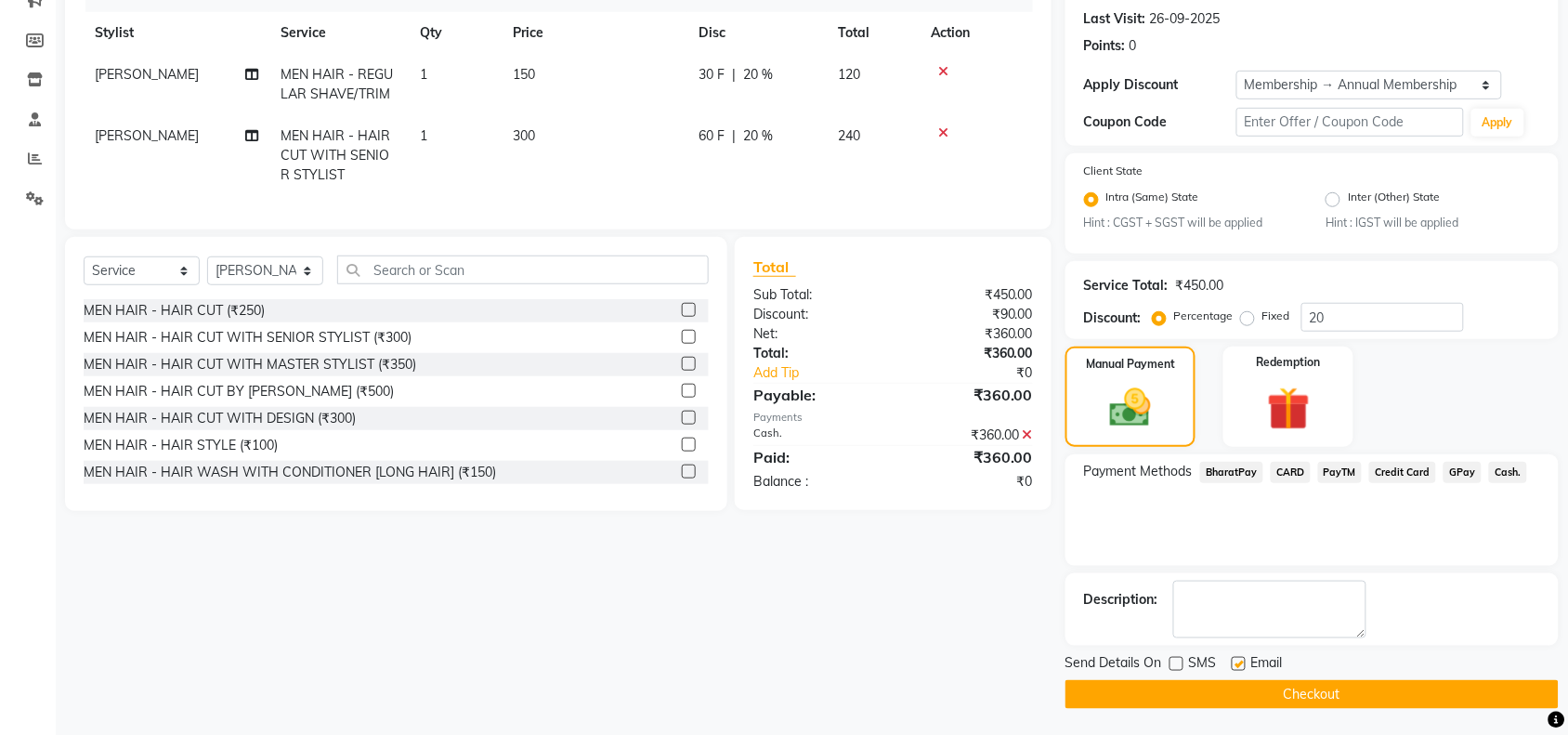
click at [1236, 667] on input "checkbox" at bounding box center [1238, 665] width 12 height 12
checkbox input "false"
drag, startPoint x: 1229, startPoint y: 694, endPoint x: 1255, endPoint y: 680, distance: 29.5
click at [1236, 692] on button "Checkout" at bounding box center [1312, 695] width 494 height 29
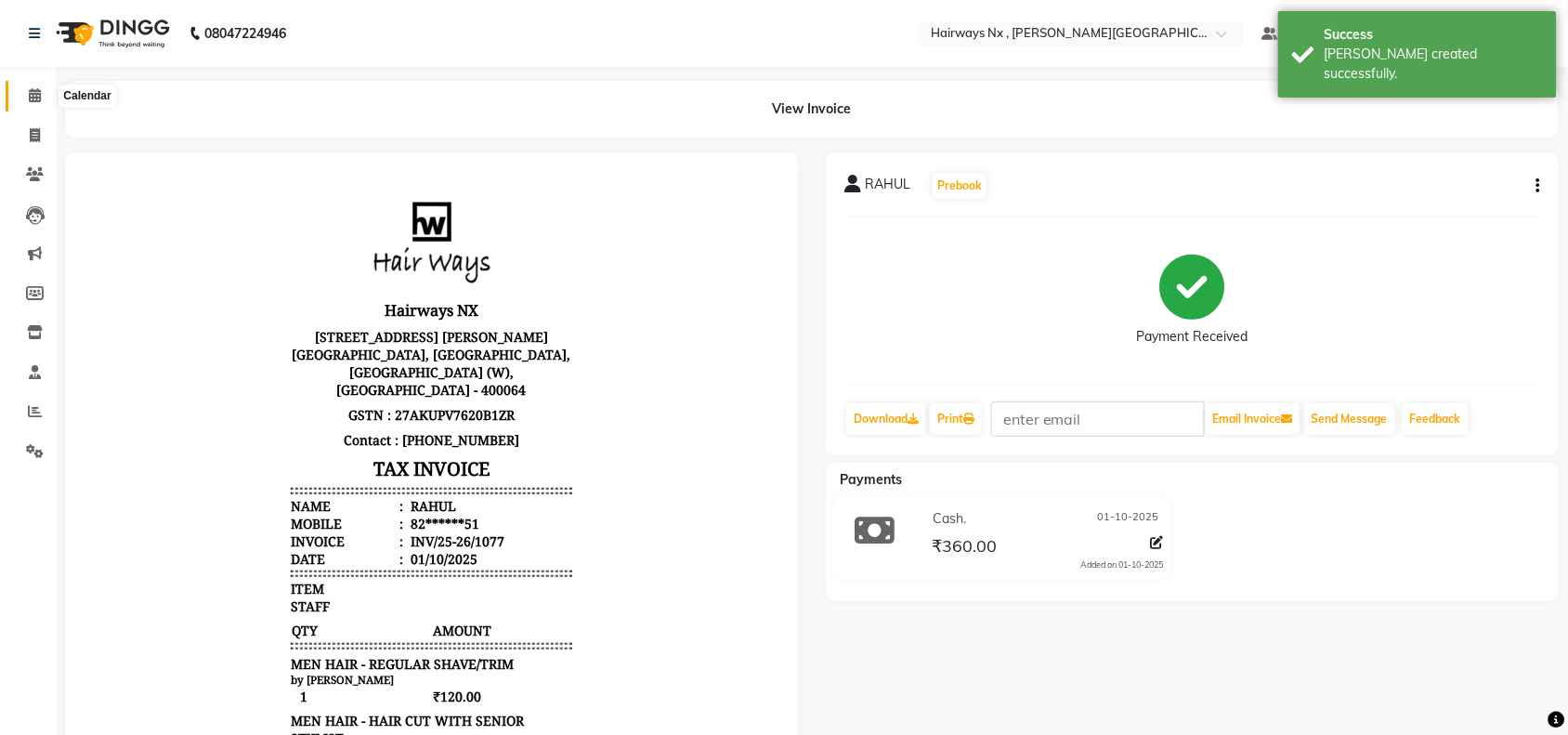
click at [26, 102] on span at bounding box center [34, 97] width 32 height 21
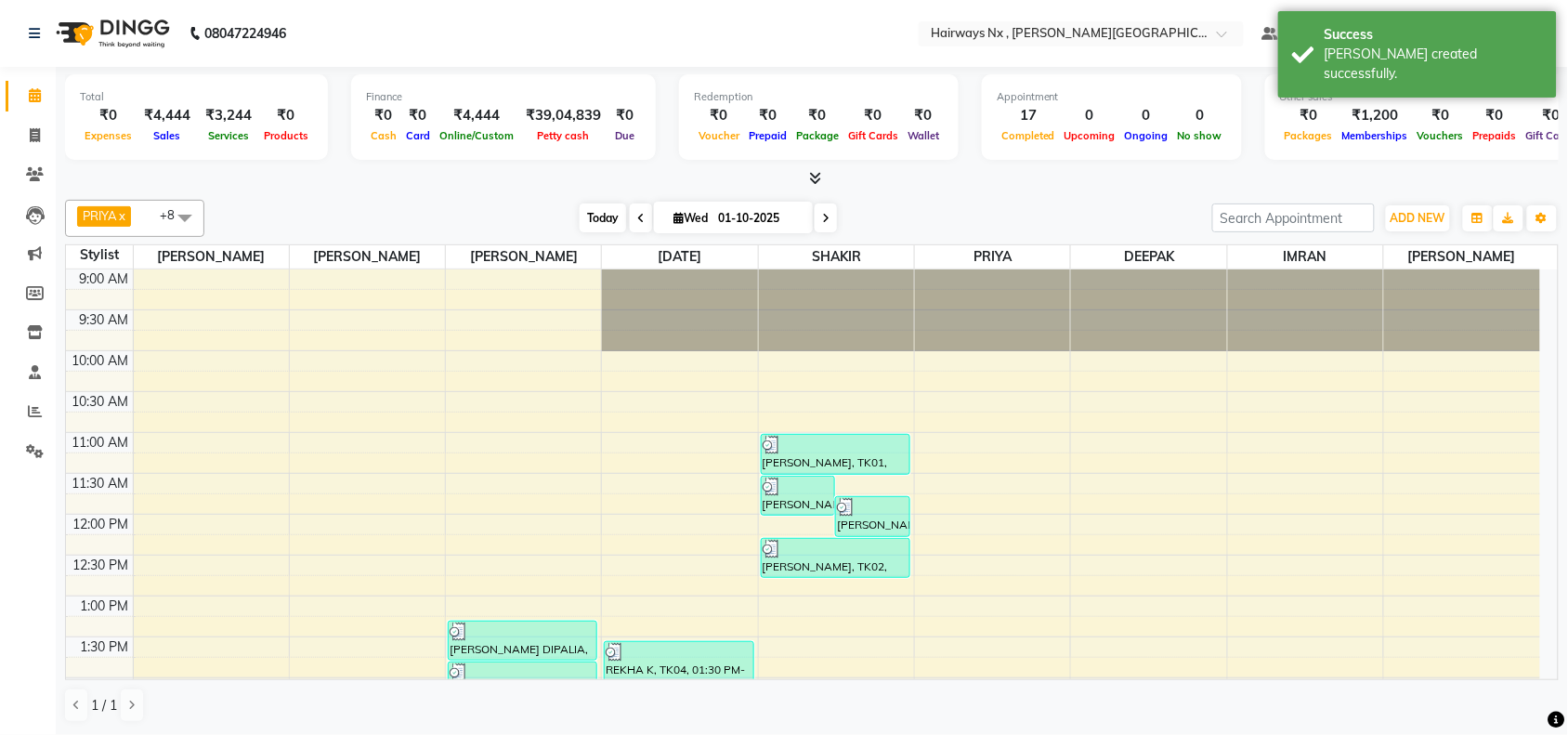
click at [593, 216] on span "Today" at bounding box center [603, 219] width 47 height 29
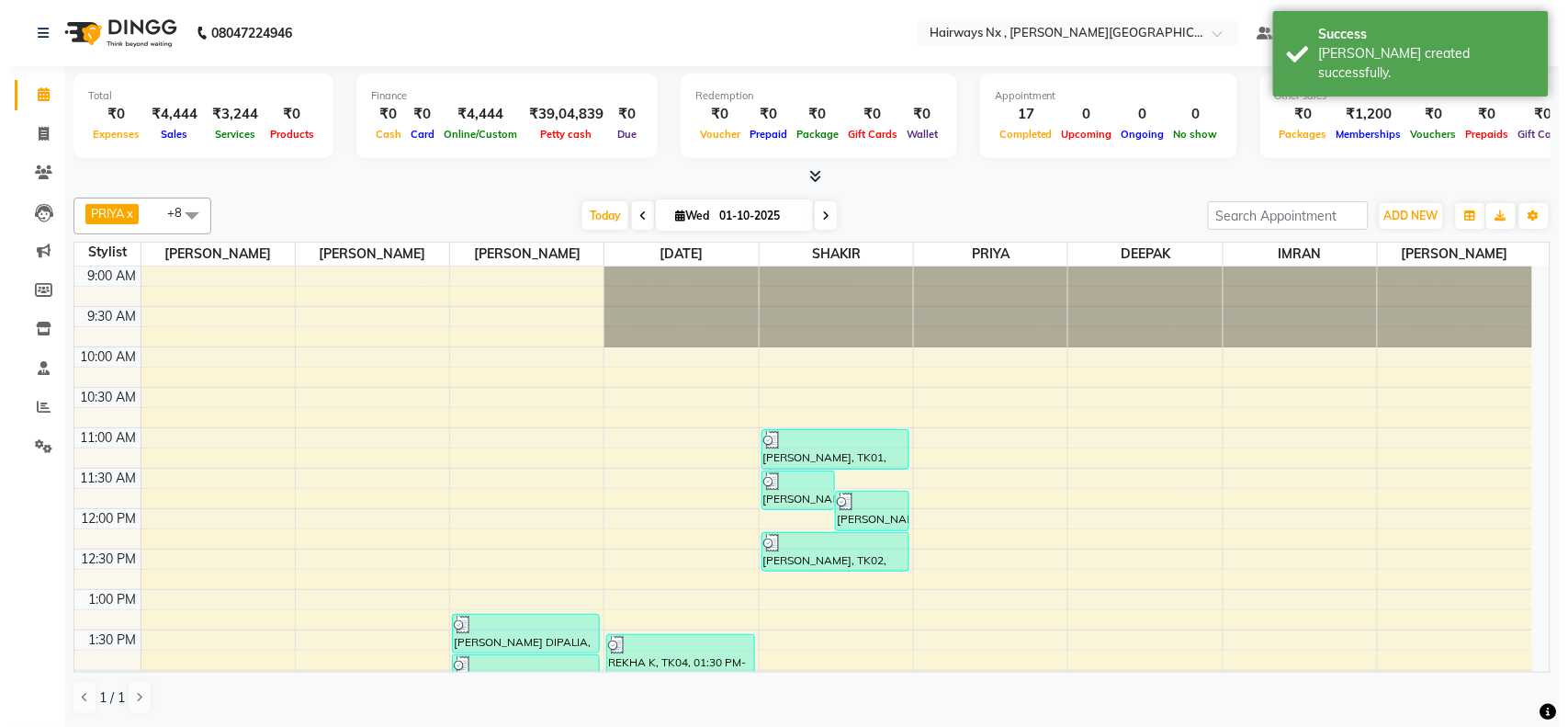
scroll to position [741, 0]
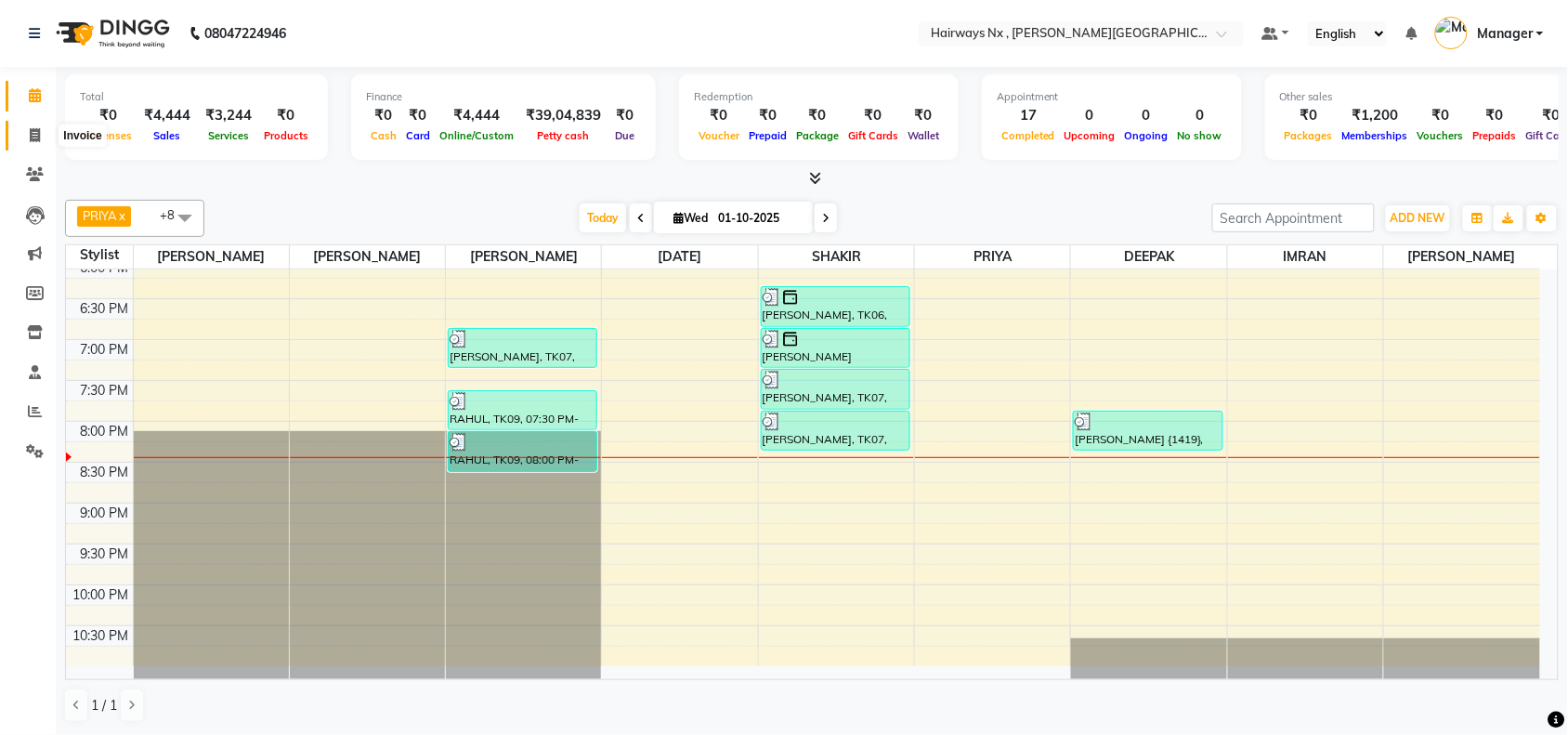
click at [26, 138] on span at bounding box center [34, 137] width 32 height 21
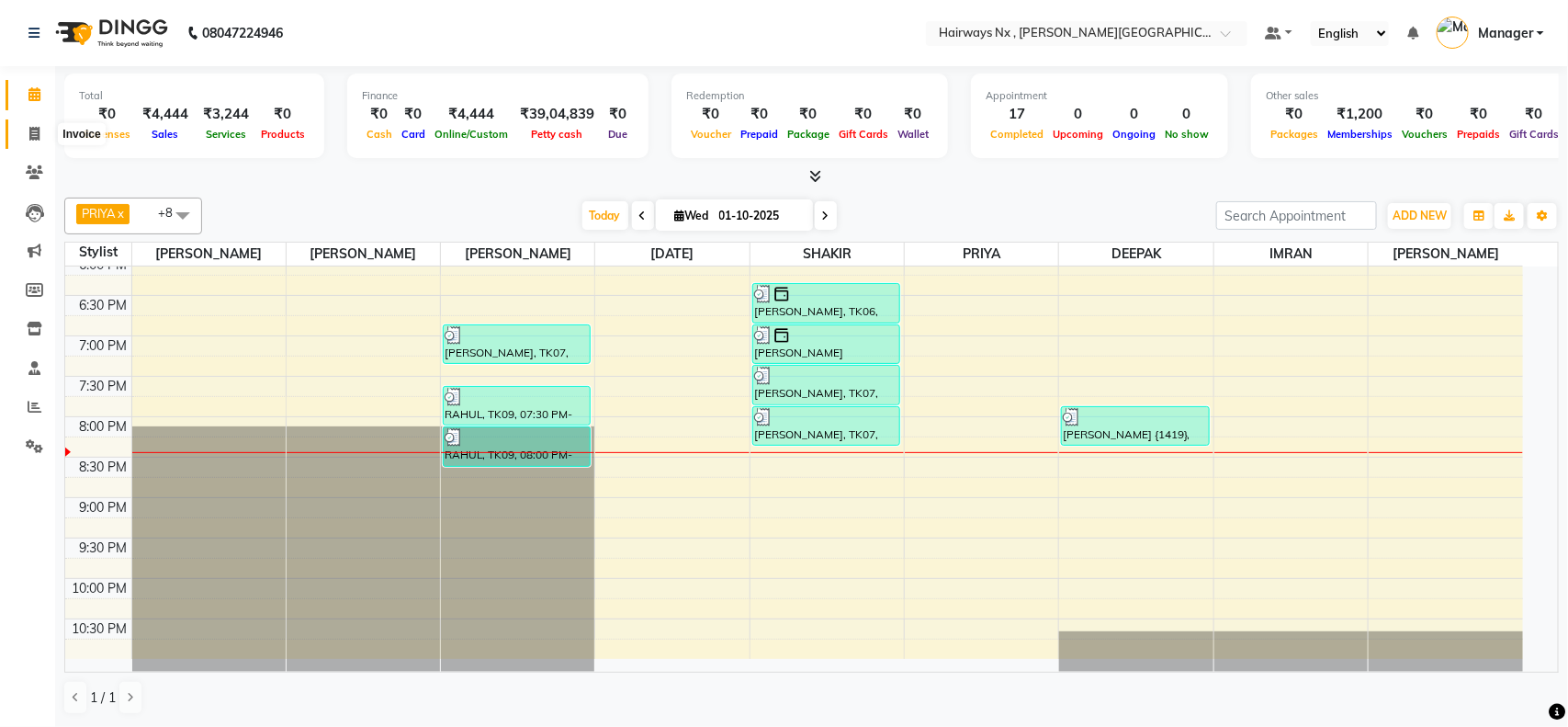
select select "778"
select select "service"
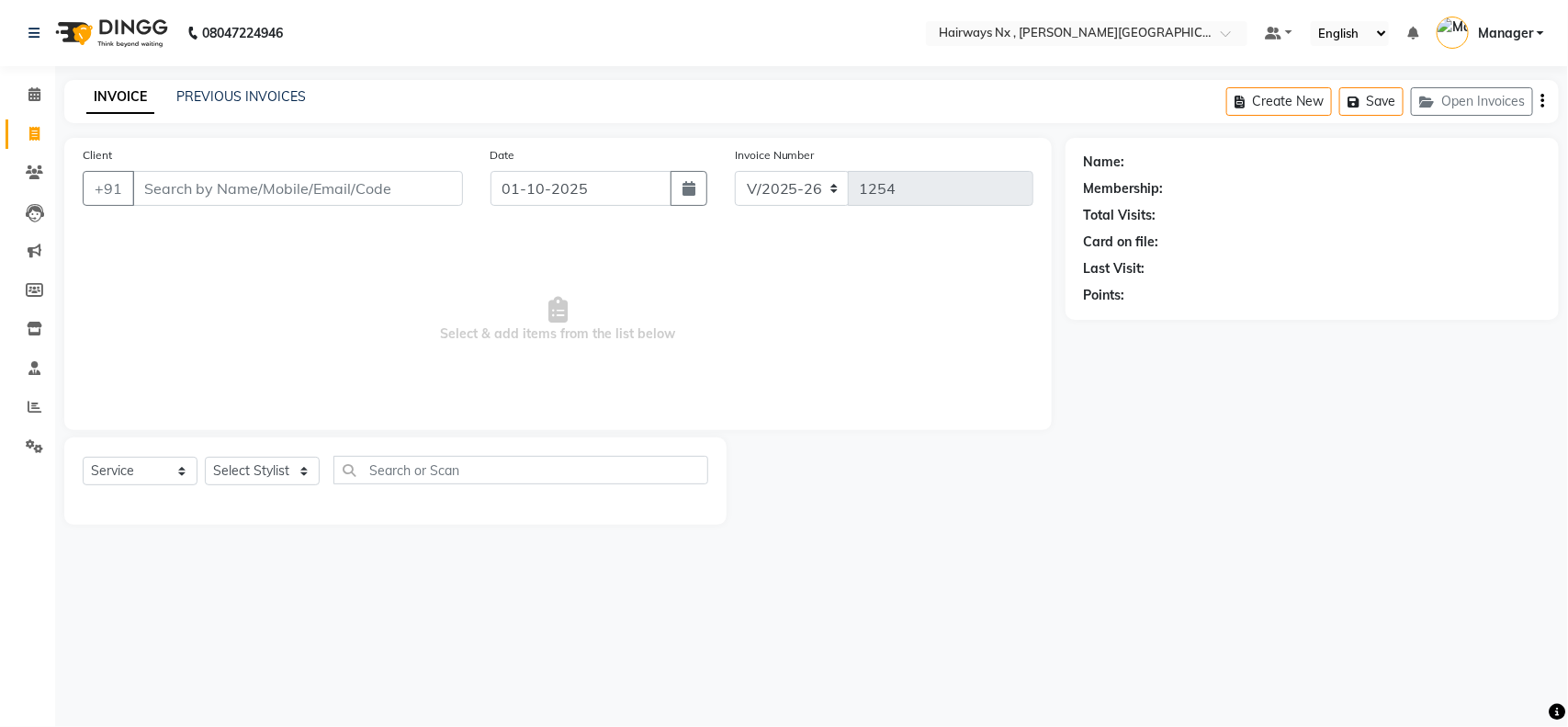
click at [211, 189] on input "Client" at bounding box center [297, 188] width 331 height 35
type input "8"
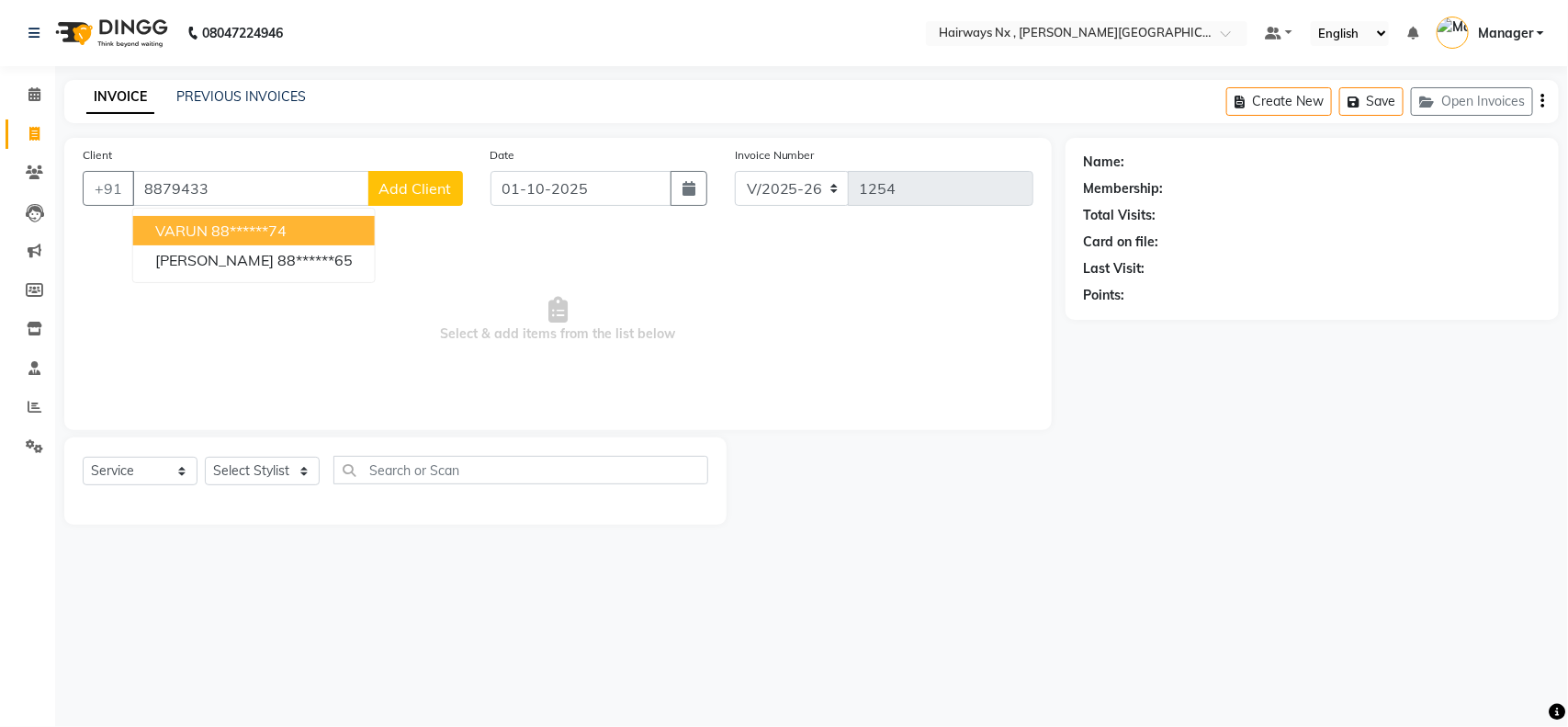
click at [205, 228] on span "VARUN" at bounding box center [181, 230] width 52 height 18
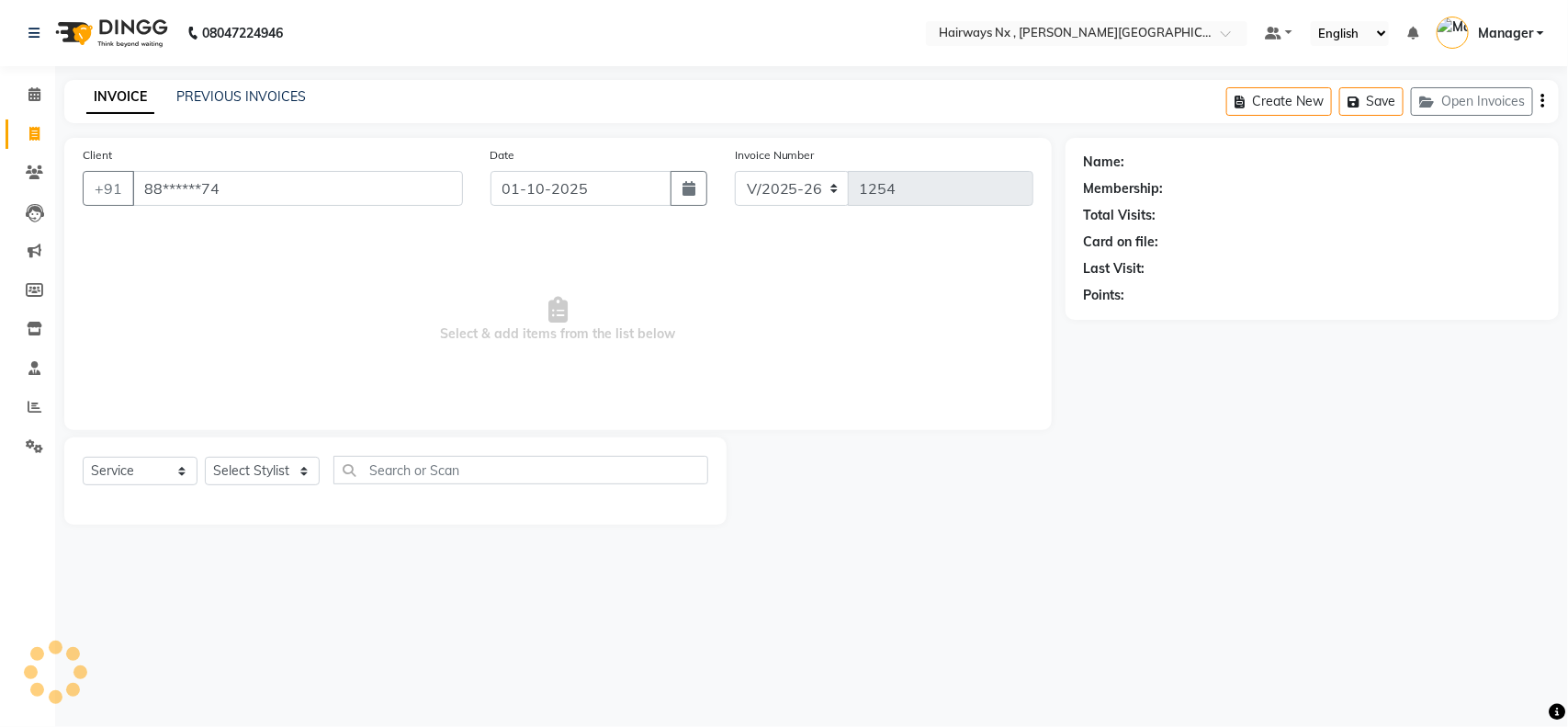
type input "88******74"
select select "1: Object"
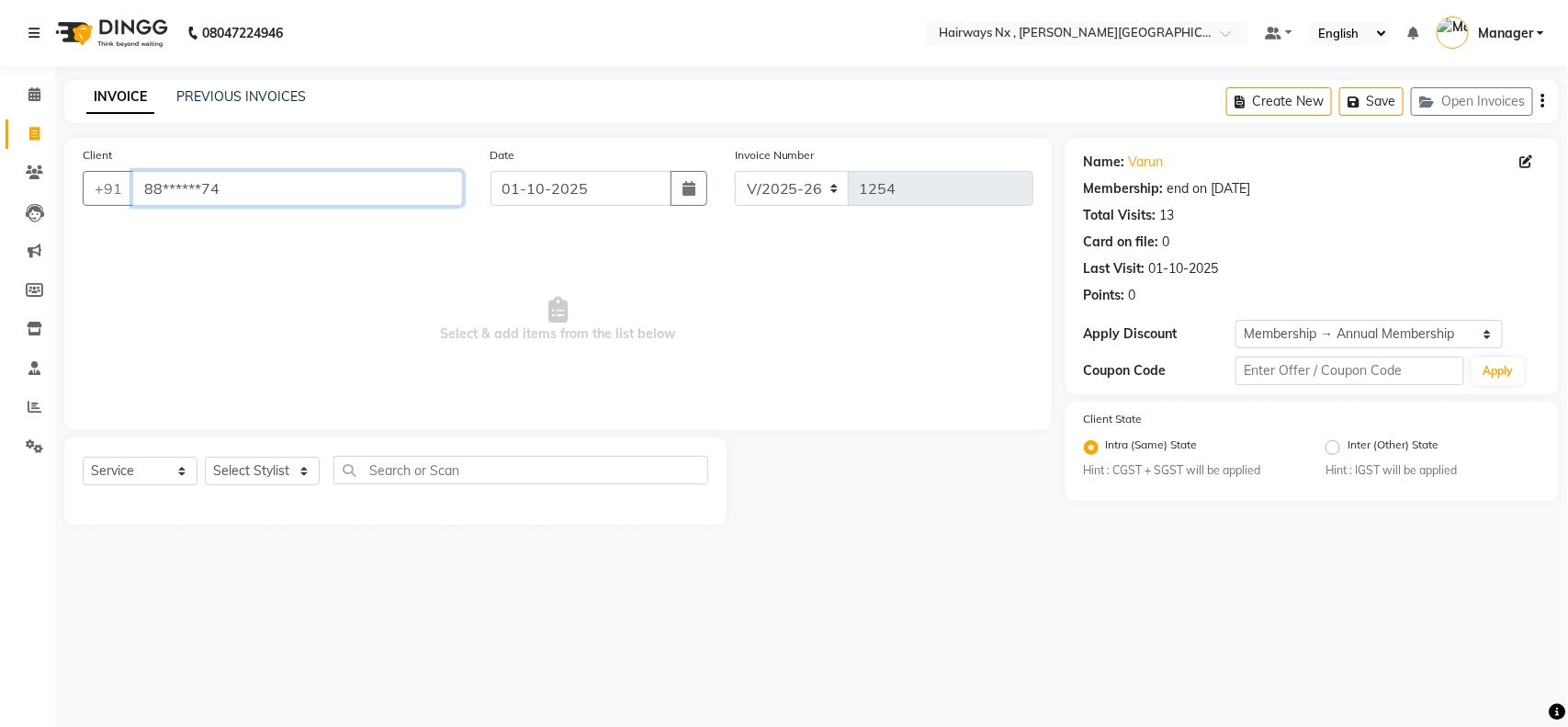
click at [241, 190] on input "88******74" at bounding box center [297, 188] width 331 height 35
type input "8"
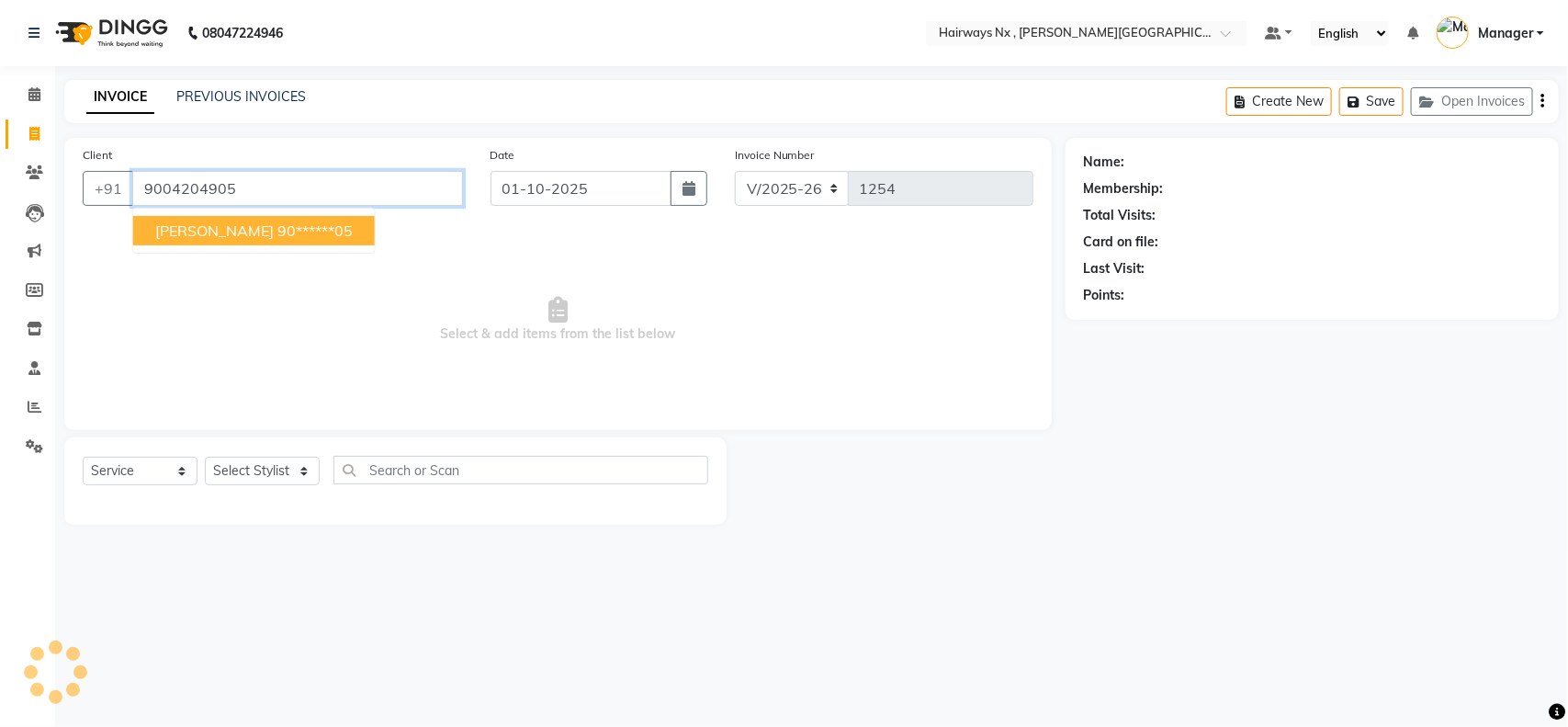
type input "9004204905"
select select "1: Object"
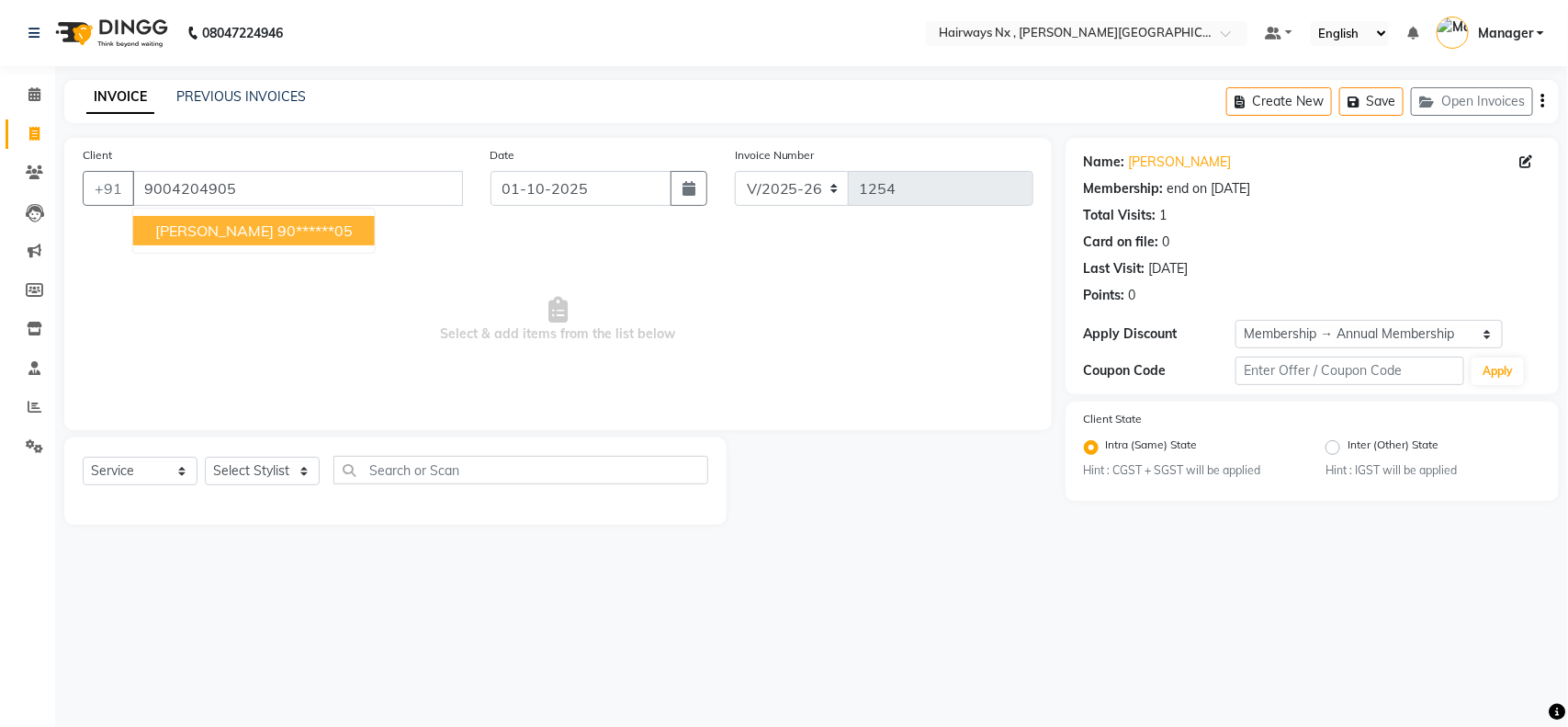
click at [239, 228] on span "[PERSON_NAME]" at bounding box center [214, 230] width 119 height 18
type input "90******05"
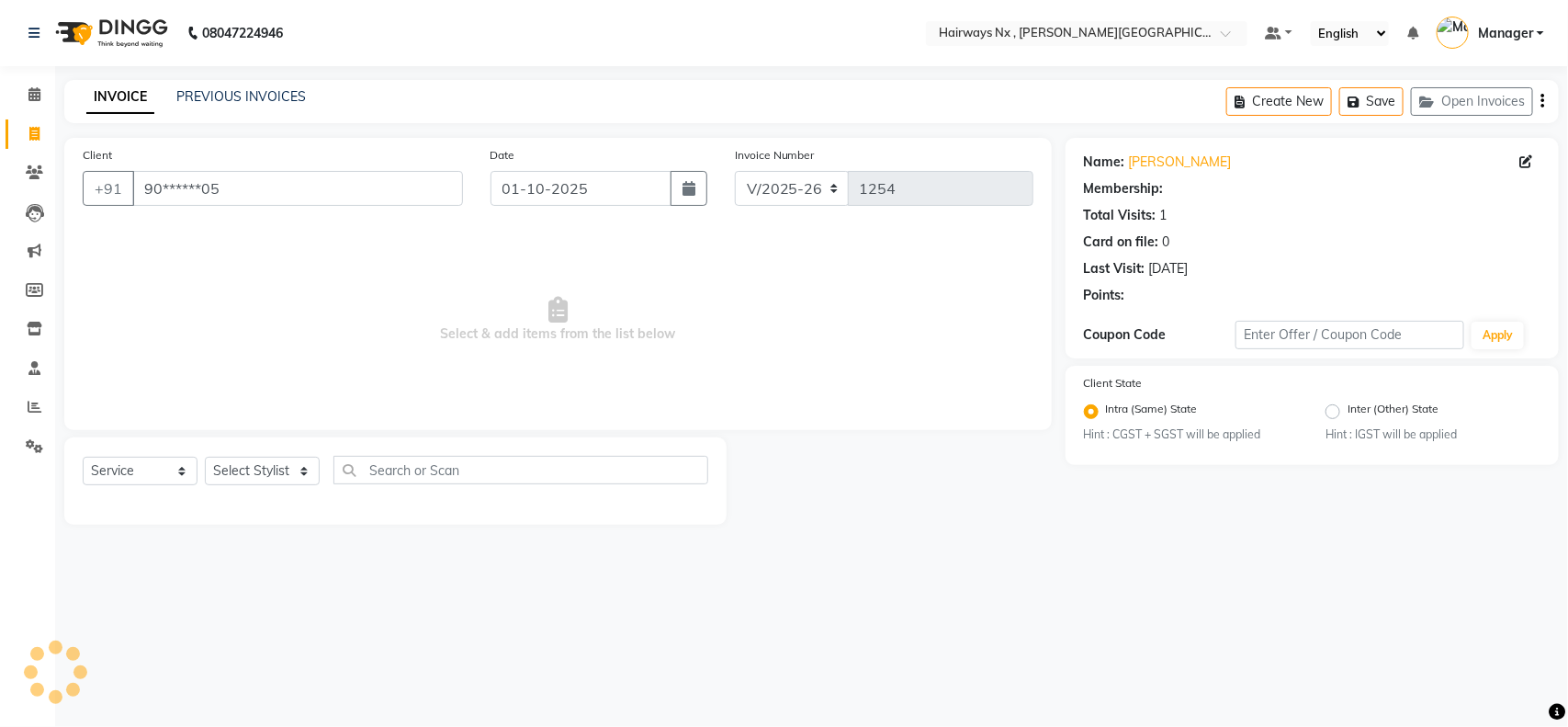
select select "1: Object"
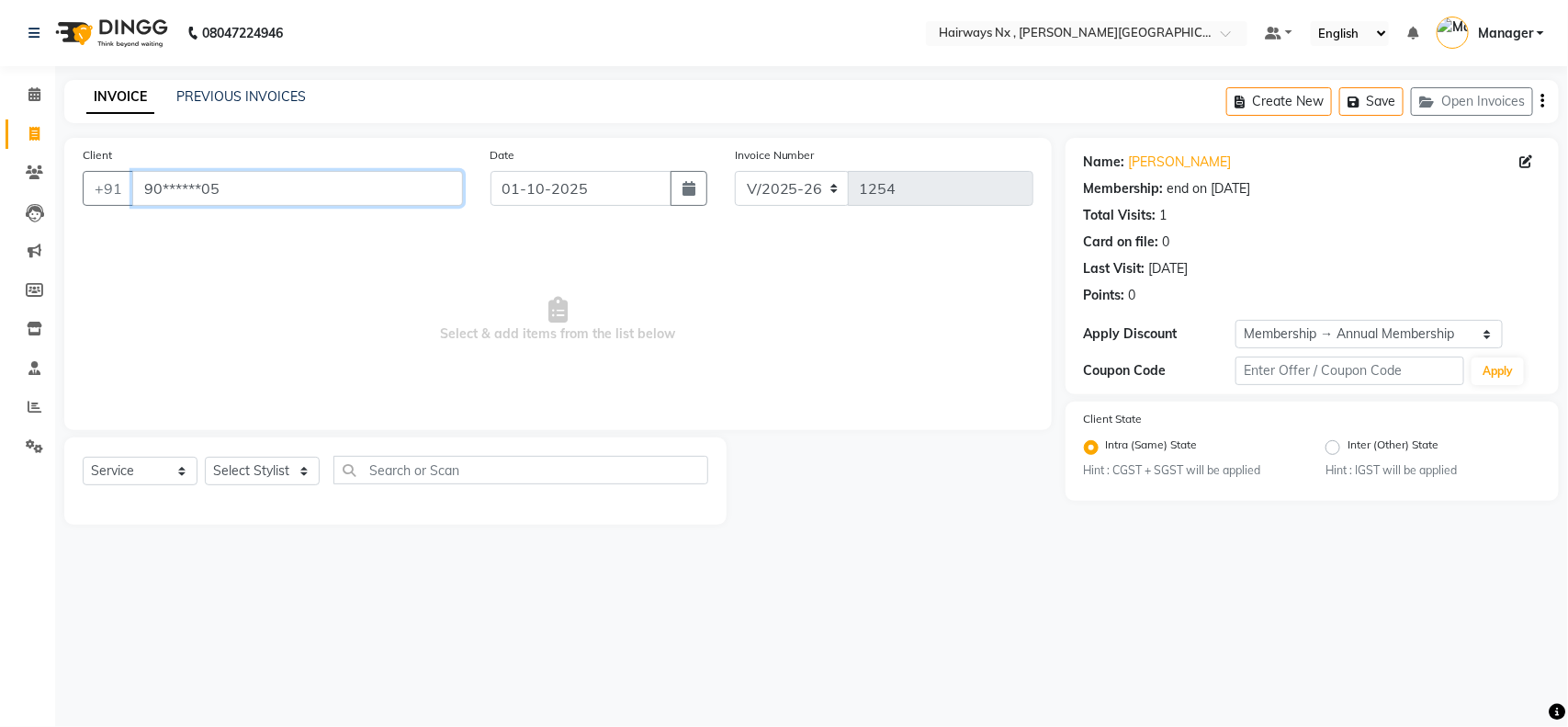
click at [262, 182] on input "90******05" at bounding box center [297, 188] width 331 height 35
type input "9"
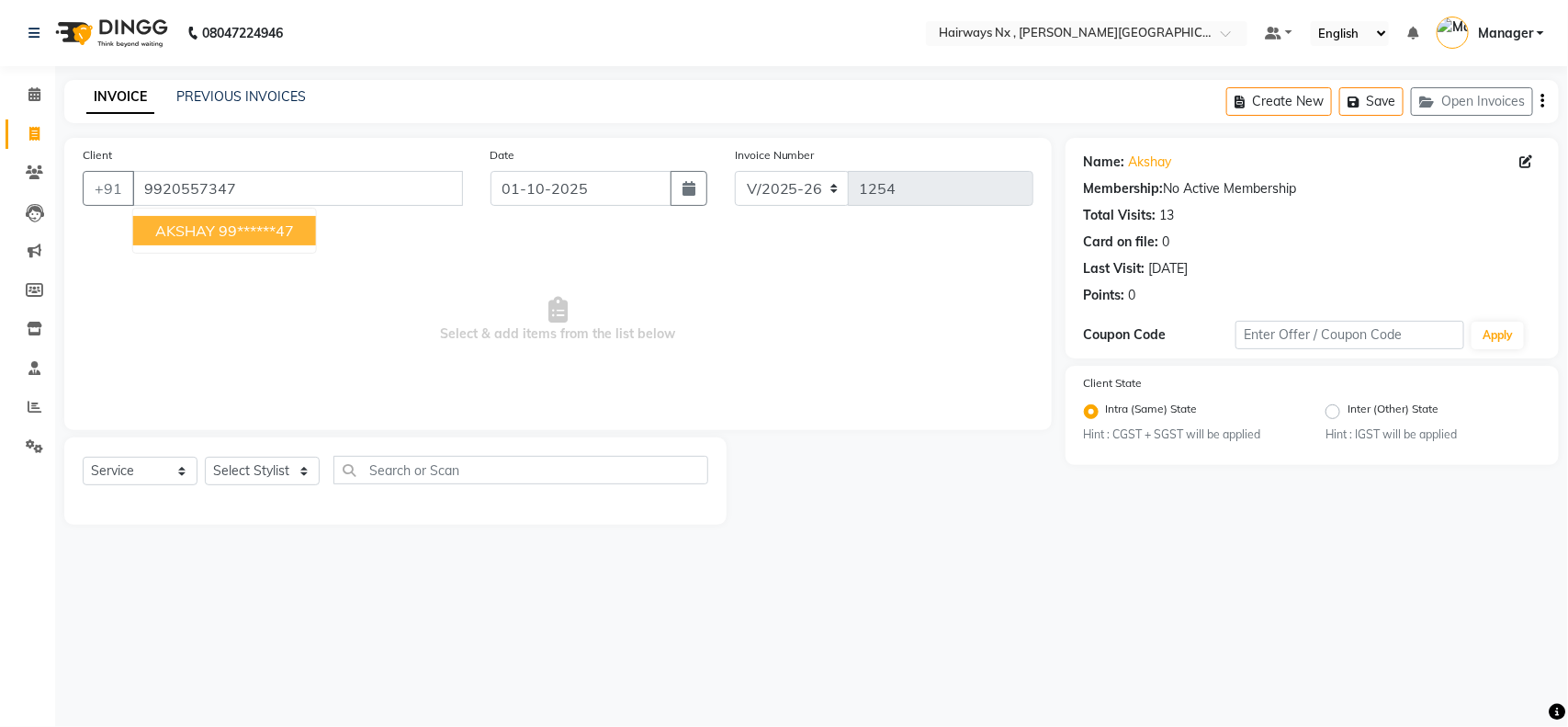
click at [235, 225] on ngb-highlight "99******47" at bounding box center [257, 230] width 75 height 18
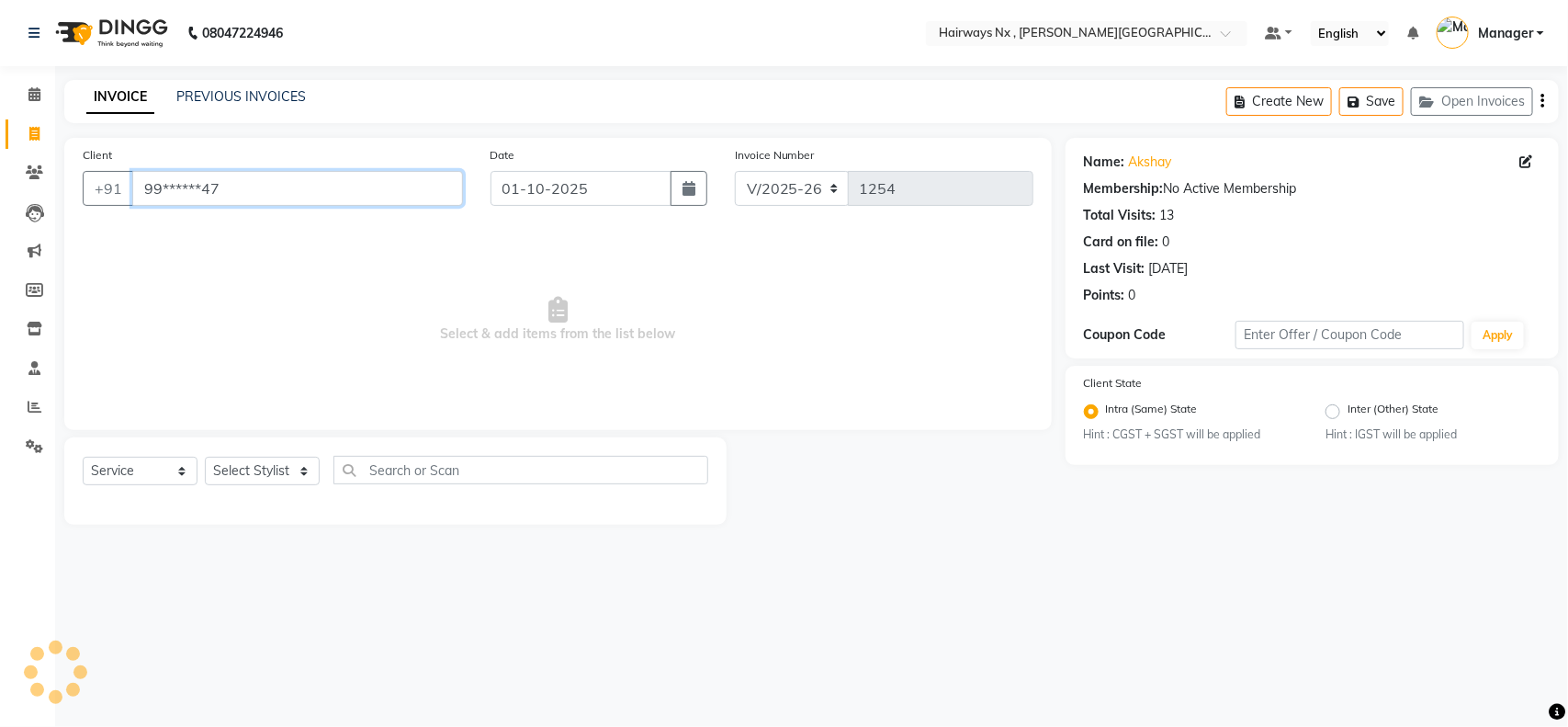
click at [366, 191] on input "99******47" at bounding box center [297, 188] width 331 height 35
type input "9"
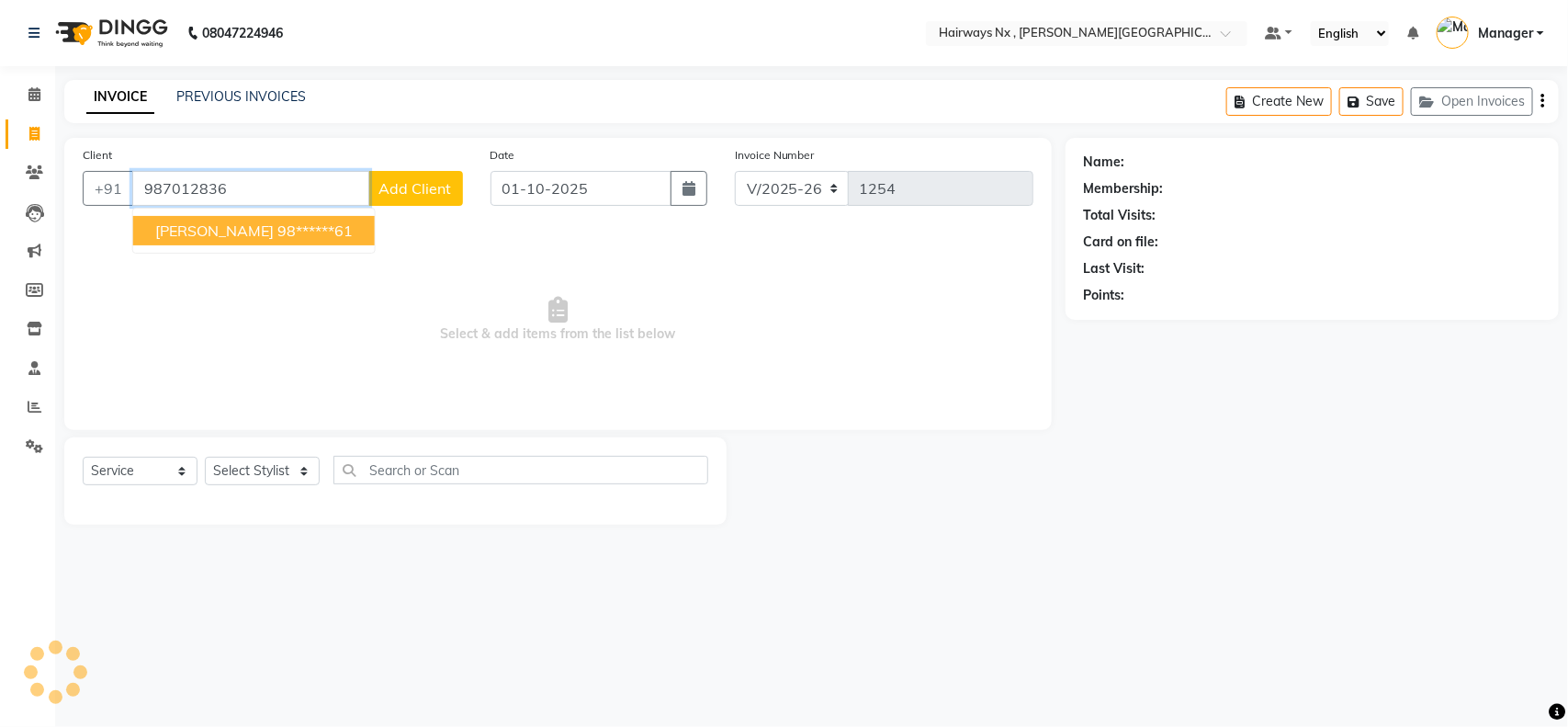
click at [328, 236] on ngb-highlight "98******61" at bounding box center [316, 230] width 75 height 18
type input "98******61"
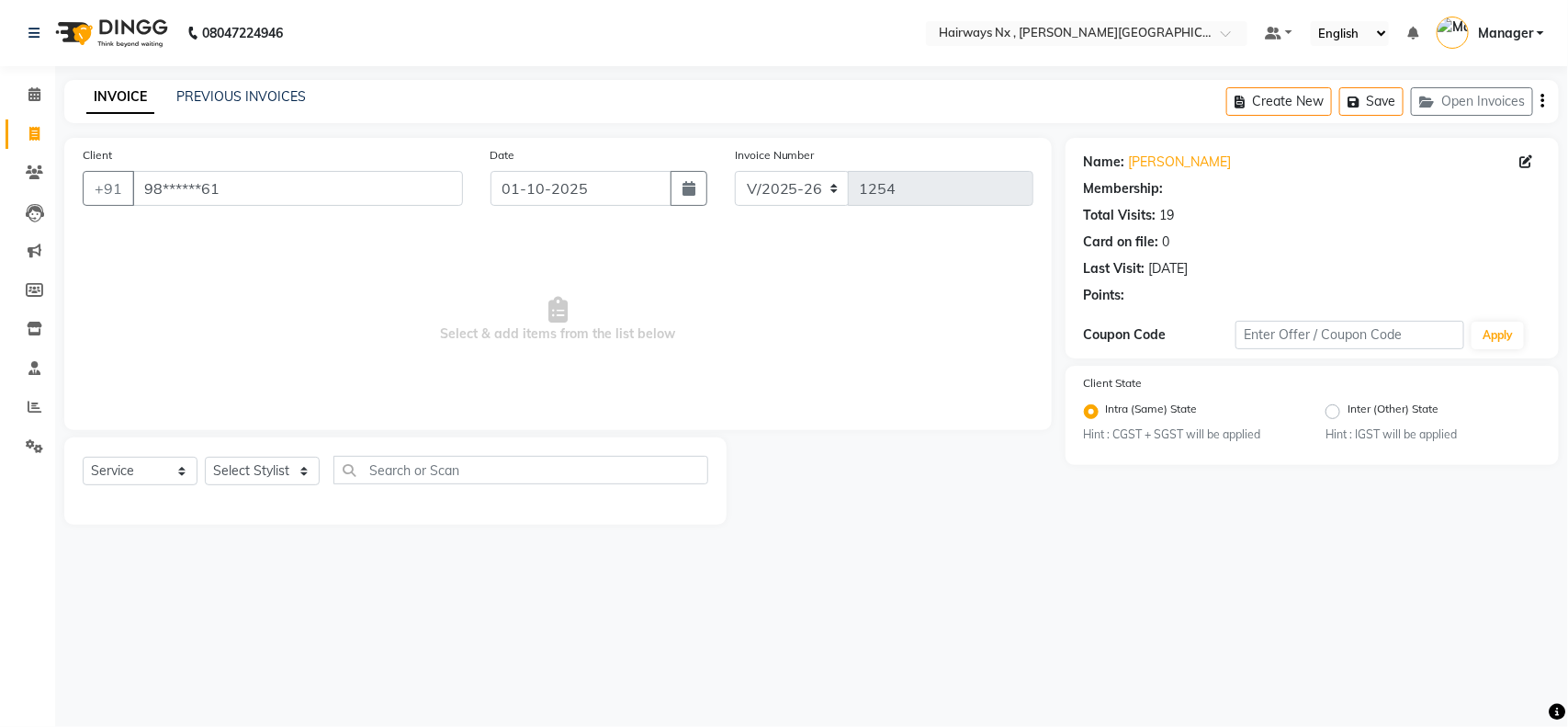
select select "1: Object"
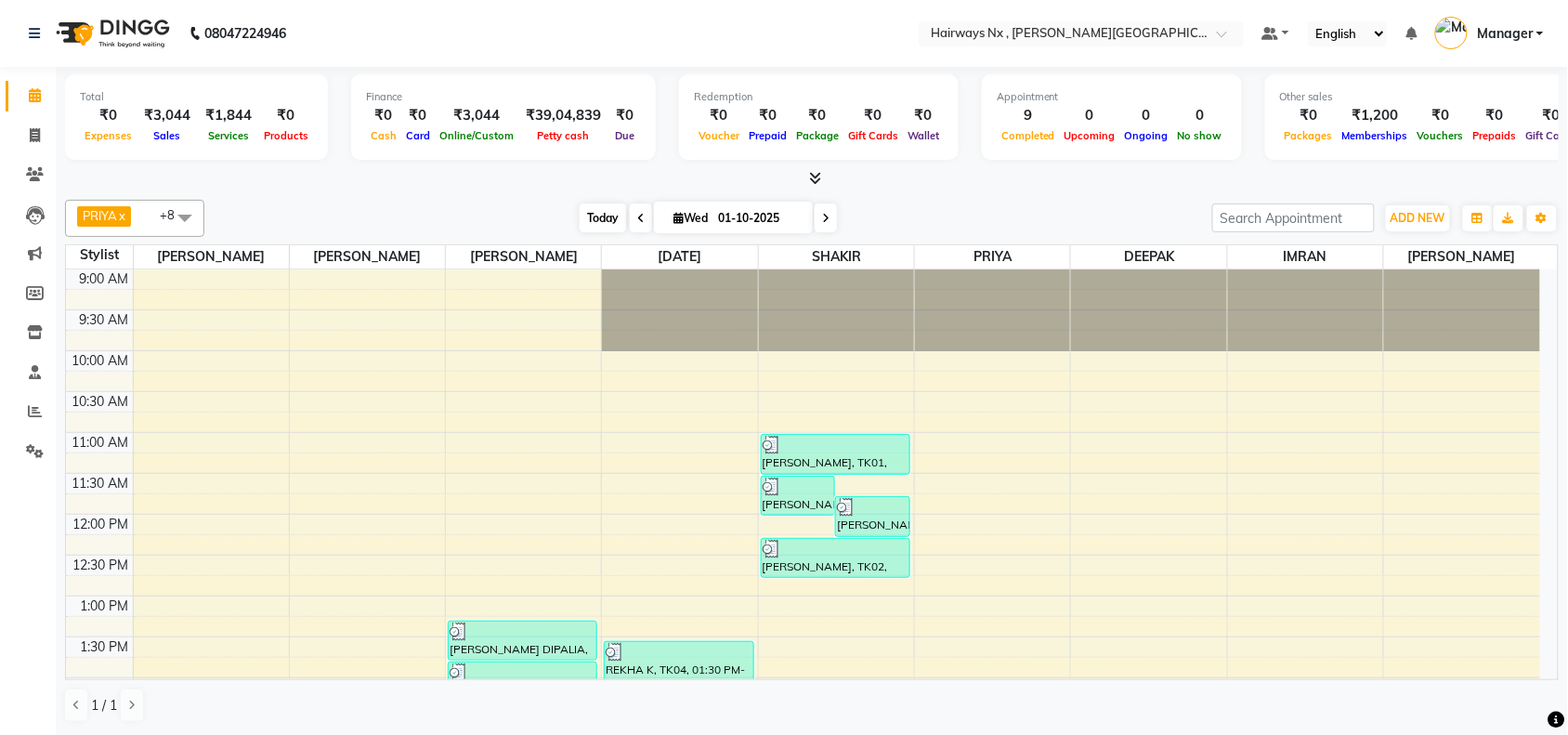
scroll to position [749, 0]
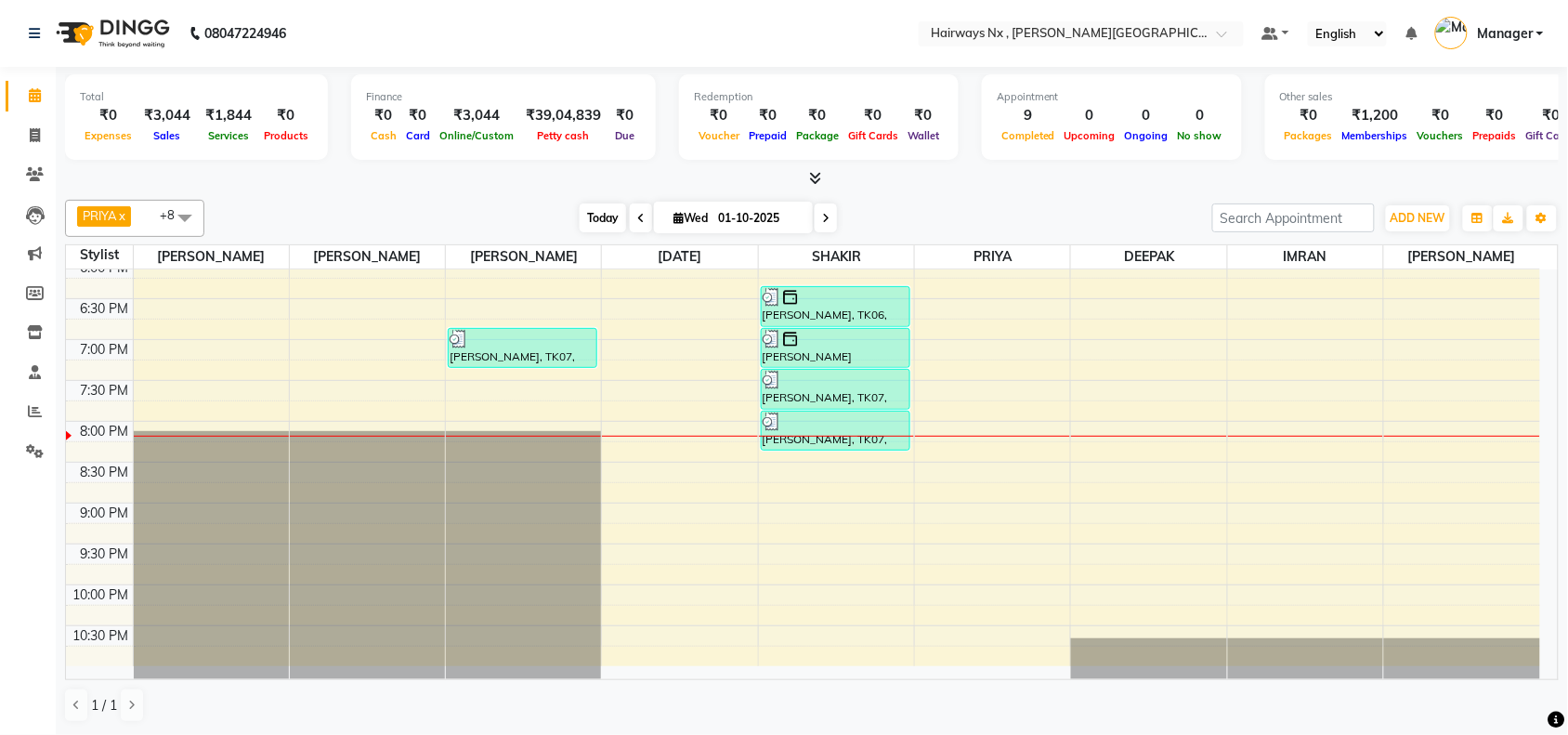
click at [600, 214] on span "Today" at bounding box center [603, 219] width 47 height 29
